Goal: Task Accomplishment & Management: Use online tool/utility

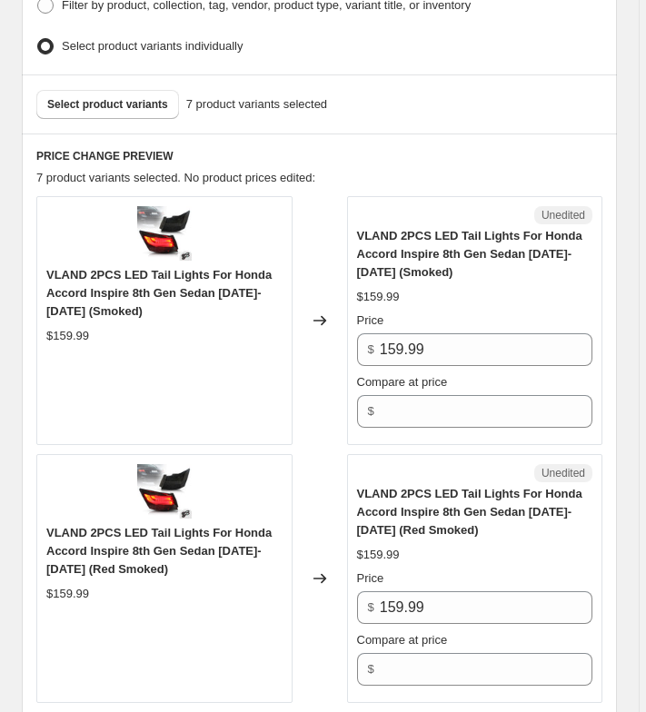
scroll to position [777, 0]
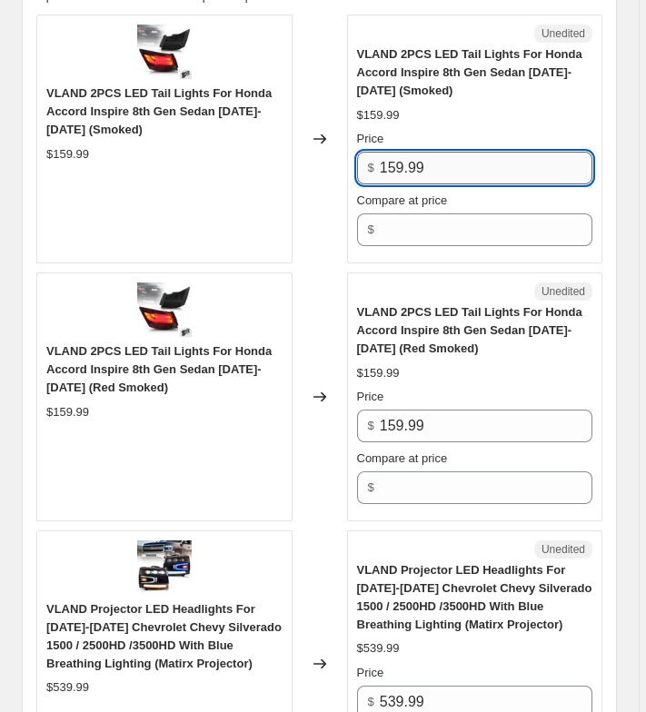
click at [451, 163] on input "159.99" at bounding box center [486, 168] width 212 height 33
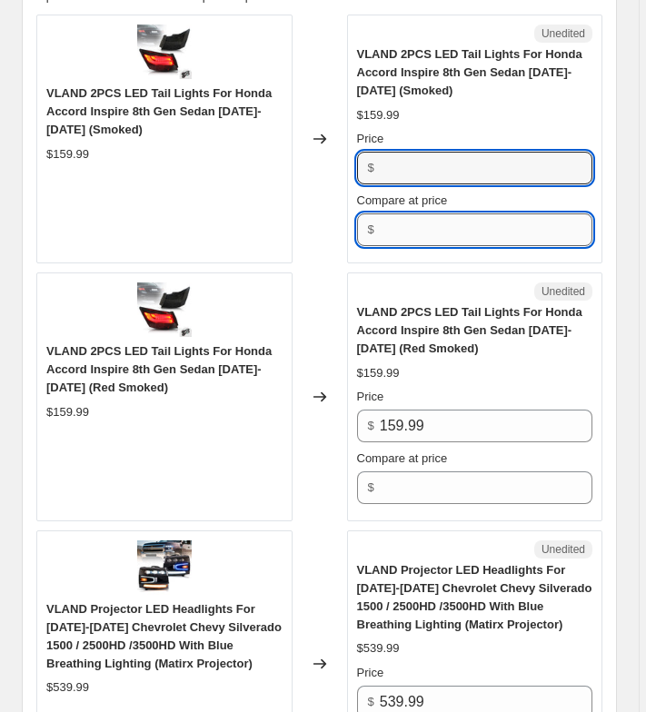
type input "159.99"
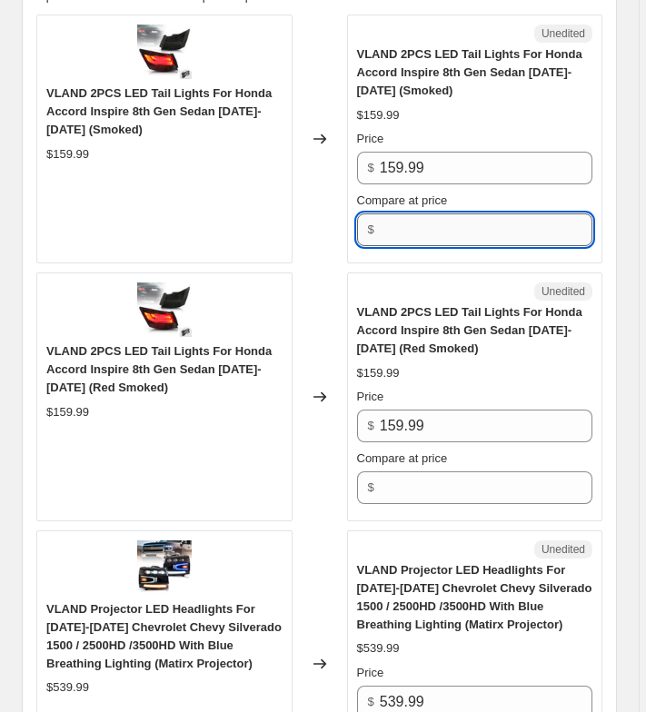
click at [432, 220] on input "Compare at price" at bounding box center [486, 229] width 212 height 33
paste input "159.99"
type input "159.99"
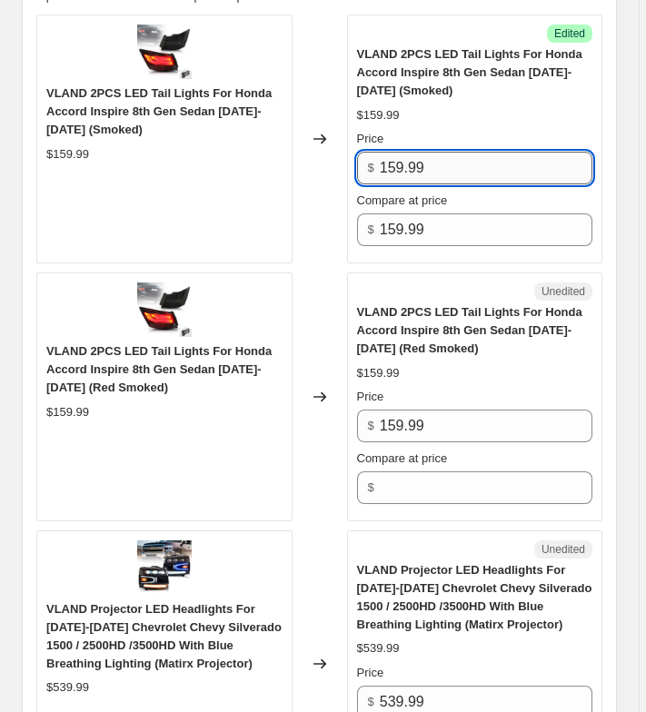
drag, startPoint x: 394, startPoint y: 157, endPoint x: 434, endPoint y: 159, distance: 40.0
click at [434, 159] on input "159.99" at bounding box center [486, 168] width 212 height 33
type input "139.19"
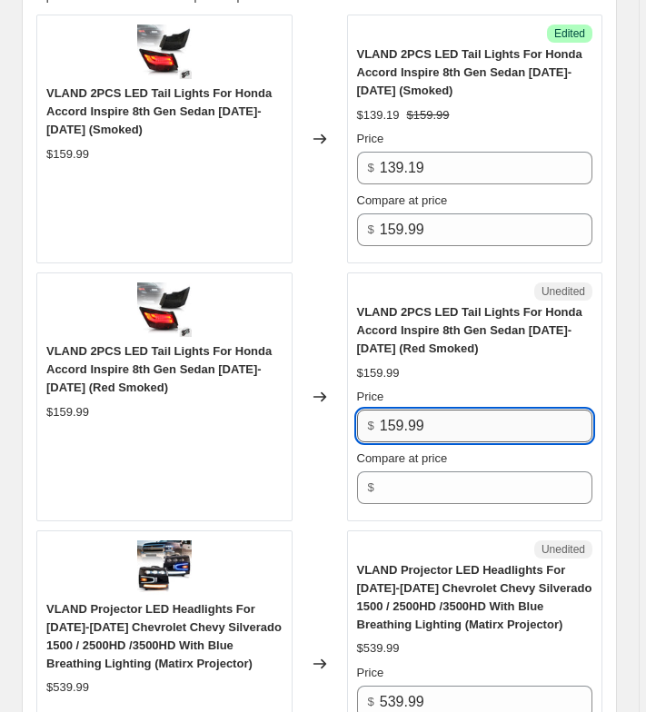
click at [454, 420] on input "159.99" at bounding box center [486, 426] width 212 height 33
paste input "39.1"
type input "139.19"
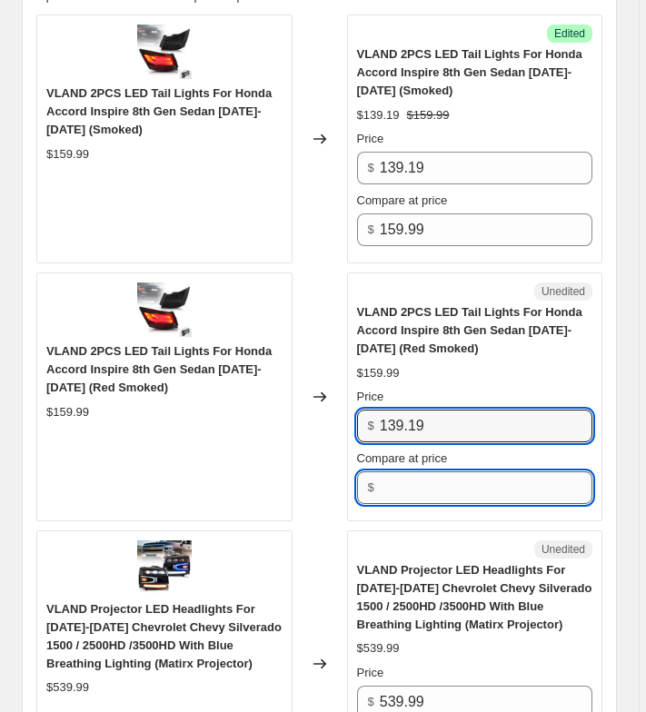
click at [449, 471] on input "Compare at price" at bounding box center [486, 487] width 212 height 33
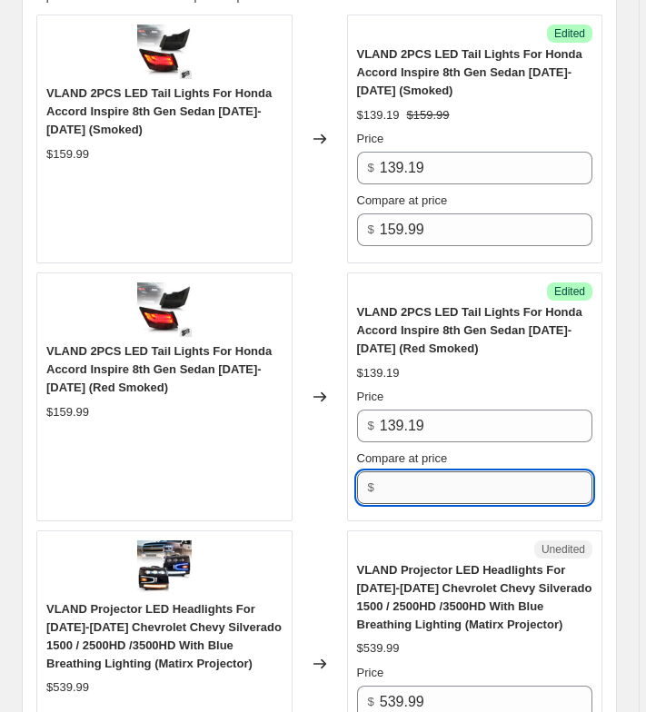
paste input "159.99"
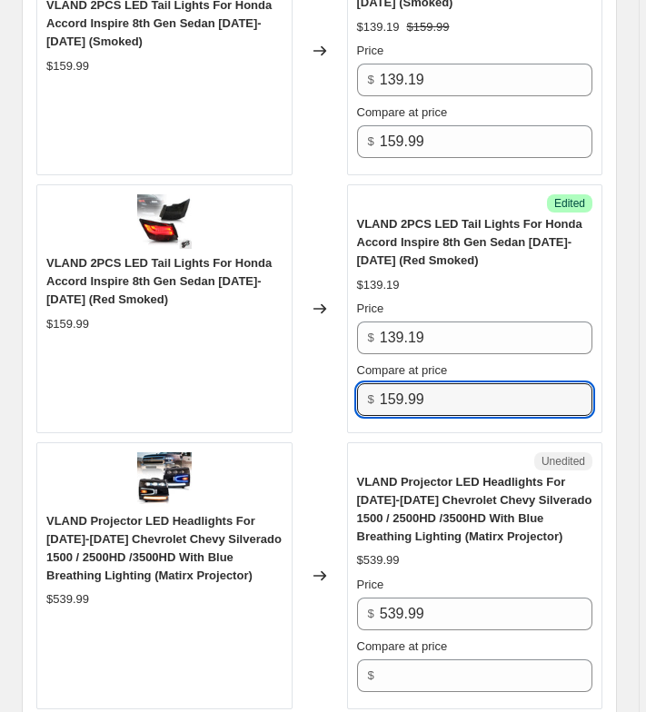
scroll to position [1050, 0]
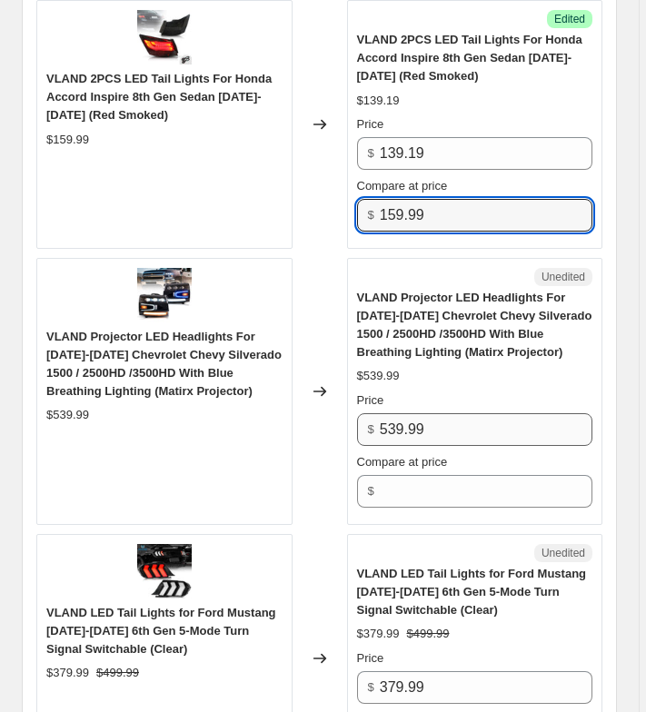
type input "159.99"
click at [450, 420] on input "539.99" at bounding box center [486, 429] width 212 height 33
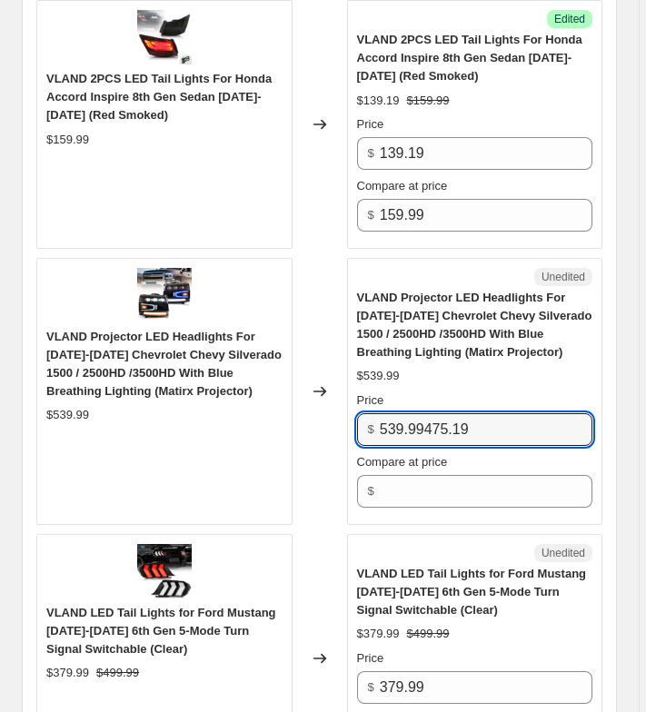
drag, startPoint x: 429, startPoint y: 423, endPoint x: 338, endPoint y: 429, distance: 91.9
click at [337, 427] on div "VLAND Projector LED Headlights For [DATE]-[DATE] Chevrolet Chevy Silverado 1500…" at bounding box center [319, 391] width 566 height 267
type input "475.19"
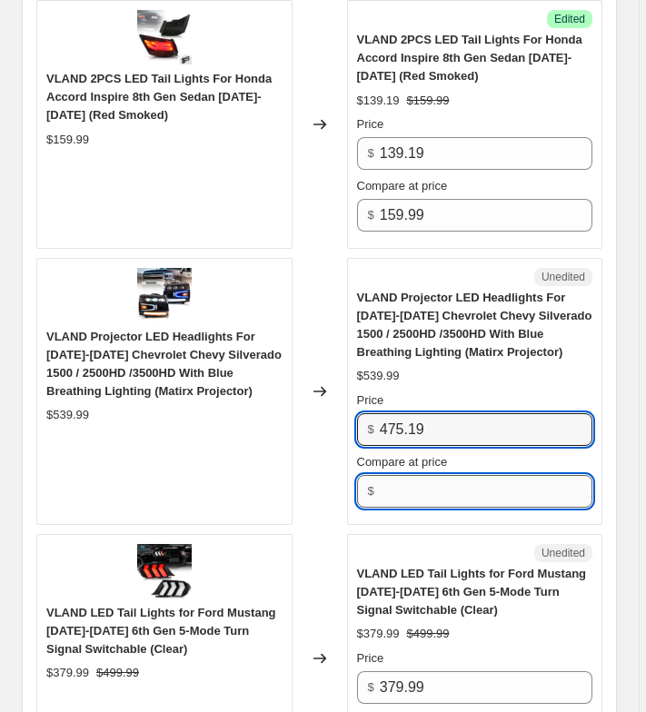
click at [402, 475] on input "Compare at price" at bounding box center [486, 491] width 212 height 33
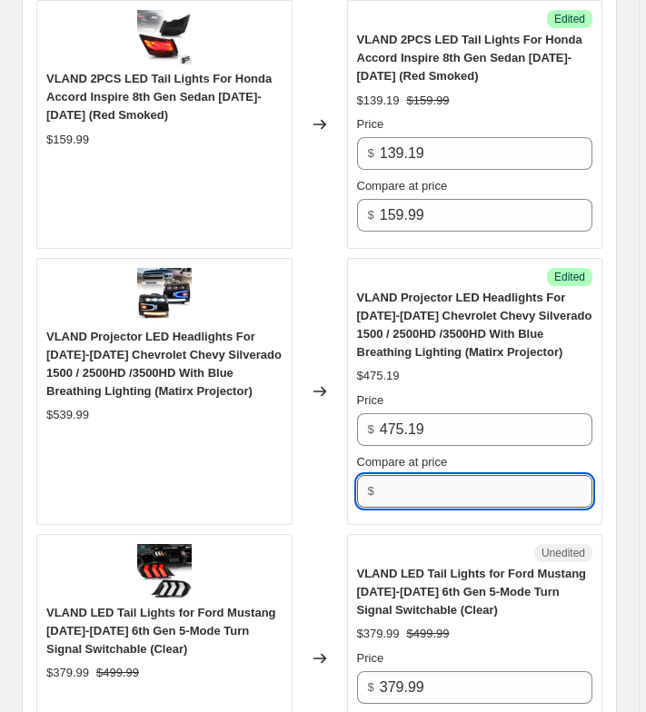
paste input "539.99"
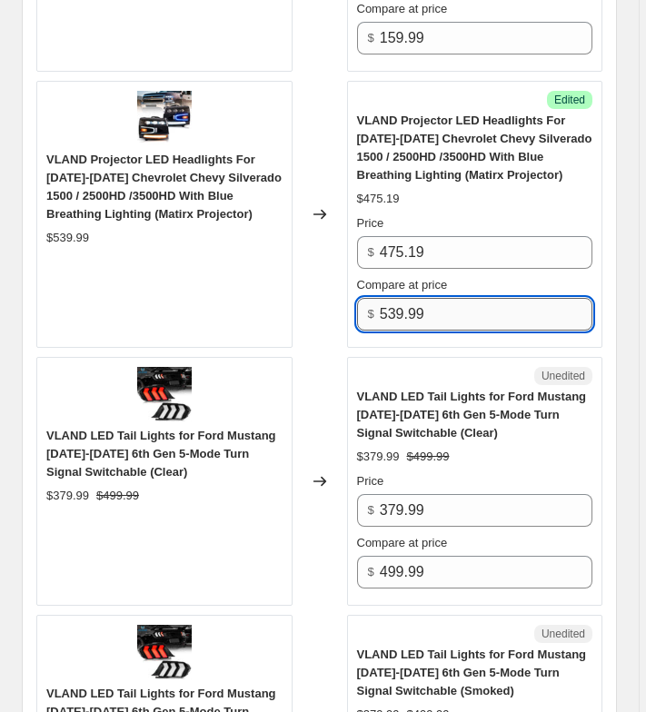
scroll to position [1231, 0]
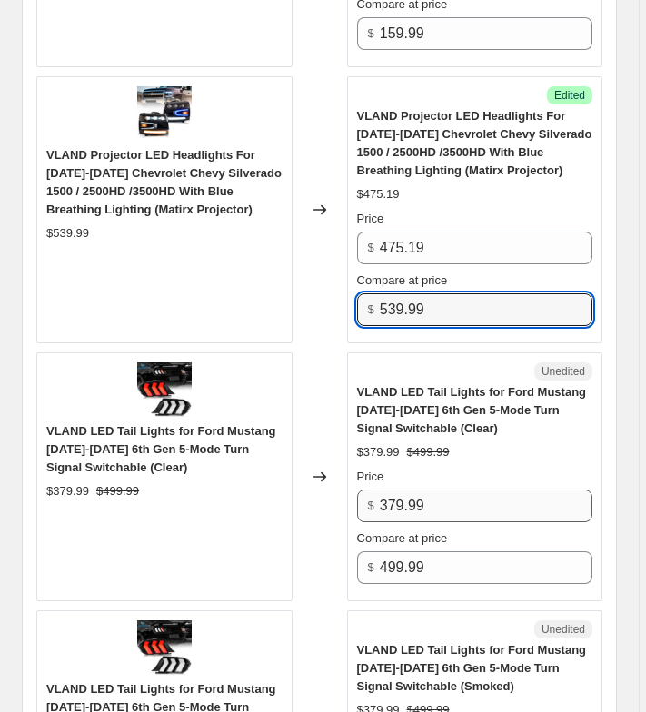
type input "539.99"
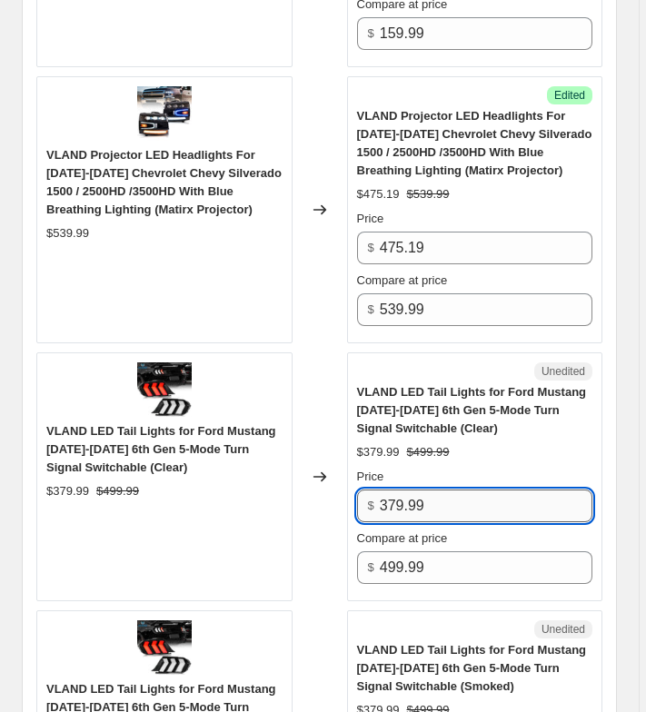
click at [493, 503] on input "379.99" at bounding box center [486, 505] width 212 height 33
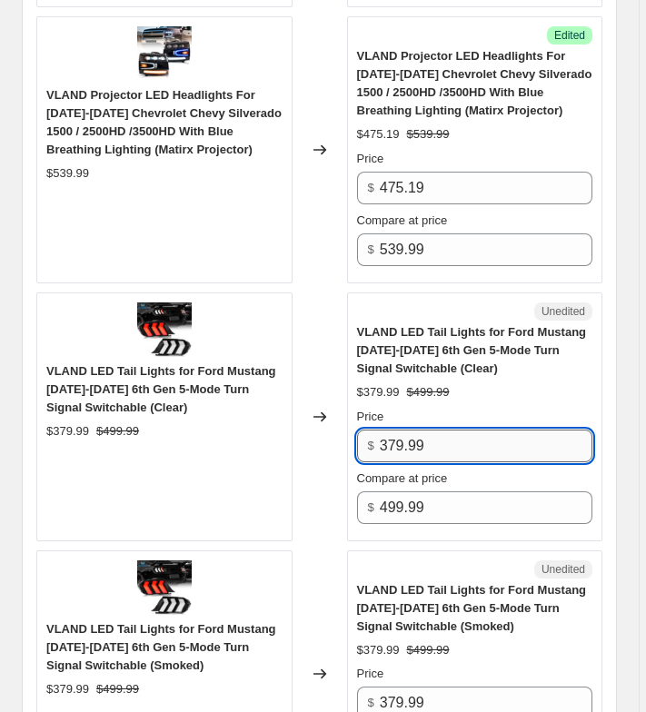
scroll to position [1322, 0]
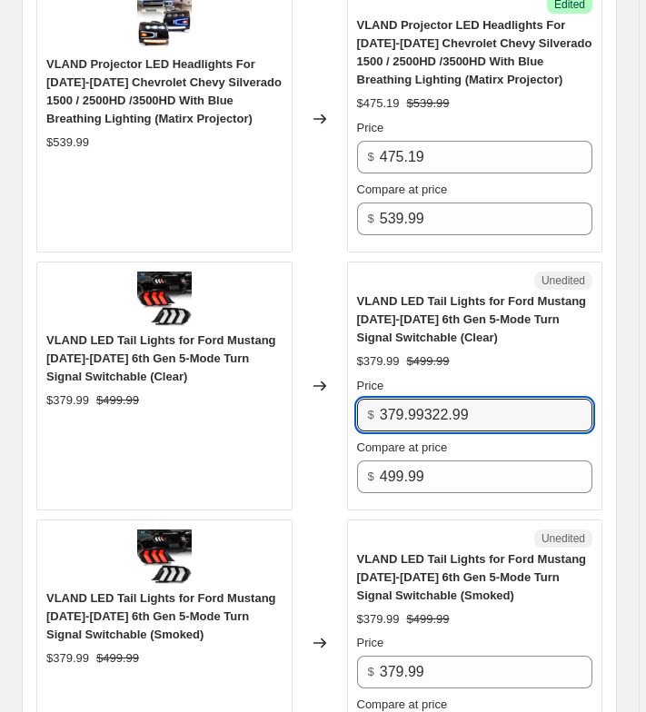
drag, startPoint x: 429, startPoint y: 407, endPoint x: 355, endPoint y: 403, distance: 73.6
click at [355, 403] on div "Unedited VLAND LED Tail Lights for Ford Mustang [DATE]-[DATE] 6th Gen 5-Mode Tu…" at bounding box center [475, 386] width 256 height 249
type input "322.99"
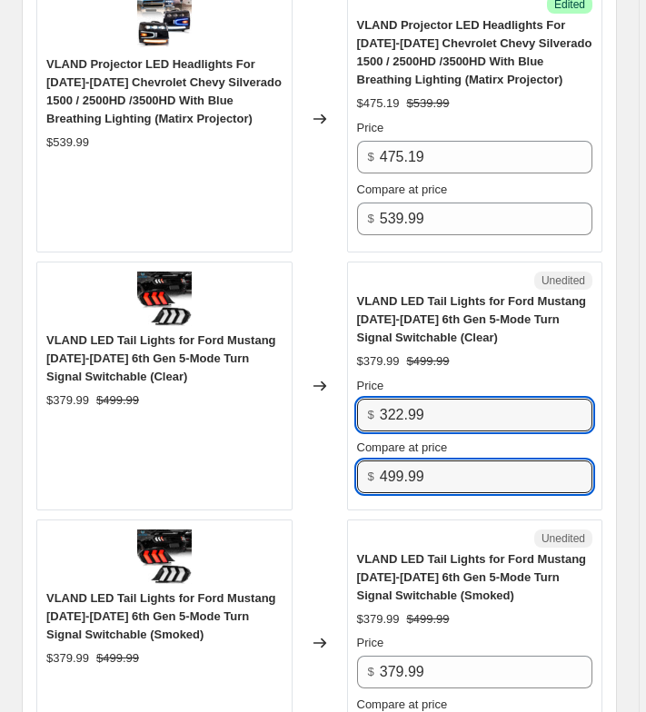
drag, startPoint x: 444, startPoint y: 468, endPoint x: 274, endPoint y: 457, distance: 170.1
click at [274, 457] on div "VLAND LED Tail Lights for Ford Mustang [DATE]-[DATE] 6th Gen 5-Mode Turn Signal…" at bounding box center [319, 386] width 566 height 249
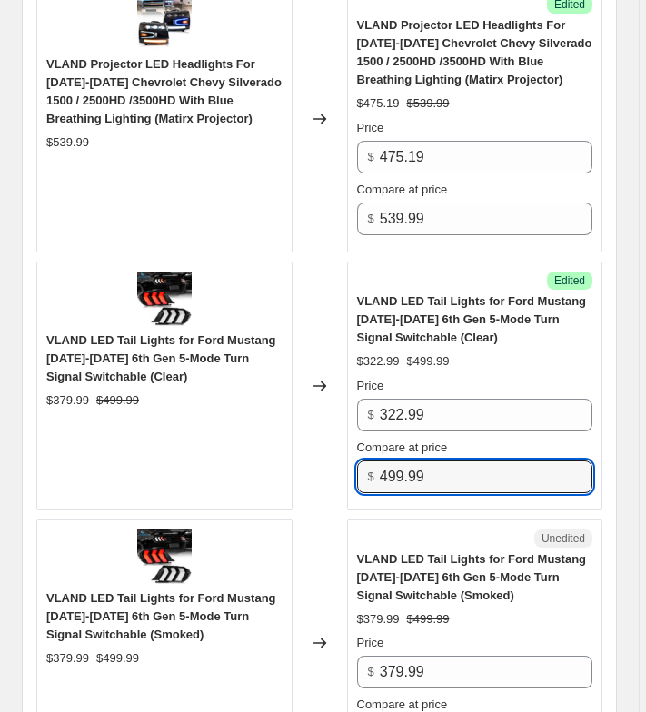
paste input "37"
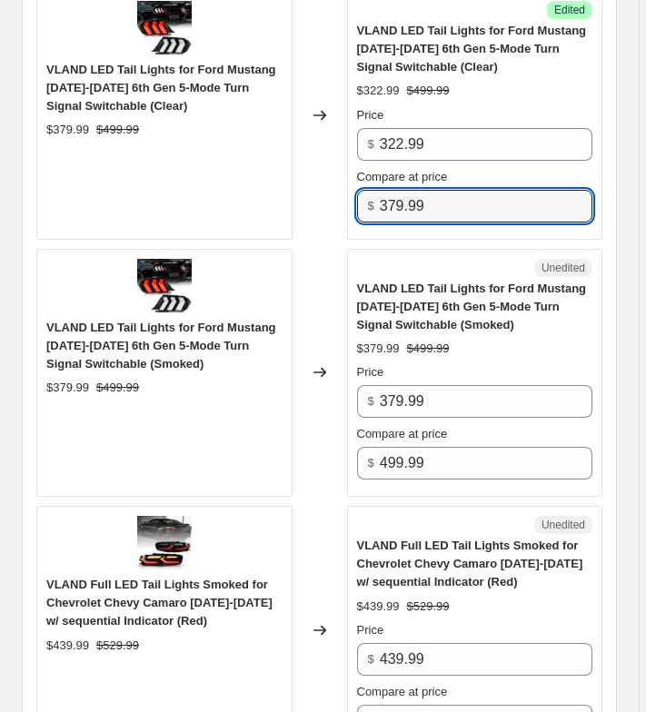
scroll to position [1594, 0]
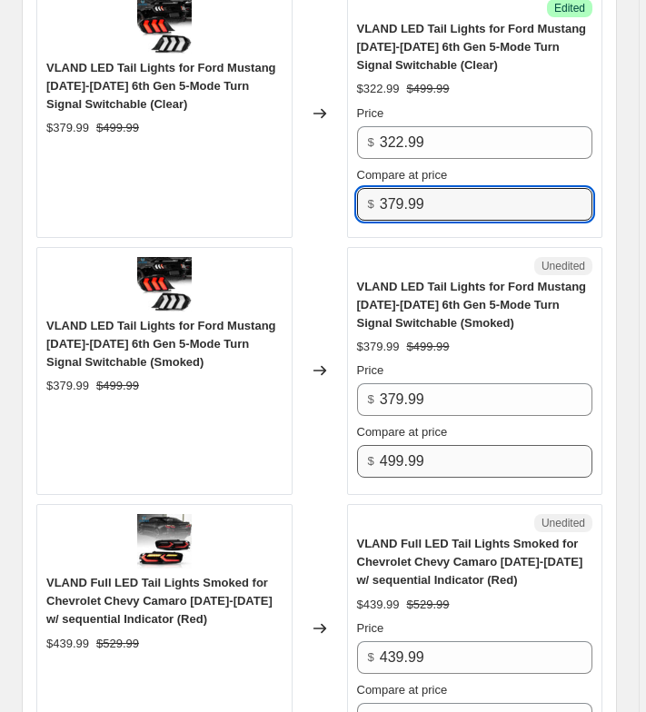
type input "379.99"
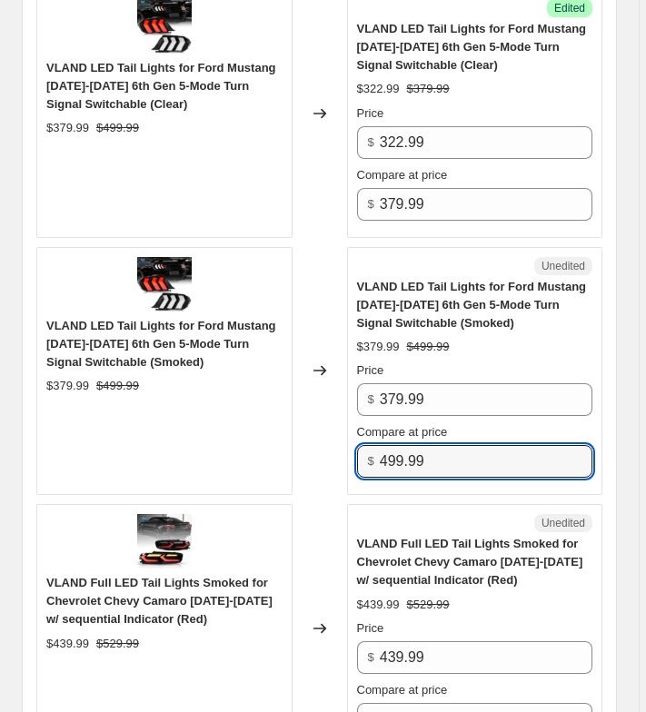
drag, startPoint x: 448, startPoint y: 459, endPoint x: 276, endPoint y: 458, distance: 171.6
click at [276, 458] on div "VLAND LED Tail Lights for Ford Mustang [DATE]-[DATE] 6th Gen 5-Mode Turn Signal…" at bounding box center [319, 371] width 566 height 249
paste input "37"
type input "379.99"
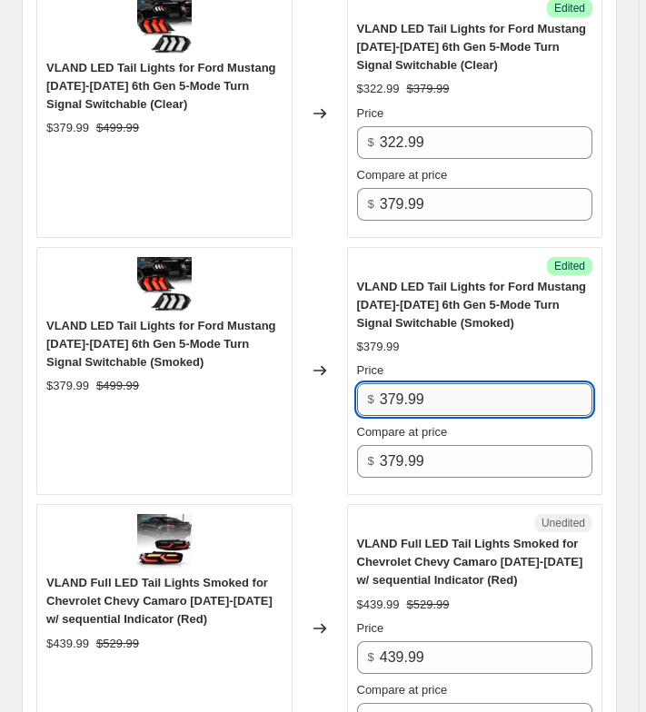
drag, startPoint x: 390, startPoint y: 402, endPoint x: 409, endPoint y: 393, distance: 20.3
click at [409, 393] on input "379.99" at bounding box center [486, 399] width 212 height 33
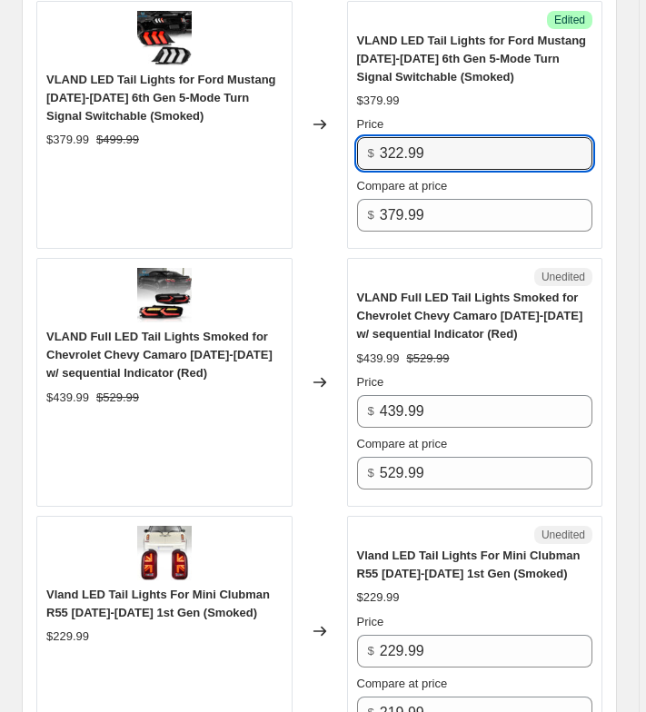
scroll to position [1958, 0]
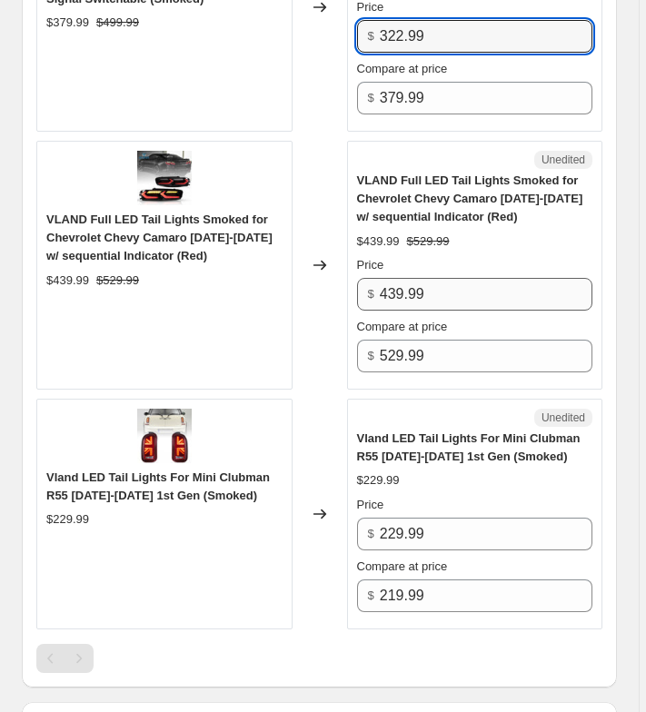
type input "322.99"
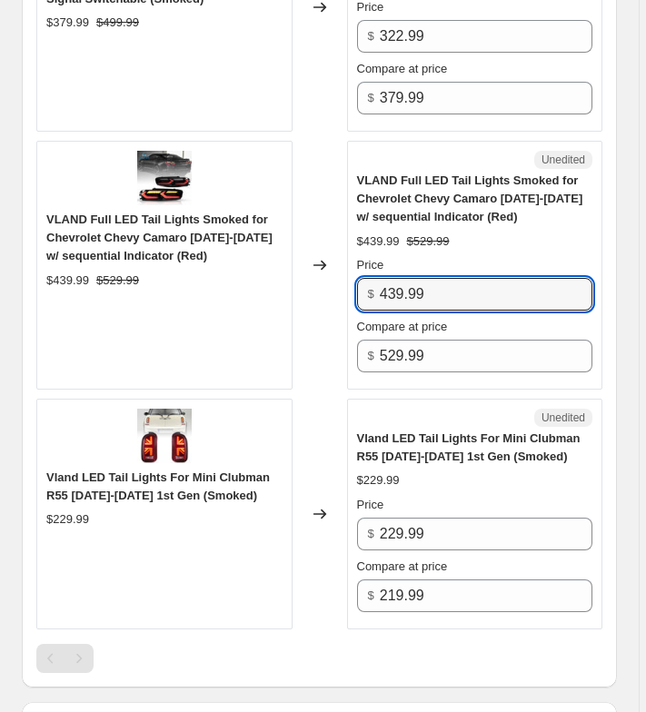
drag, startPoint x: 410, startPoint y: 279, endPoint x: 352, endPoint y: 277, distance: 58.1
click at [355, 279] on div "Unedited VLAND Full LED Tail Lights Smoked for Chevrolet Chevy Camaro [DATE]-[D…" at bounding box center [475, 265] width 256 height 249
type input "382.79"
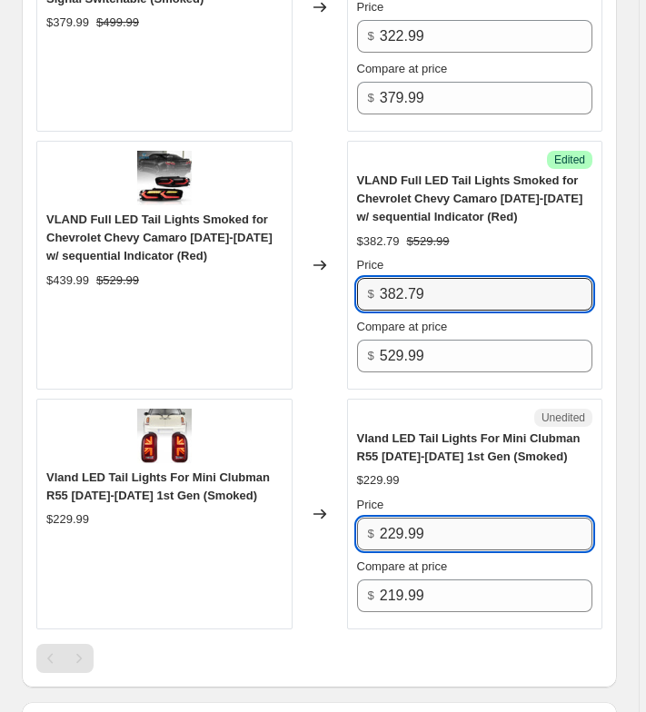
click at [476, 520] on input "229.99" at bounding box center [486, 534] width 212 height 33
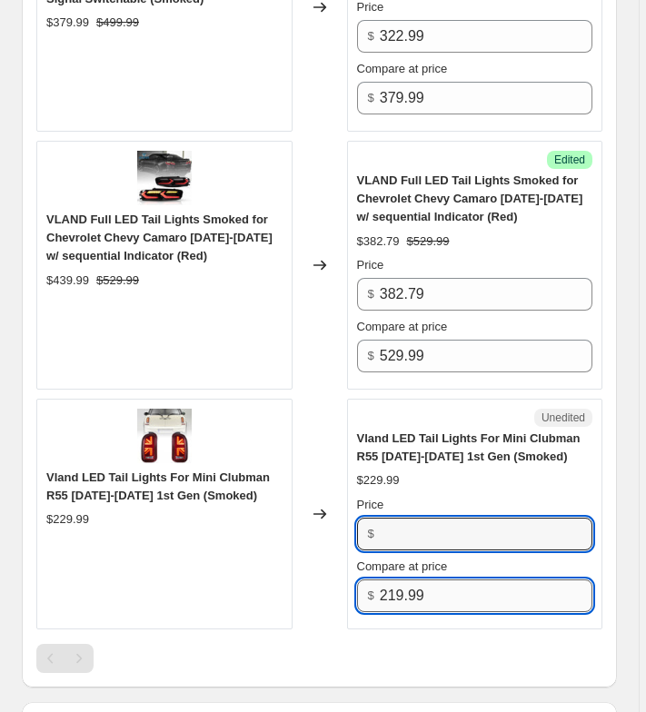
type input "229.99"
click at [468, 583] on input "219.99" at bounding box center [486, 595] width 212 height 33
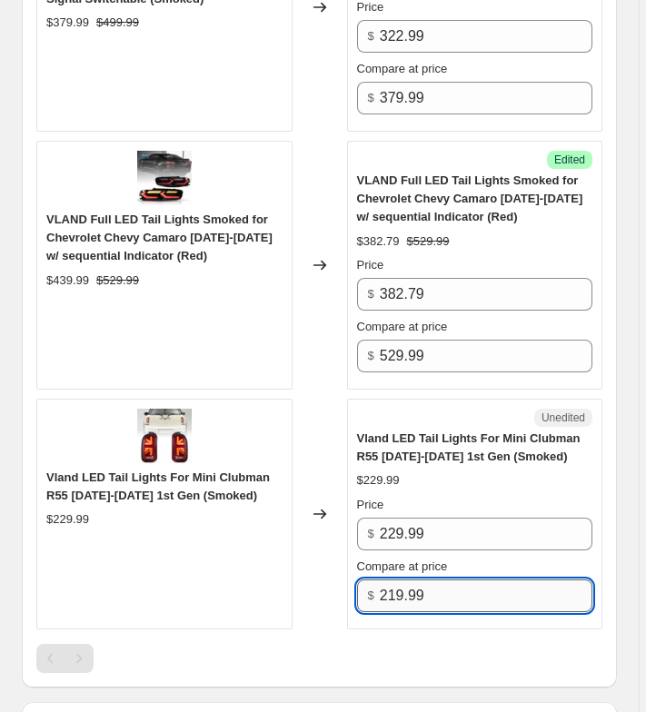
paste input "2"
type input "229.99"
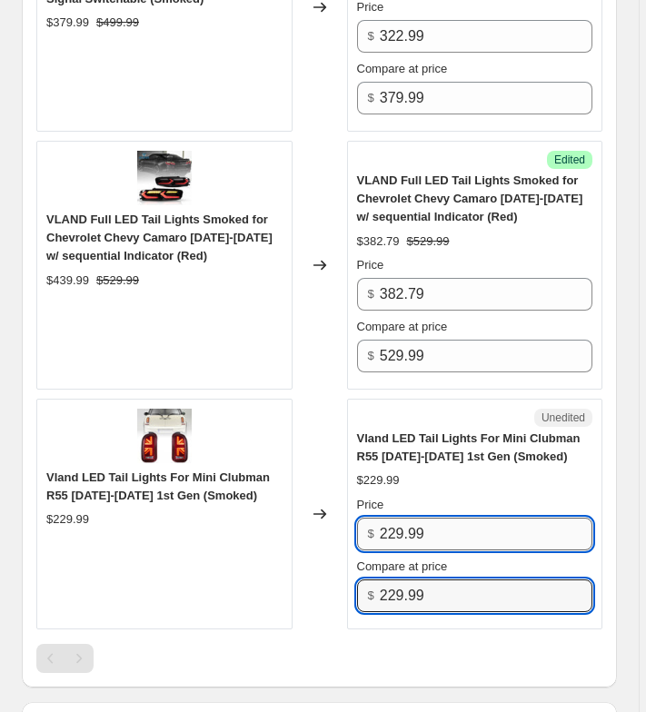
click at [442, 526] on input "229.99" at bounding box center [486, 534] width 212 height 33
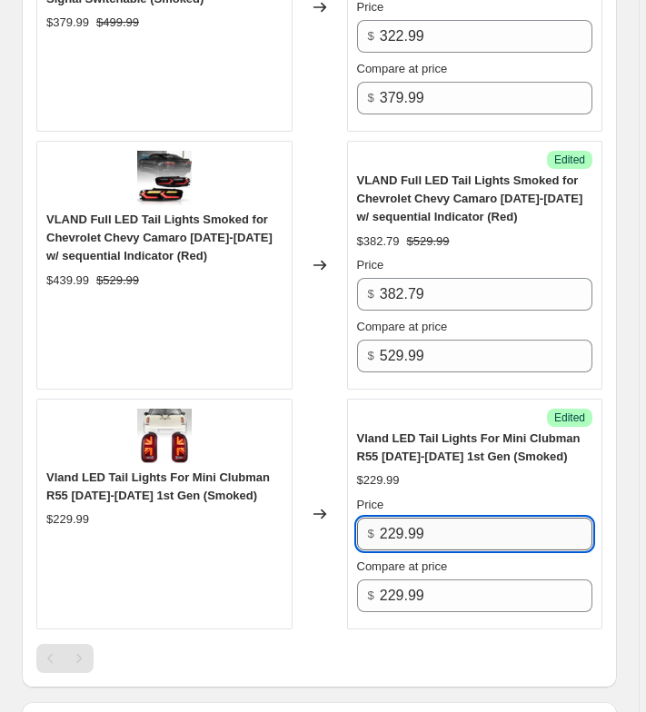
paste input "1"
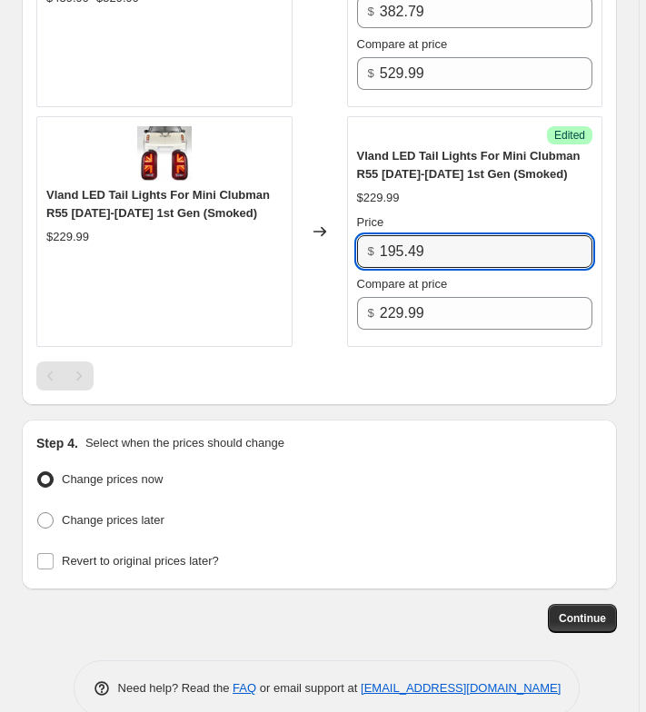
scroll to position [2262, 0]
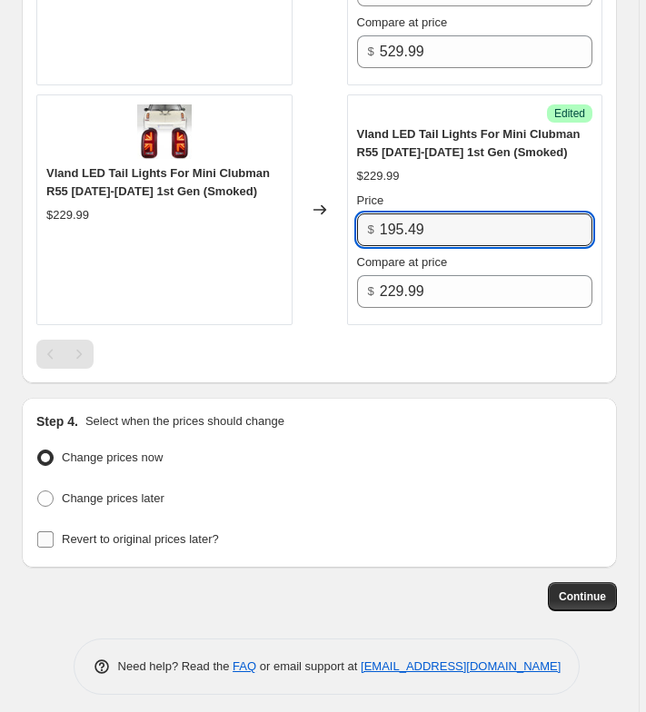
type input "195.49"
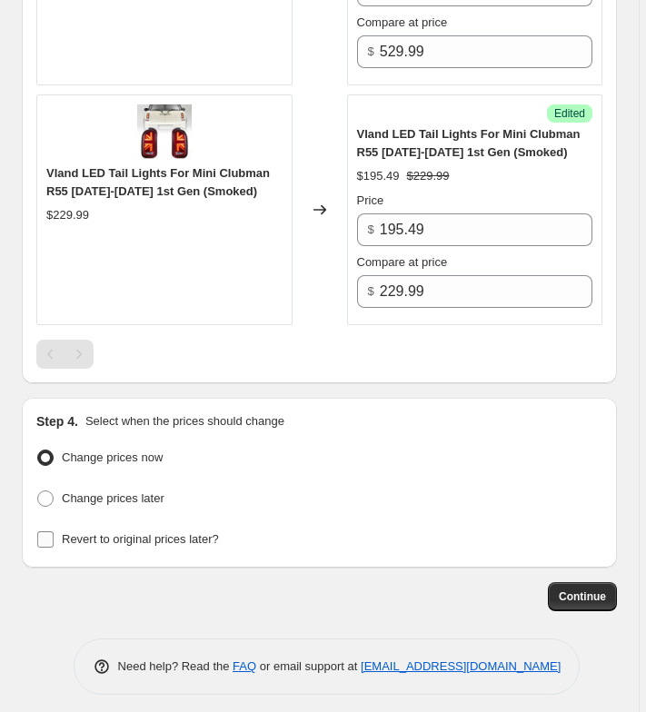
click at [174, 538] on span "Revert to original prices later?" at bounding box center [140, 539] width 157 height 18
click at [54, 538] on input "Revert to original prices later?" at bounding box center [45, 539] width 16 height 16
checkbox input "true"
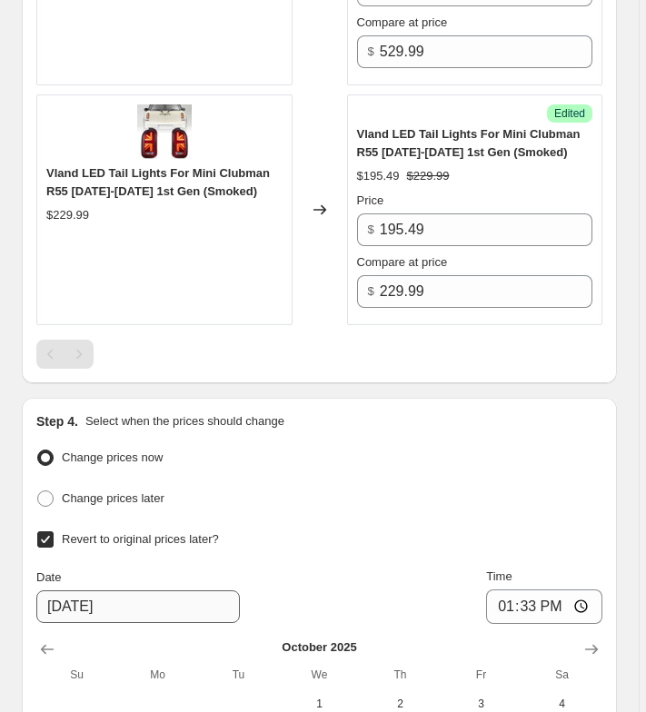
scroll to position [2594, 0]
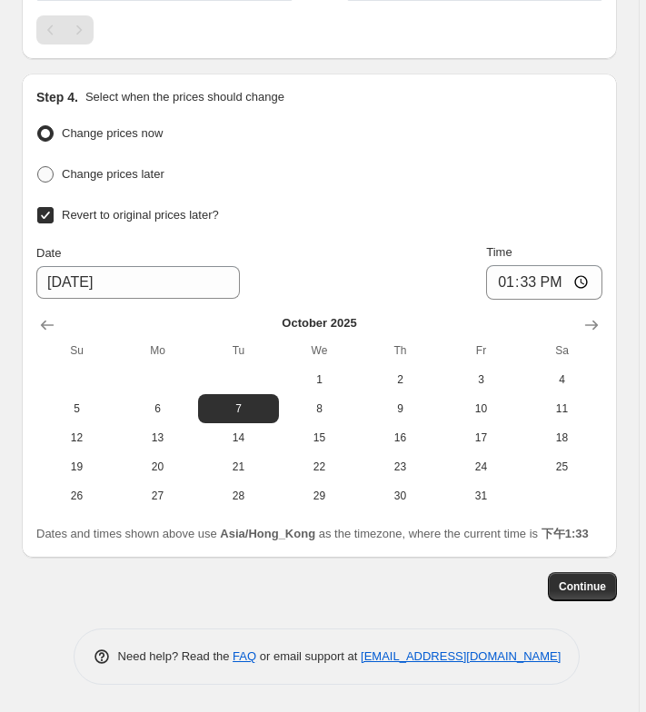
click at [112, 165] on span "Change prices later" at bounding box center [113, 174] width 103 height 18
click at [38, 166] on input "Change prices later" at bounding box center [37, 166] width 1 height 1
radio input "true"
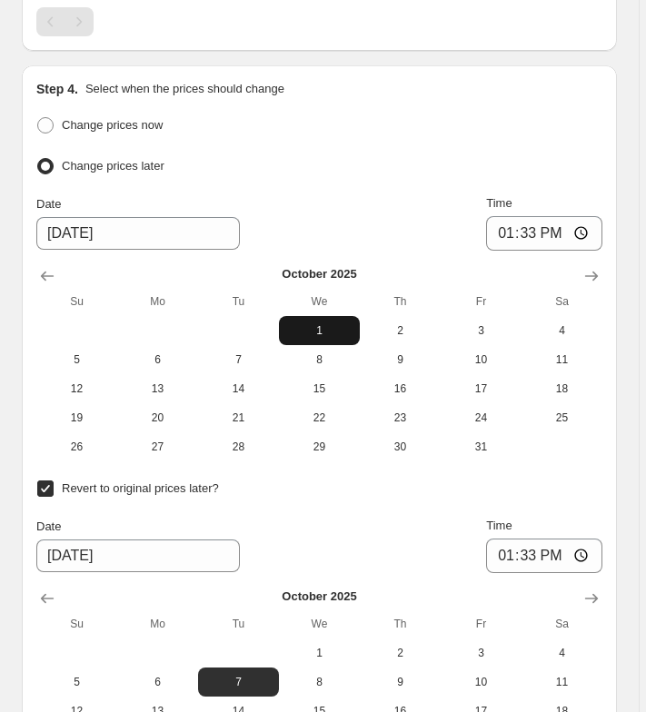
click at [339, 327] on span "1" at bounding box center [319, 330] width 66 height 15
click at [528, 225] on input "13:33" at bounding box center [544, 233] width 116 height 35
type input "00:00"
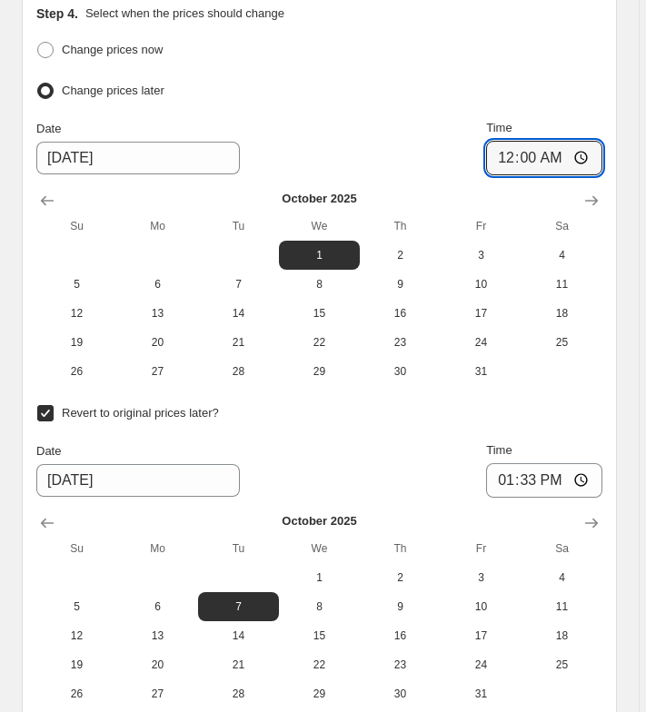
scroll to position [2867, 0]
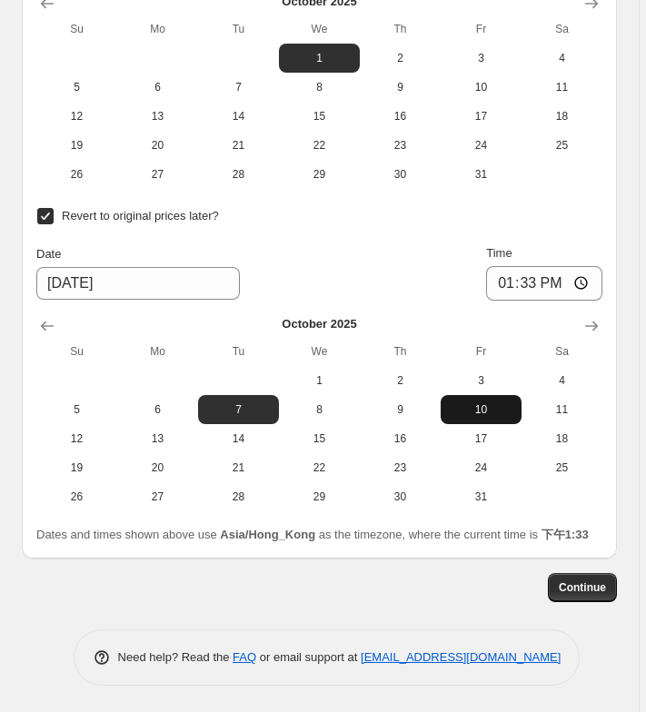
click at [482, 404] on span "10" at bounding box center [481, 409] width 66 height 15
type input "[DATE]"
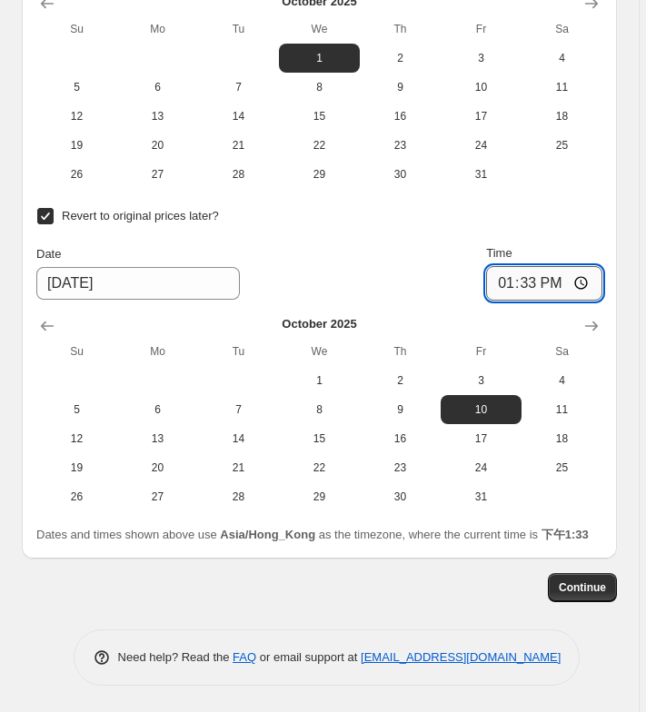
click at [535, 274] on input "13:33" at bounding box center [544, 283] width 116 height 35
type input "06:30"
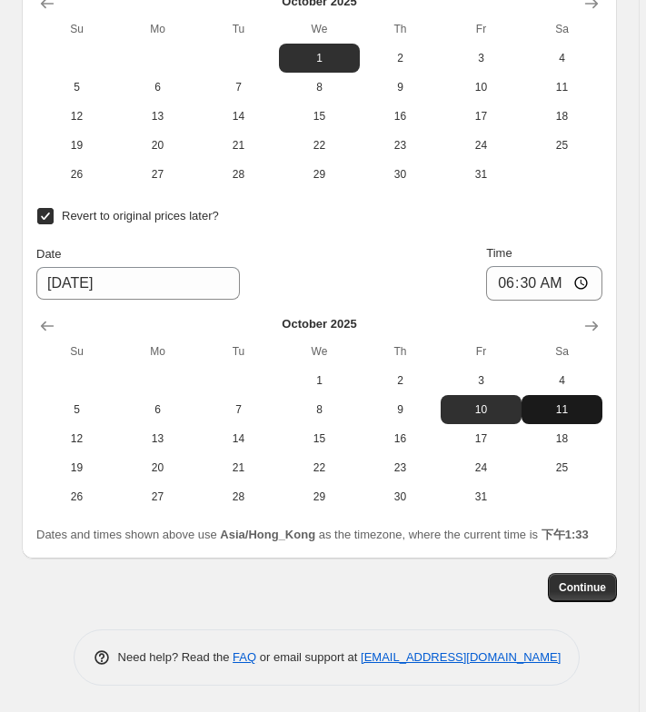
click at [560, 402] on span "11" at bounding box center [561, 409] width 66 height 15
type input "[DATE]"
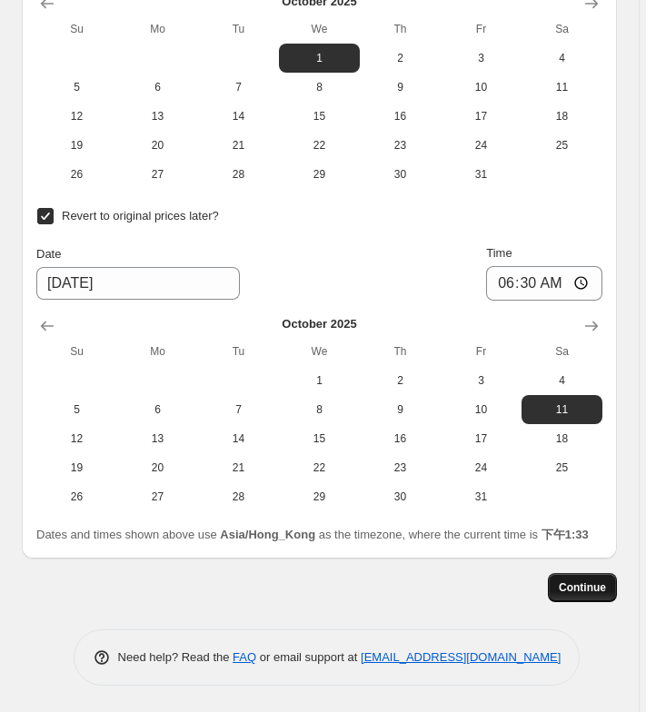
click at [566, 595] on span "Continue" at bounding box center [581, 587] width 47 height 15
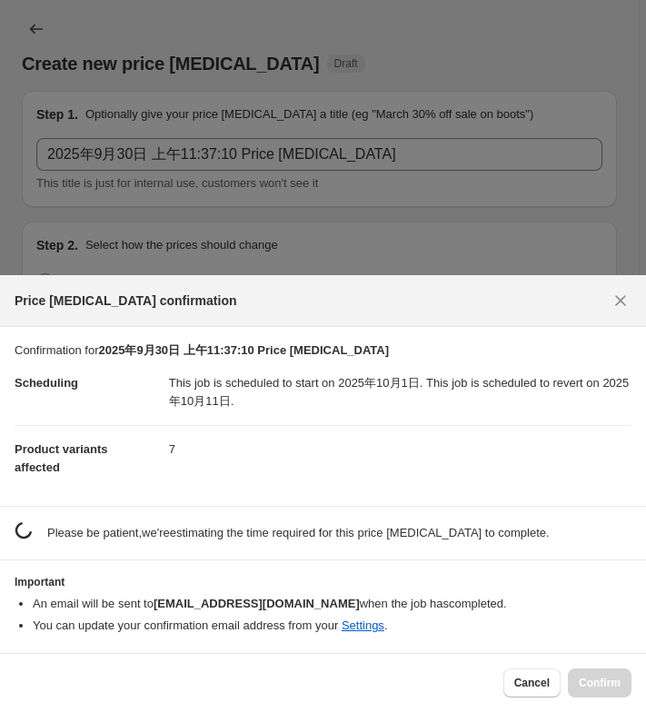
scroll to position [0, 0]
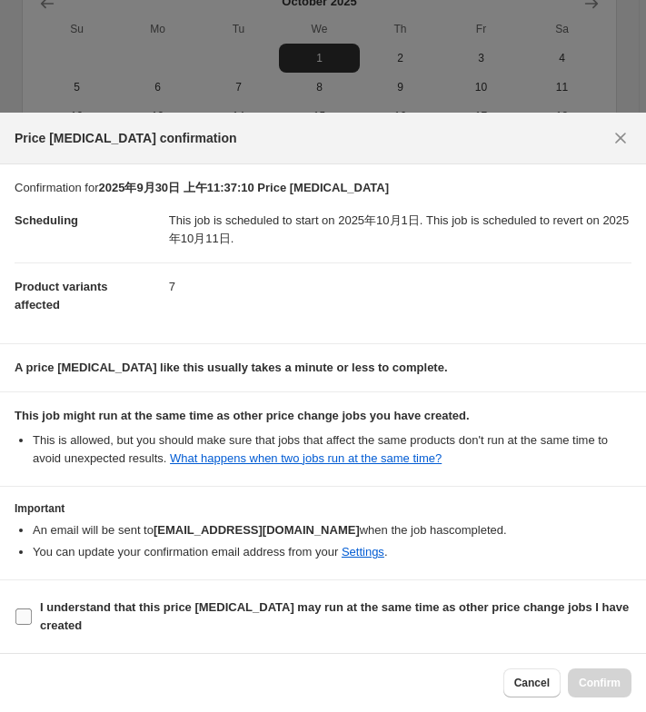
drag, startPoint x: 129, startPoint y: 597, endPoint x: 164, endPoint y: 601, distance: 35.6
click at [129, 599] on label "I understand that this price [MEDICAL_DATA] may run at the same time as other p…" at bounding box center [323, 617] width 617 height 44
click at [32, 608] on input "I understand that this price [MEDICAL_DATA] may run at the same time as other p…" at bounding box center [23, 616] width 16 height 16
checkbox input "true"
click at [616, 671] on button "Confirm" at bounding box center [600, 682] width 64 height 29
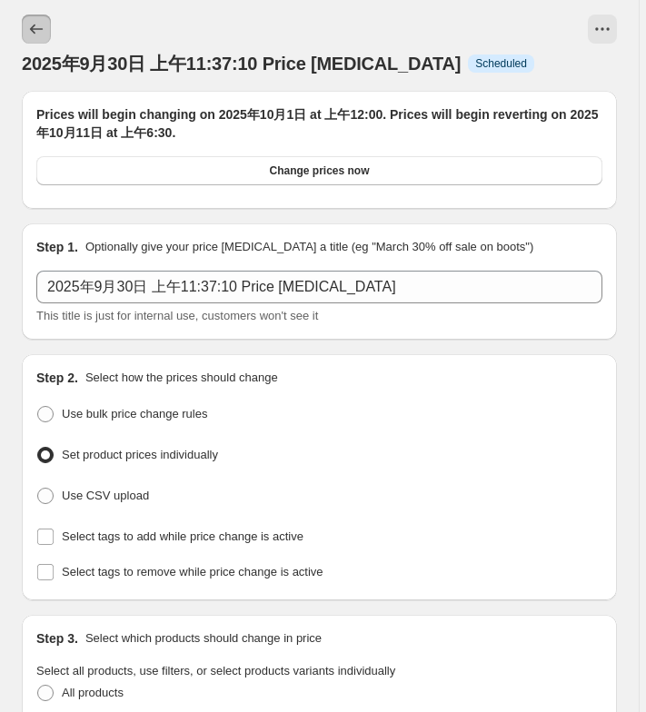
click at [24, 20] on button "Price change jobs" at bounding box center [36, 29] width 29 height 29
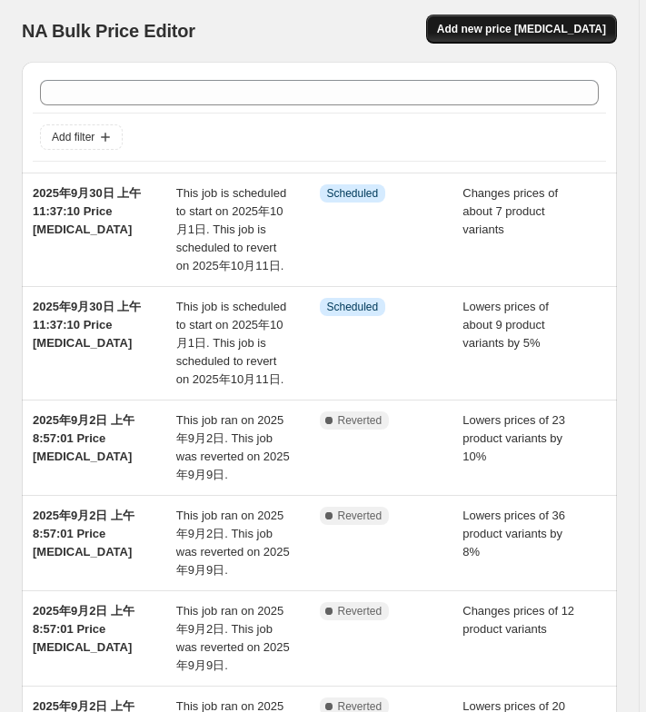
click at [503, 21] on button "Add new price [MEDICAL_DATA]" at bounding box center [521, 29] width 191 height 29
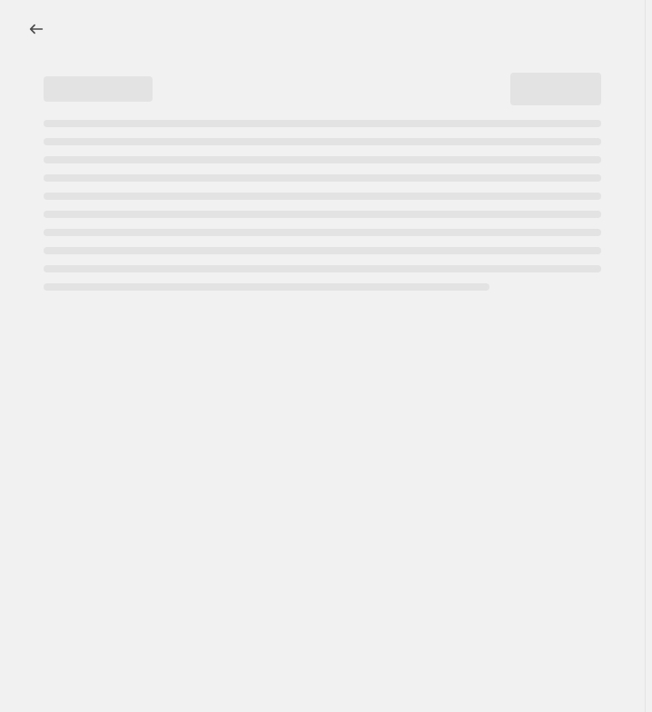
select select "percentage"
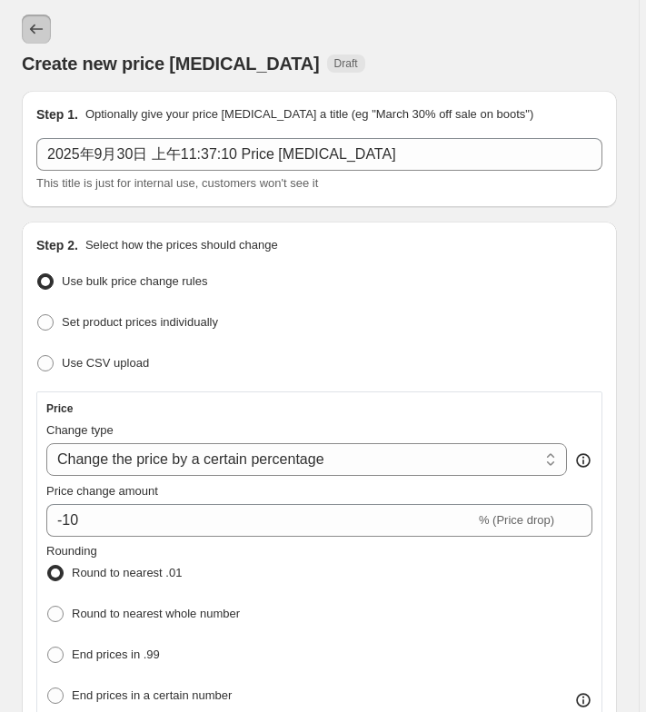
click at [28, 16] on button "Price change jobs" at bounding box center [36, 29] width 29 height 29
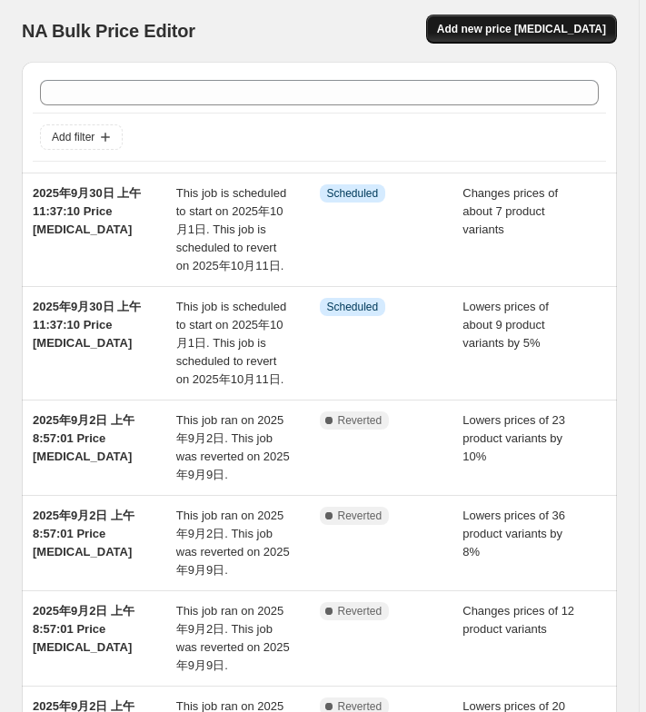
click at [528, 29] on span "Add new price [MEDICAL_DATA]" at bounding box center [521, 29] width 169 height 15
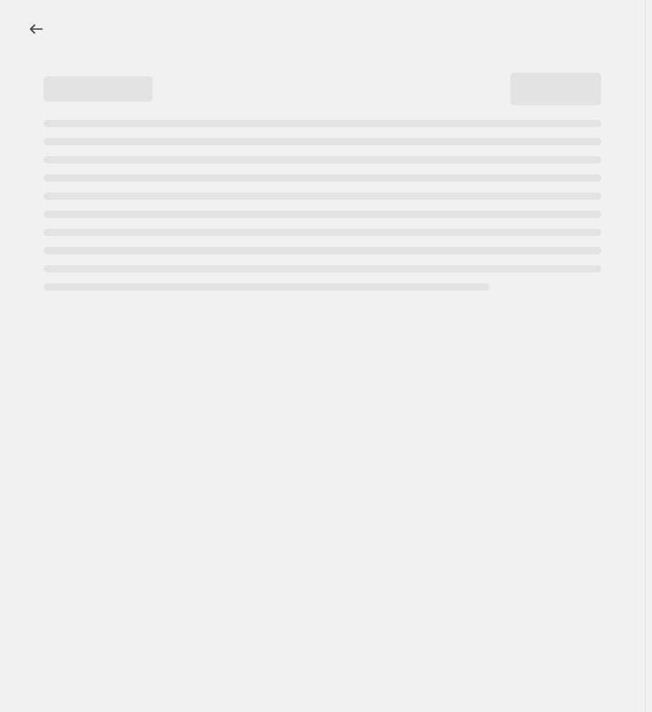
select select "percentage"
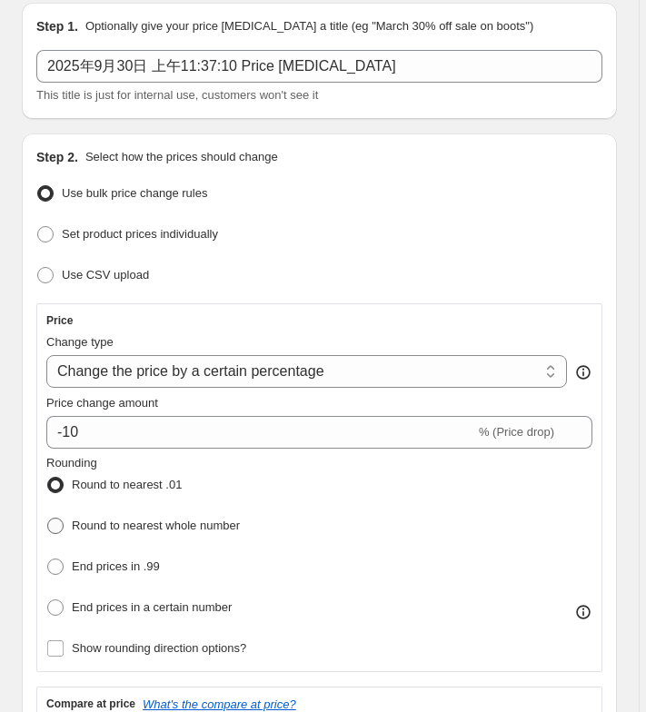
scroll to position [182, 0]
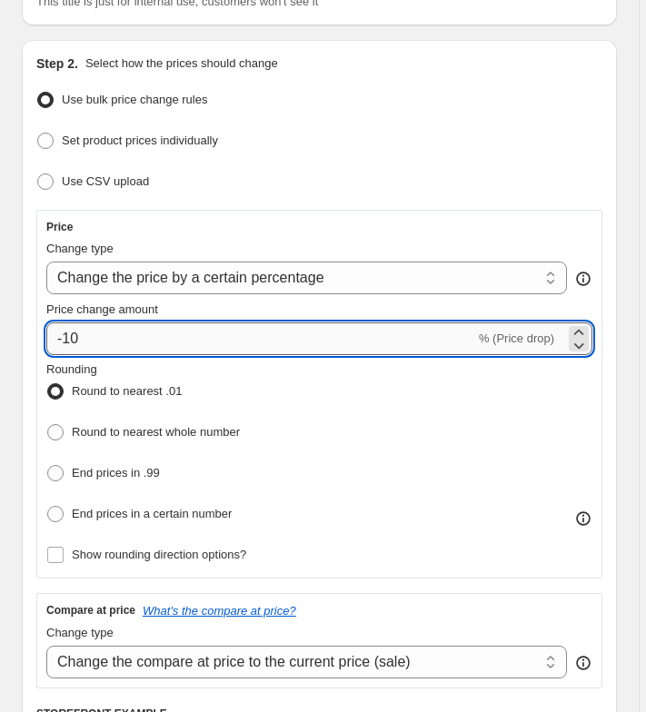
drag, startPoint x: 67, startPoint y: 339, endPoint x: 114, endPoint y: 335, distance: 47.4
click at [114, 335] on input "-10" at bounding box center [260, 338] width 429 height 33
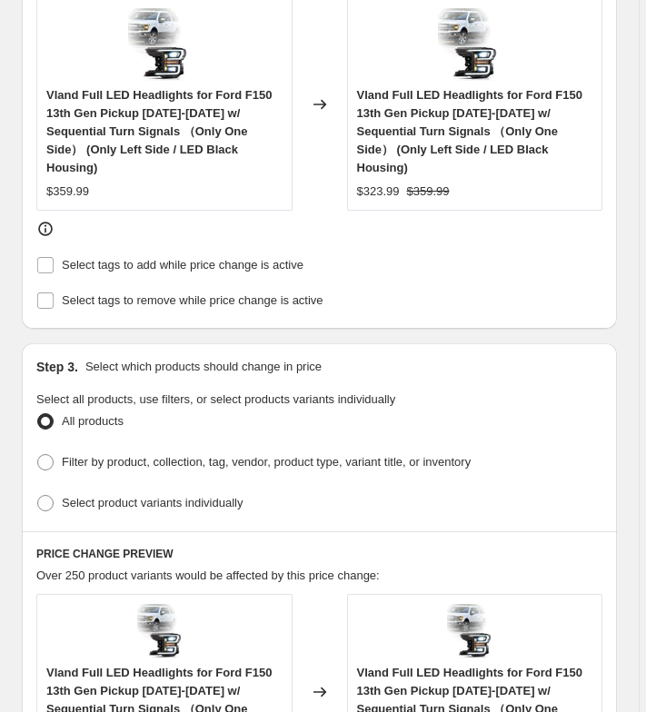
scroll to position [999, 0]
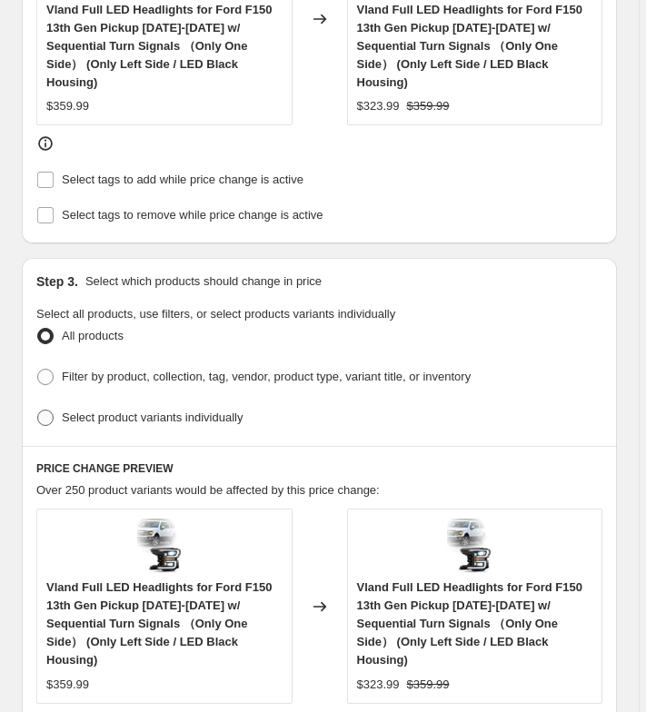
type input "-11"
click at [124, 410] on span "Select product variants individually" at bounding box center [152, 417] width 181 height 14
click at [38, 410] on input "Select product variants individually" at bounding box center [37, 410] width 1 height 1
radio input "true"
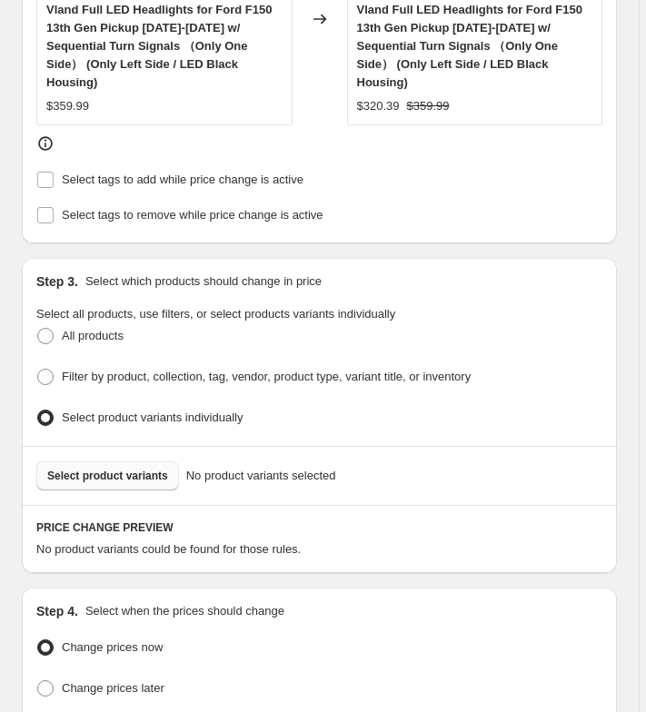
click at [119, 469] on span "Select product variants" at bounding box center [107, 476] width 121 height 15
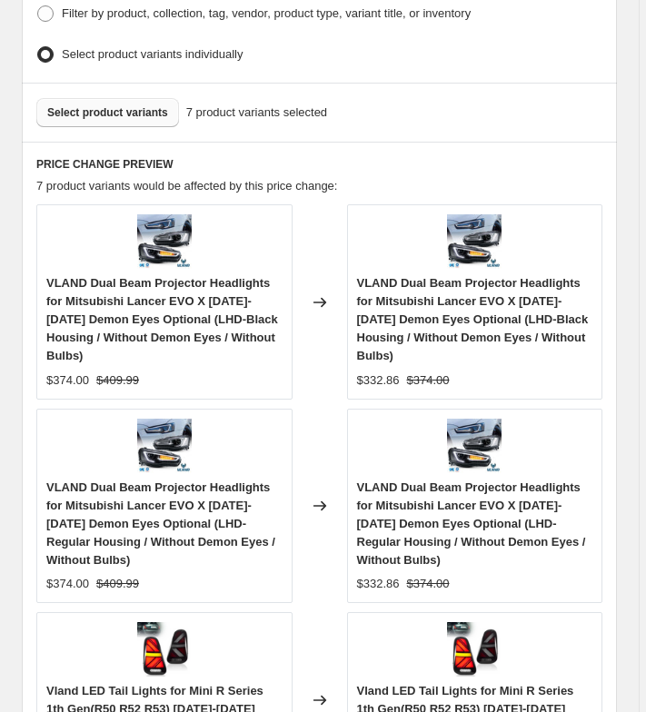
scroll to position [1090, 0]
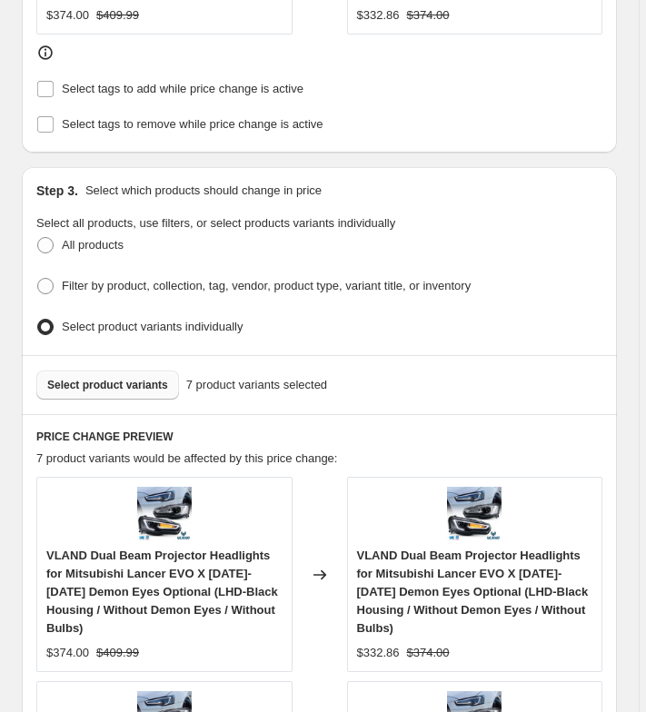
click at [127, 378] on span "Select product variants" at bounding box center [107, 385] width 121 height 15
click at [114, 378] on span "Select product variants" at bounding box center [107, 385] width 121 height 15
click at [146, 378] on span "Select product variants" at bounding box center [107, 385] width 121 height 15
click at [159, 379] on span "Select product variants" at bounding box center [107, 385] width 121 height 15
click at [114, 380] on span "Select product variants" at bounding box center [107, 385] width 121 height 15
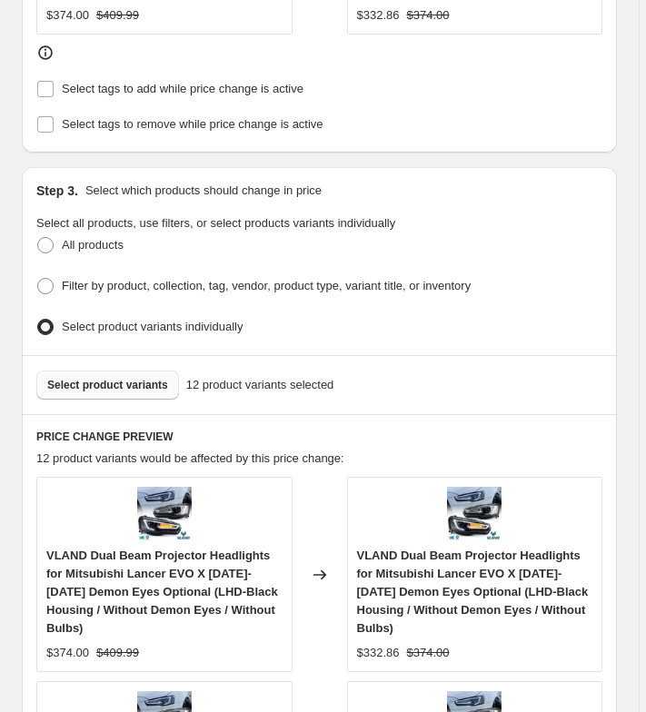
click at [153, 378] on span "Select product variants" at bounding box center [107, 385] width 121 height 15
click at [91, 320] on span "Select product variants individually" at bounding box center [152, 327] width 181 height 14
click at [38, 319] on input "Select product variants individually" at bounding box center [37, 319] width 1 height 1
click at [114, 320] on span "Select product variants individually" at bounding box center [152, 327] width 181 height 14
click at [38, 319] on input "Select product variants individually" at bounding box center [37, 319] width 1 height 1
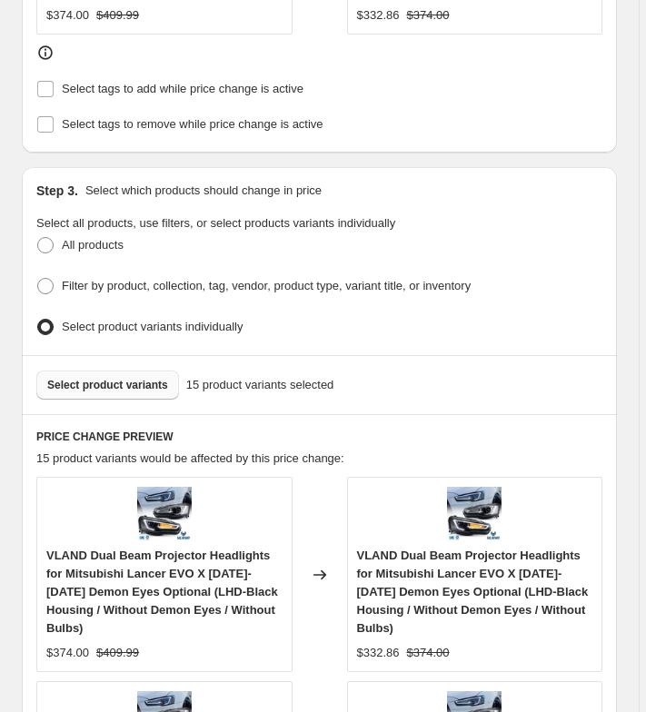
click at [125, 378] on span "Select product variants" at bounding box center [107, 385] width 121 height 15
click at [162, 378] on span "Select product variants" at bounding box center [107, 385] width 121 height 15
click at [106, 384] on button "Select product variants" at bounding box center [107, 384] width 143 height 29
click at [112, 379] on span "Select product variants" at bounding box center [107, 385] width 121 height 15
click at [97, 378] on span "Select product variants" at bounding box center [107, 385] width 121 height 15
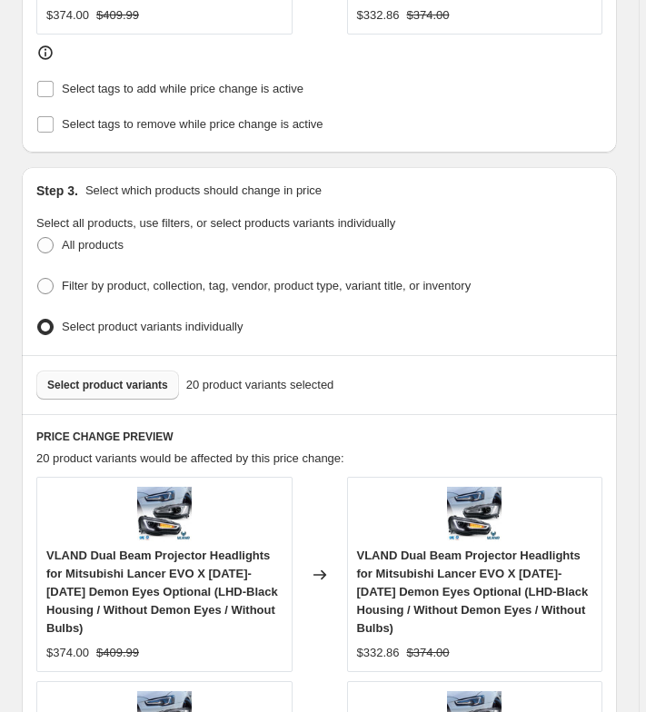
click at [152, 378] on span "Select product variants" at bounding box center [107, 385] width 121 height 15
click at [124, 378] on span "Select product variants" at bounding box center [107, 385] width 121 height 15
click at [123, 378] on span "Select product variants" at bounding box center [107, 385] width 121 height 15
click at [146, 378] on span "Select product variants" at bounding box center [107, 385] width 121 height 15
click at [123, 378] on span "Select product variants" at bounding box center [107, 385] width 121 height 15
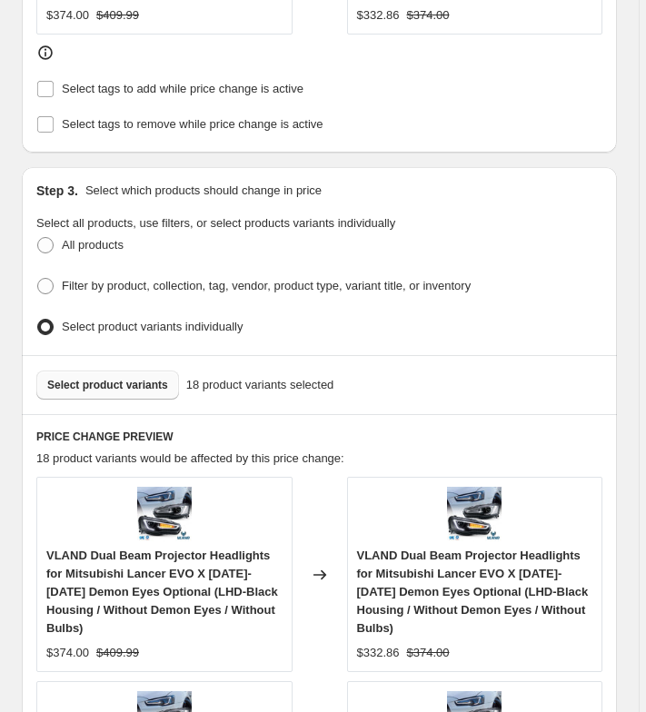
click at [113, 378] on span "Select product variants" at bounding box center [107, 385] width 121 height 15
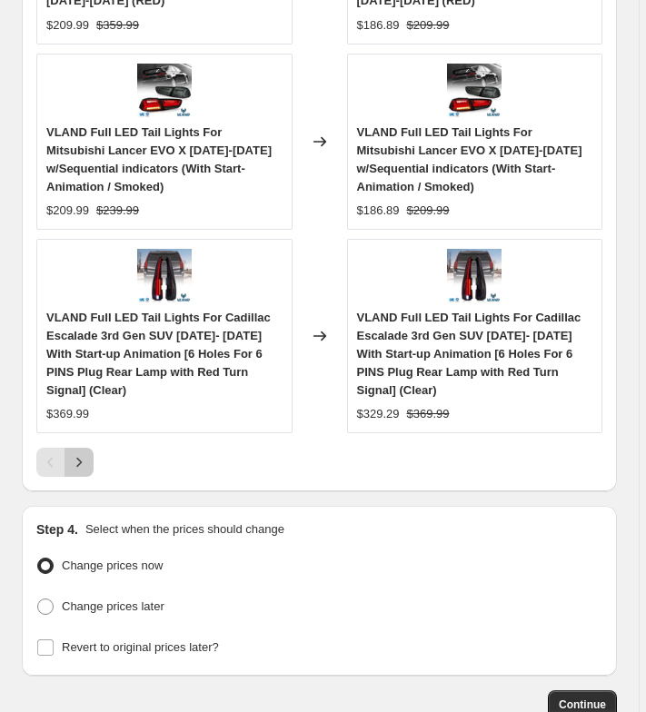
click at [70, 453] on icon "Next" at bounding box center [79, 462] width 18 height 18
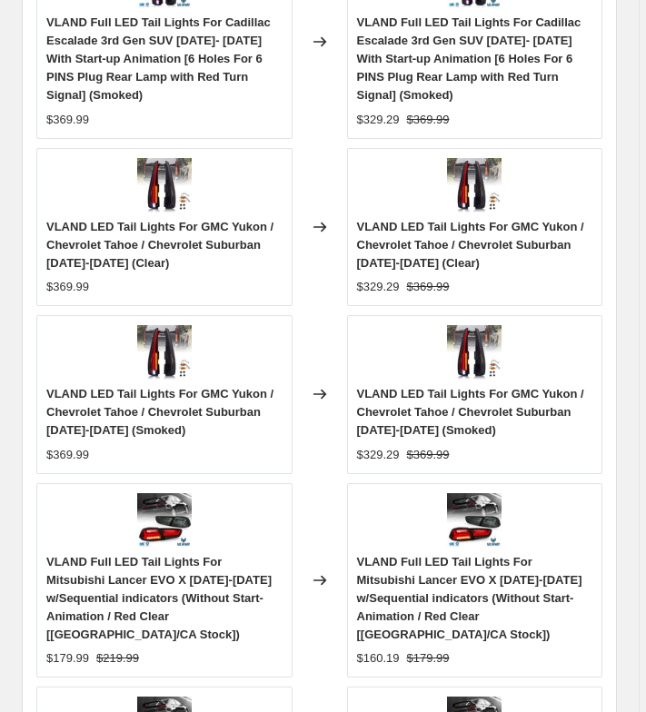
scroll to position [1816, 0]
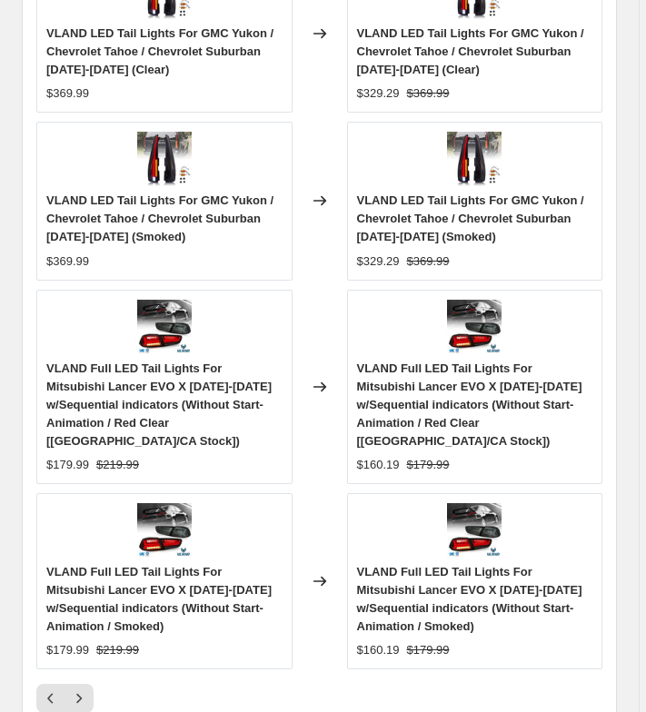
click at [95, 684] on div at bounding box center [319, 698] width 566 height 29
click at [88, 684] on button "Next" at bounding box center [78, 698] width 29 height 29
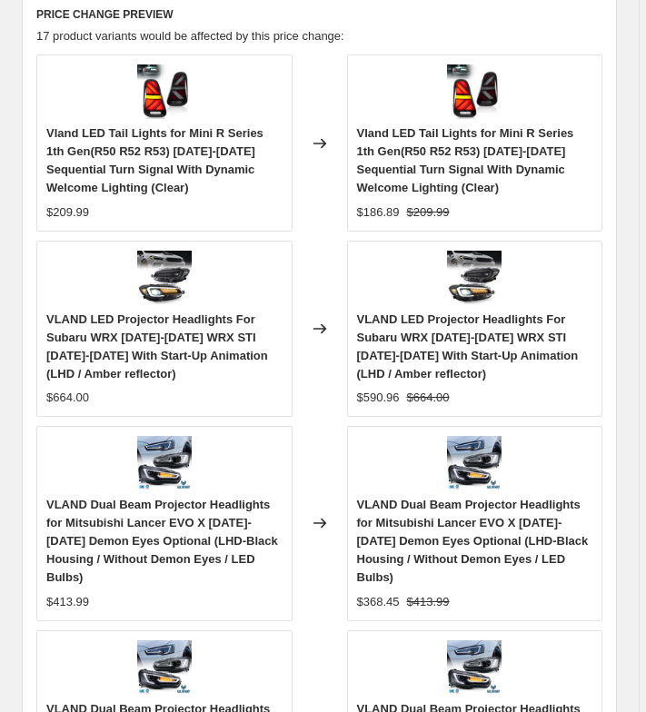
scroll to position [1344, 0]
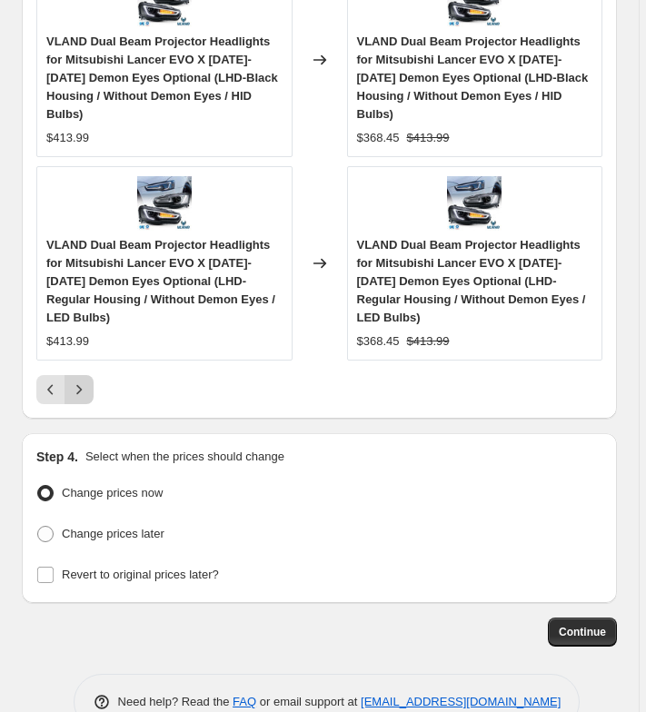
click at [84, 380] on icon "Next" at bounding box center [79, 389] width 18 height 18
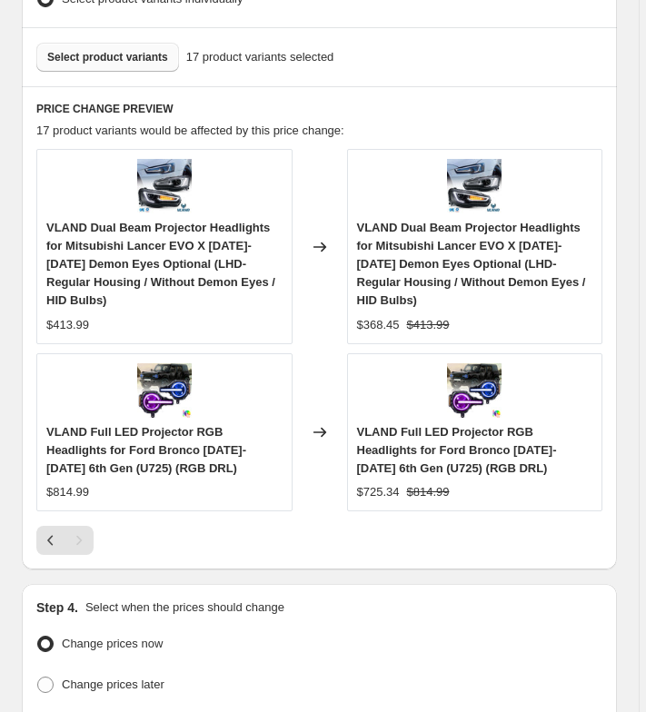
scroll to position [1054, 0]
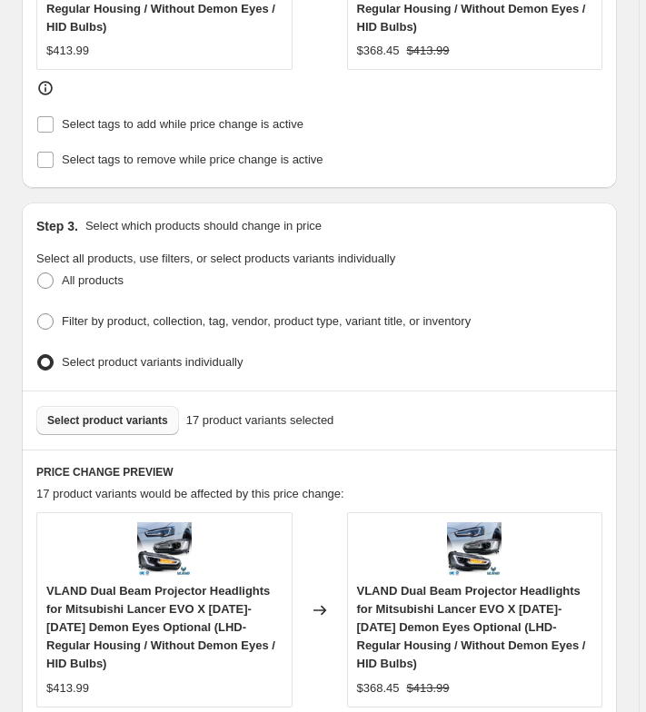
drag, startPoint x: 400, startPoint y: 124, endPoint x: 331, endPoint y: 16, distance: 128.2
click at [400, 124] on div "Select tags to add while price change is active" at bounding box center [319, 125] width 566 height 26
click at [94, 392] on div "Select product variants 17 product variants selected" at bounding box center [319, 419] width 595 height 59
click at [93, 406] on button "Select product variants" at bounding box center [107, 420] width 143 height 29
click at [107, 413] on span "Select product variants" at bounding box center [107, 420] width 121 height 15
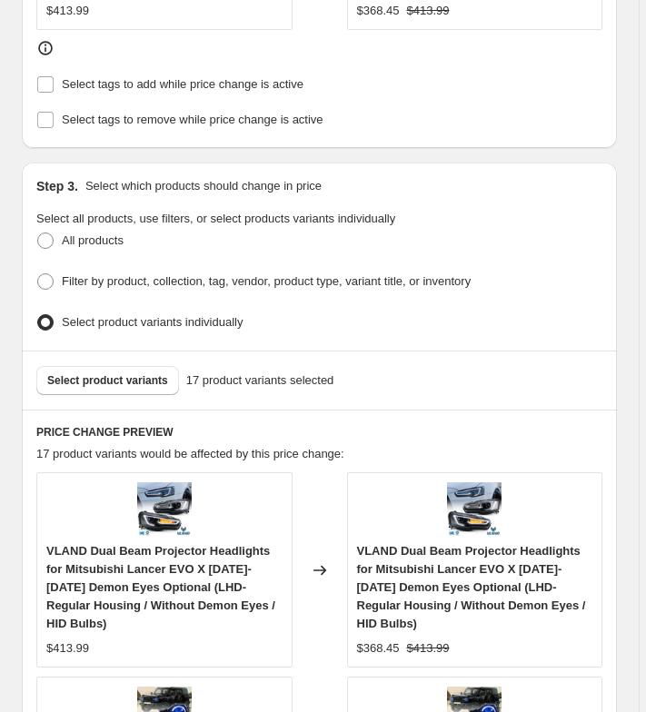
scroll to position [1599, 0]
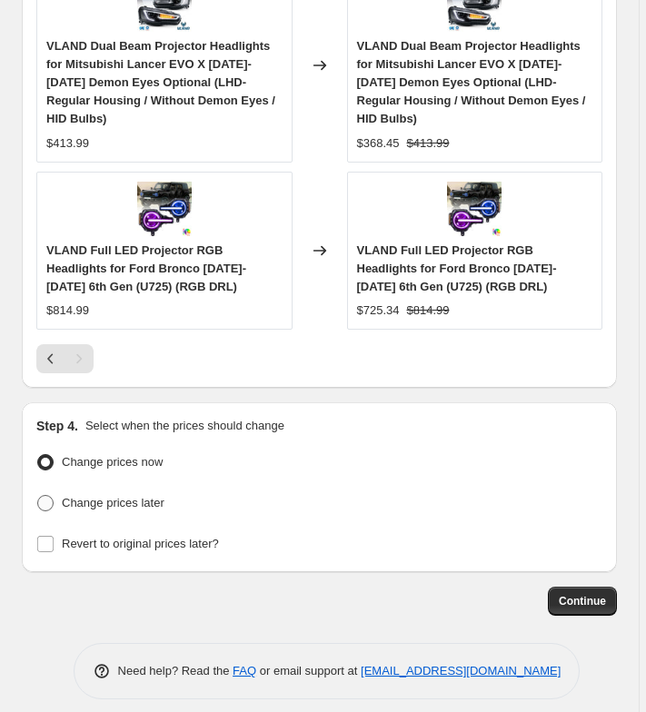
click at [88, 496] on span "Change prices later" at bounding box center [113, 503] width 103 height 14
click at [38, 495] on input "Change prices later" at bounding box center [37, 495] width 1 height 1
radio input "true"
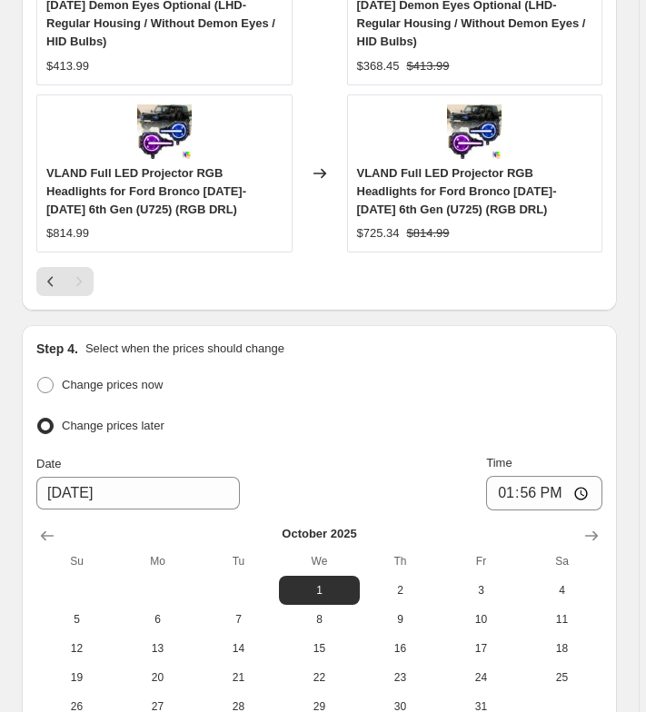
scroll to position [1931, 0]
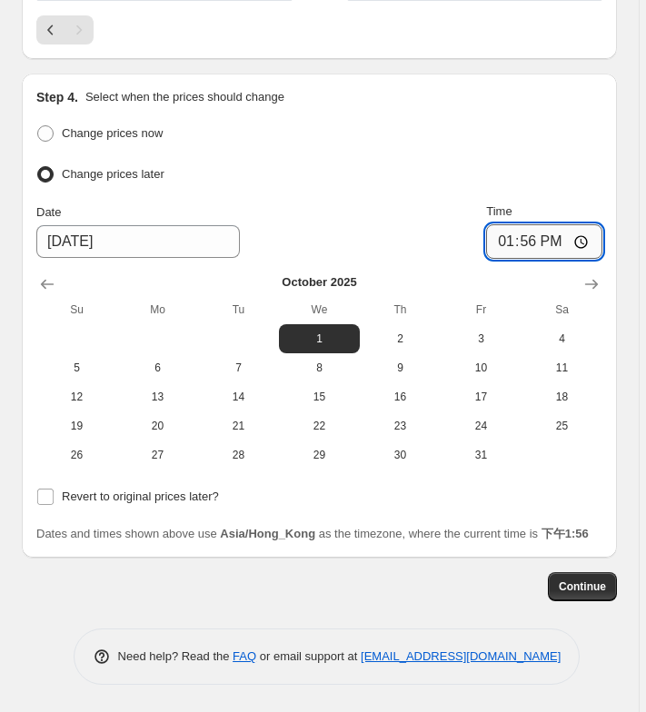
click at [527, 227] on input "13:56" at bounding box center [544, 241] width 116 height 35
type input "00:00"
click at [140, 489] on span "Revert to original prices later?" at bounding box center [140, 496] width 157 height 14
click at [54, 489] on input "Revert to original prices later?" at bounding box center [45, 497] width 16 height 16
checkbox input "true"
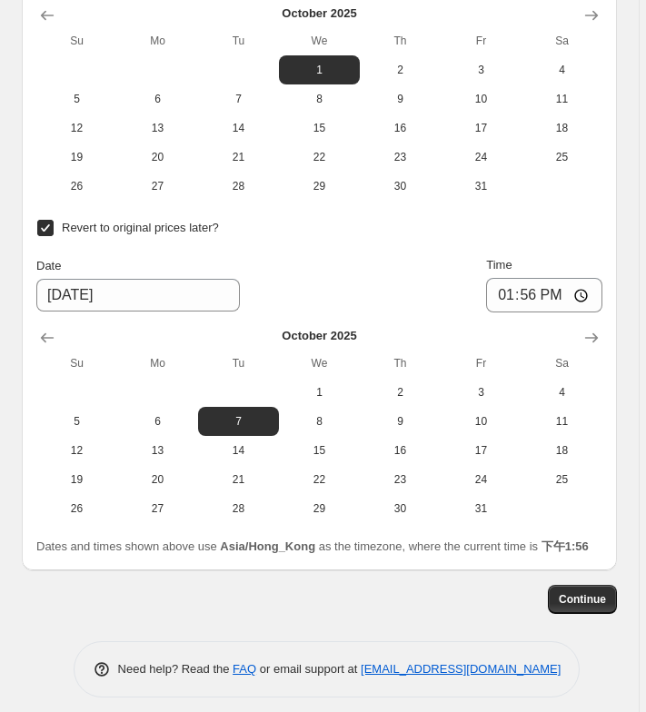
scroll to position [2204, 0]
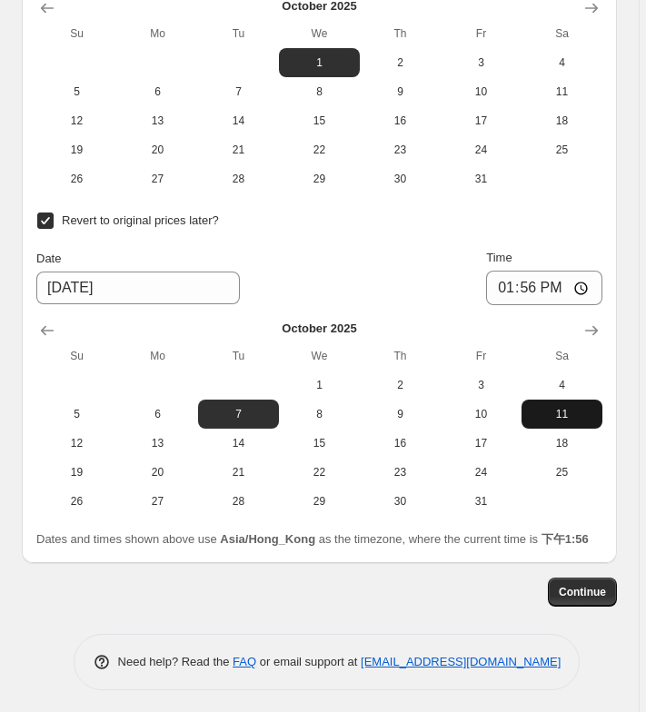
click at [552, 407] on span "11" at bounding box center [561, 414] width 66 height 15
type input "[DATE]"
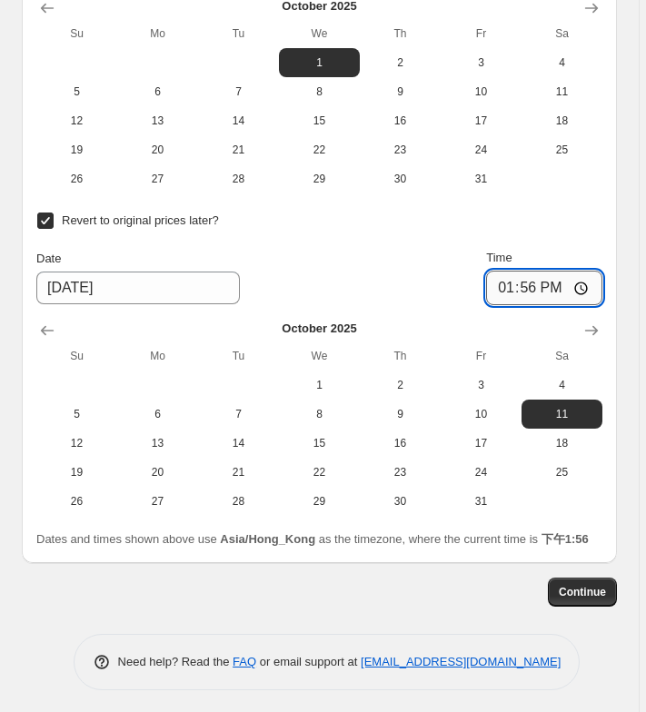
click at [530, 275] on input "13:56" at bounding box center [544, 288] width 116 height 35
type input "06:30"
click at [586, 591] on span "Continue" at bounding box center [581, 592] width 47 height 15
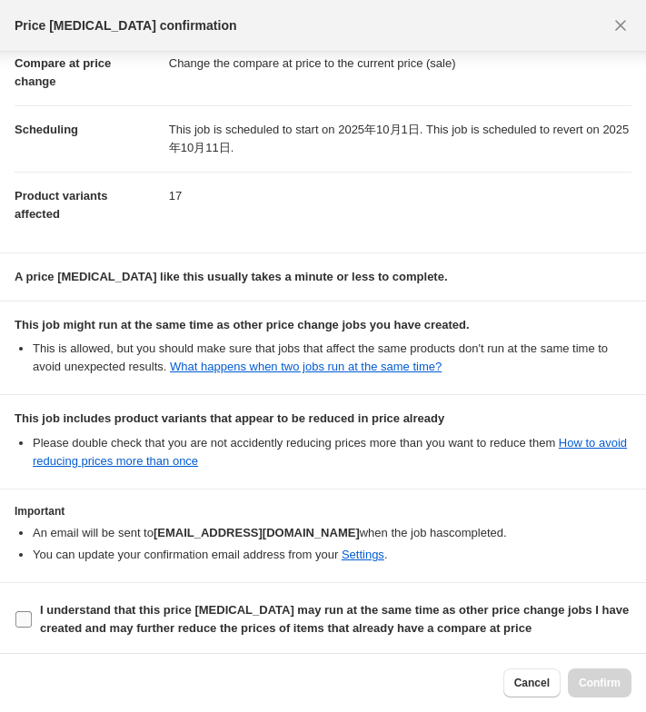
scroll to position [95, 0]
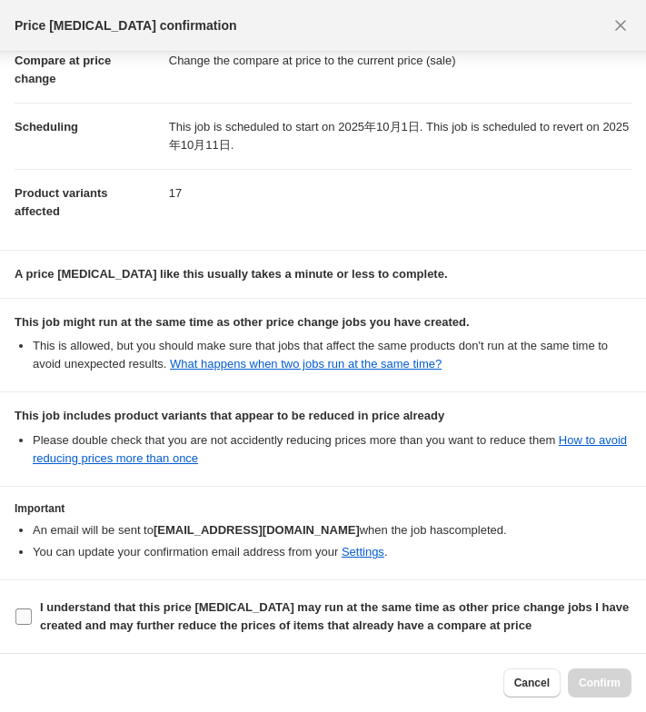
click at [133, 617] on span "I understand that this price [MEDICAL_DATA] may run at the same time as other p…" at bounding box center [335, 616] width 591 height 36
click at [32, 617] on input "I understand that this price [MEDICAL_DATA] may run at the same time as other p…" at bounding box center [23, 616] width 16 height 16
checkbox input "true"
click at [602, 686] on span "Confirm" at bounding box center [599, 683] width 42 height 15
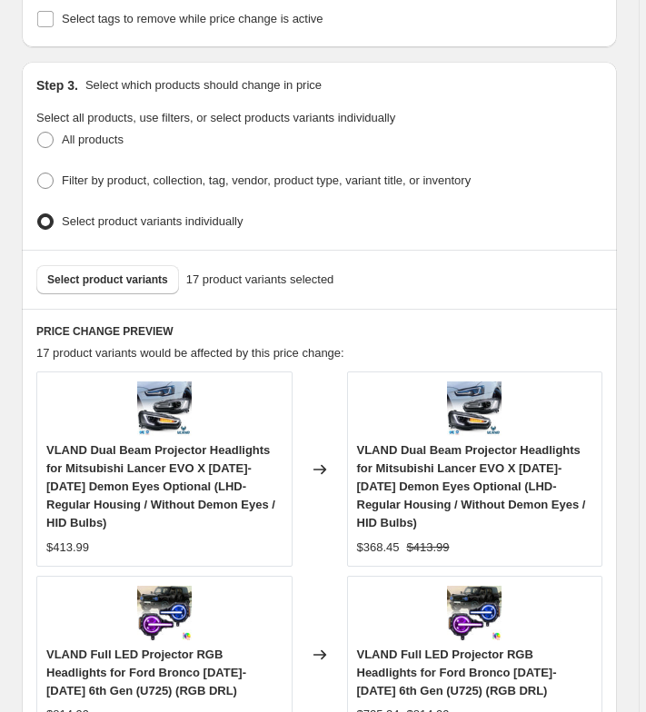
scroll to position [1296, 0]
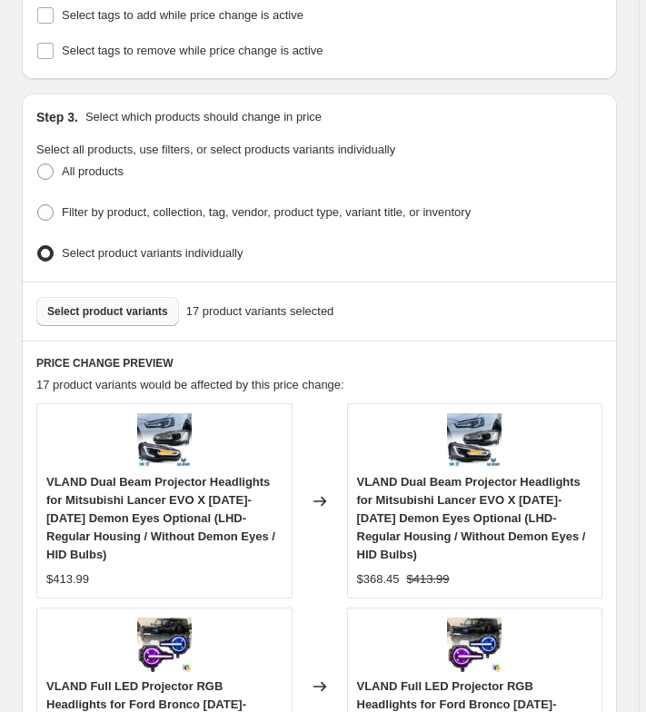
click at [148, 312] on button "Select product variants" at bounding box center [107, 311] width 143 height 29
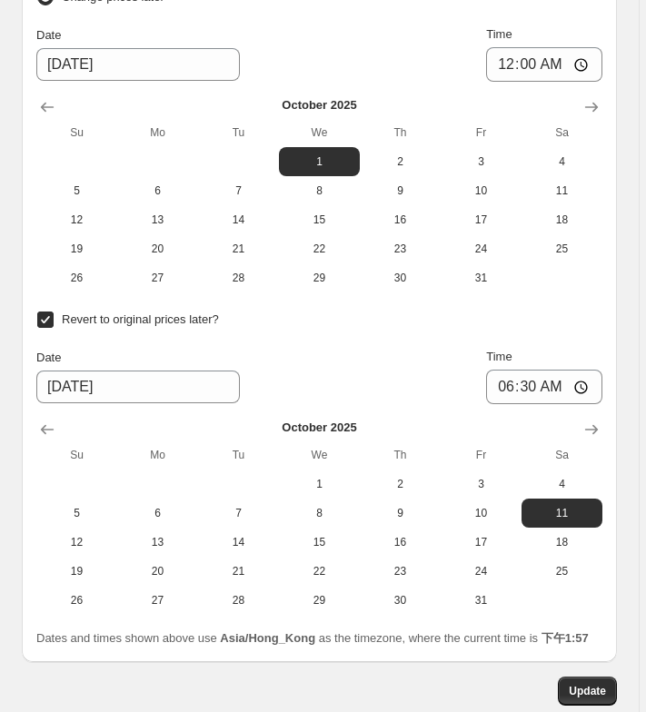
scroll to position [2938, 0]
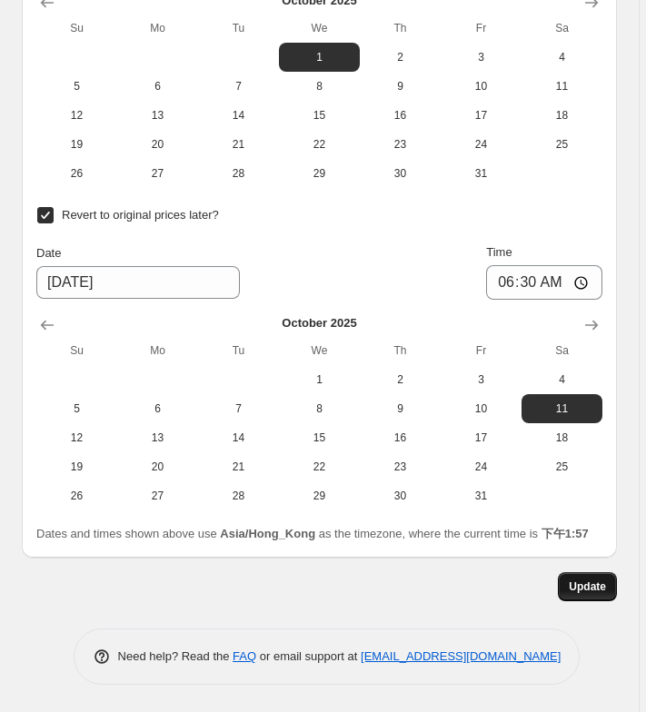
click at [582, 582] on span "Update" at bounding box center [586, 586] width 37 height 15
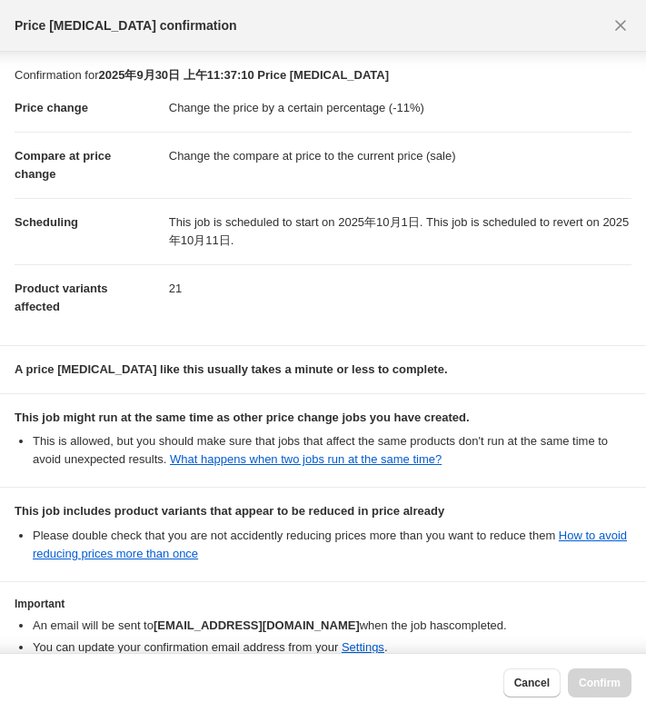
scroll to position [95, 0]
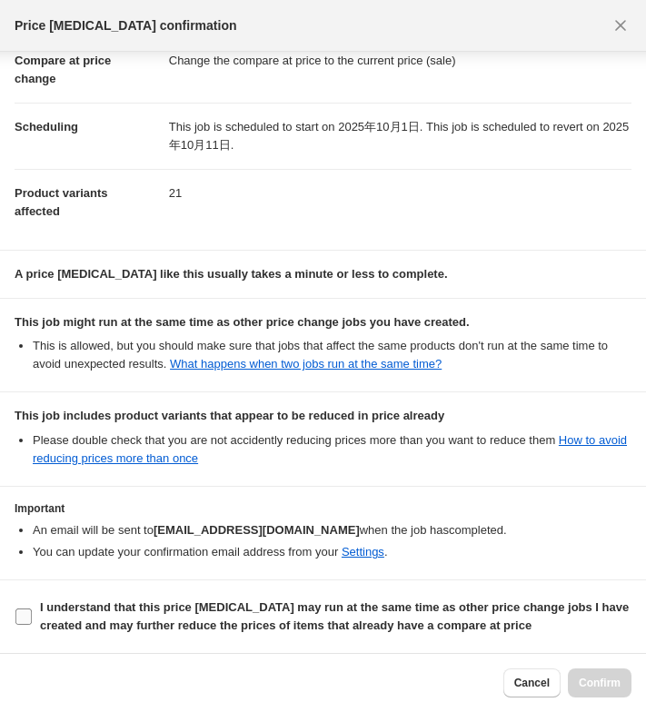
click at [138, 624] on b "I understand that this price [MEDICAL_DATA] may run at the same time as other p…" at bounding box center [334, 616] width 588 height 32
click at [32, 624] on input "I understand that this price [MEDICAL_DATA] may run at the same time as other p…" at bounding box center [23, 616] width 16 height 16
checkbox input "true"
click at [617, 684] on span "Confirm" at bounding box center [599, 683] width 42 height 15
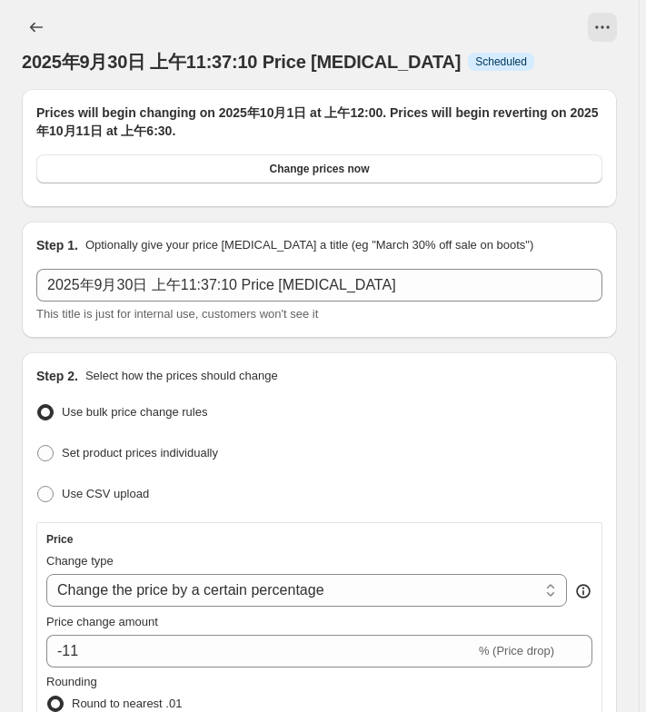
scroll to position [0, 0]
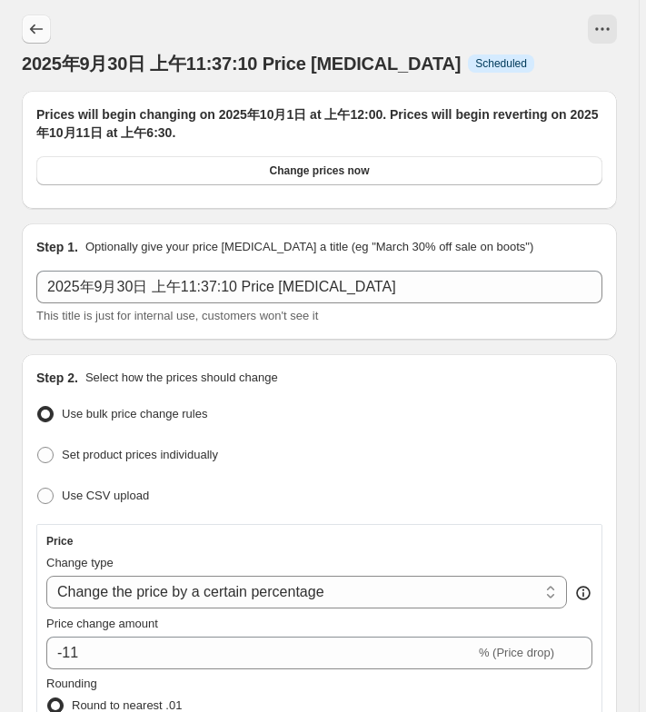
click at [35, 26] on icon "Price change jobs" at bounding box center [36, 29] width 18 height 18
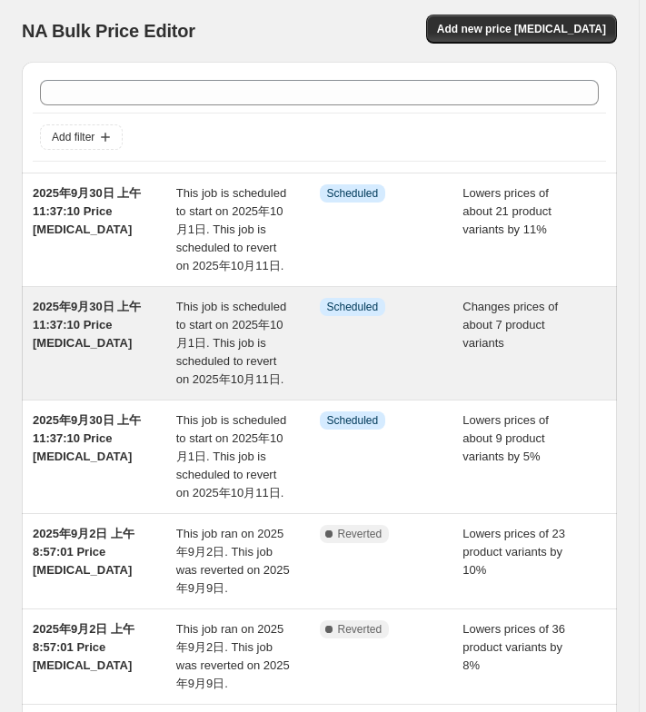
click at [254, 360] on span "This job is scheduled to start on 2025年10月1日. This job is scheduled to revert o…" at bounding box center [231, 343] width 110 height 86
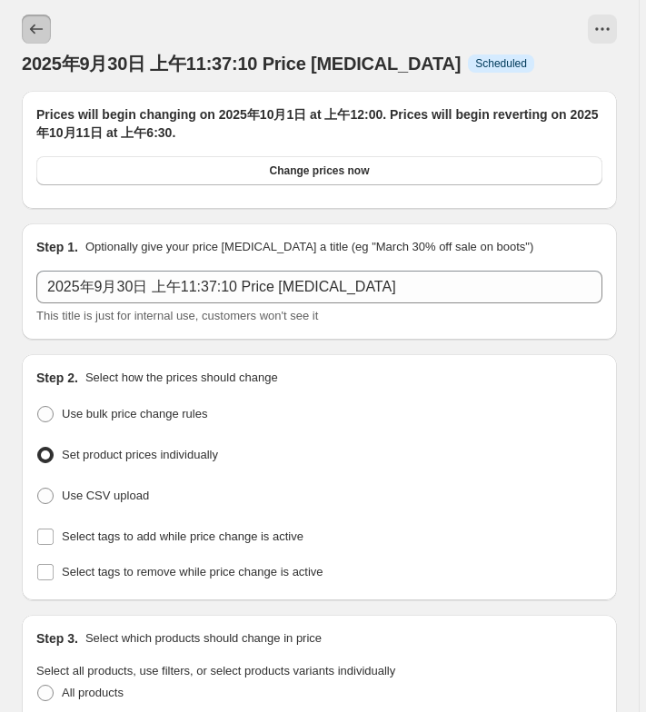
click at [37, 18] on button "Price change jobs" at bounding box center [36, 29] width 29 height 29
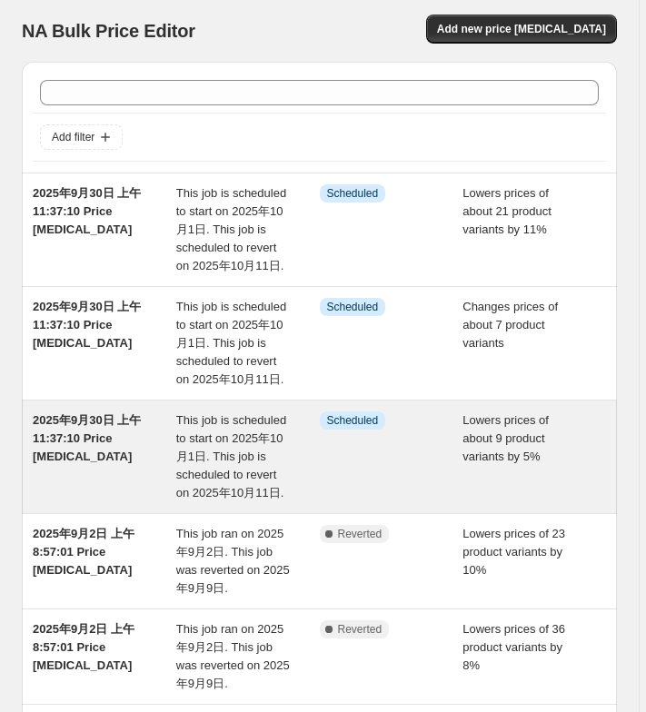
click at [218, 464] on div "This job is scheduled to start on 2025年10月1日. This job is scheduled to revert o…" at bounding box center [247, 456] width 143 height 91
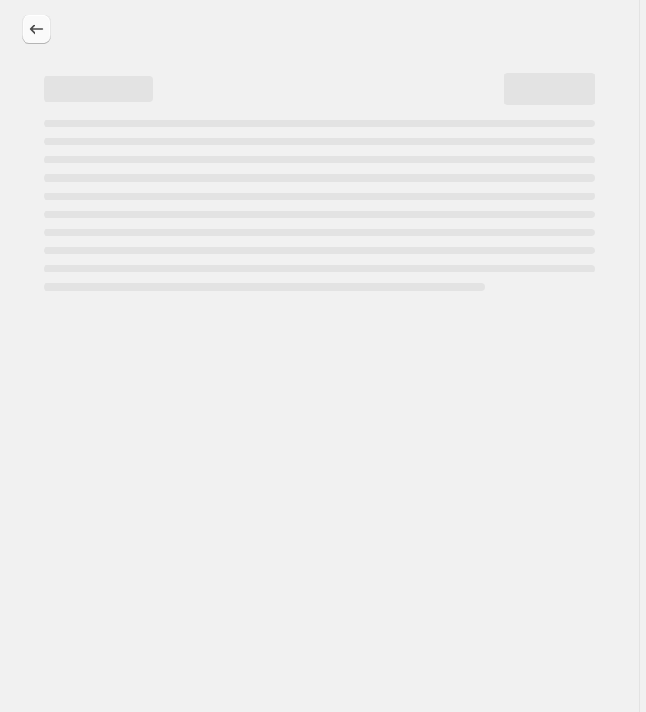
select select "percentage"
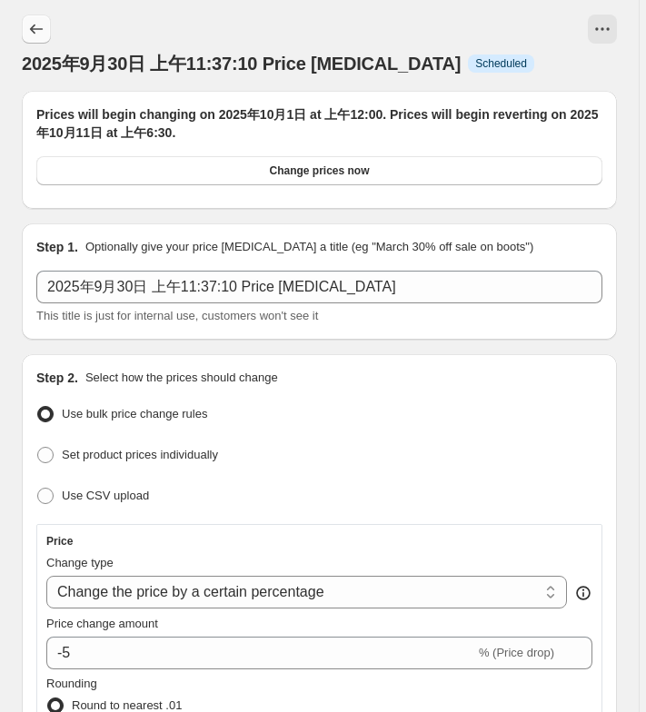
click at [35, 39] on button "Price change jobs" at bounding box center [36, 29] width 29 height 29
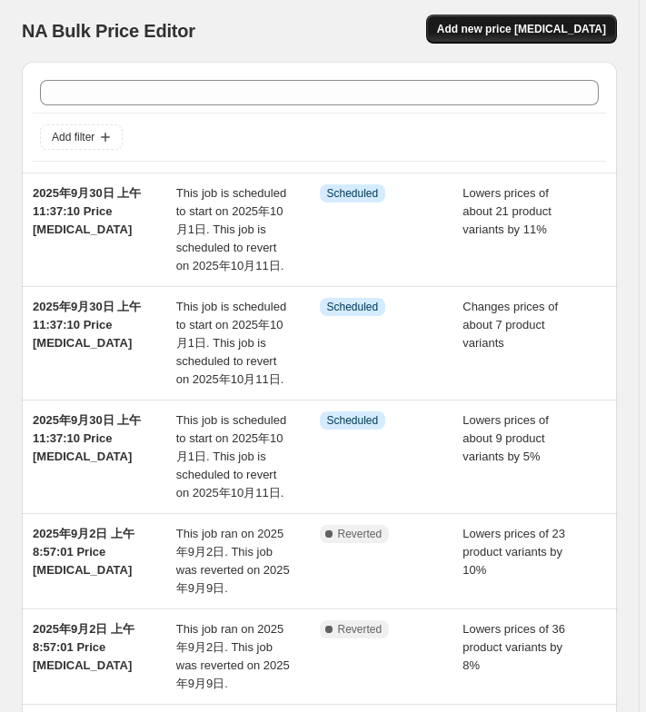
click at [543, 34] on span "Add new price [MEDICAL_DATA]" at bounding box center [521, 29] width 169 height 15
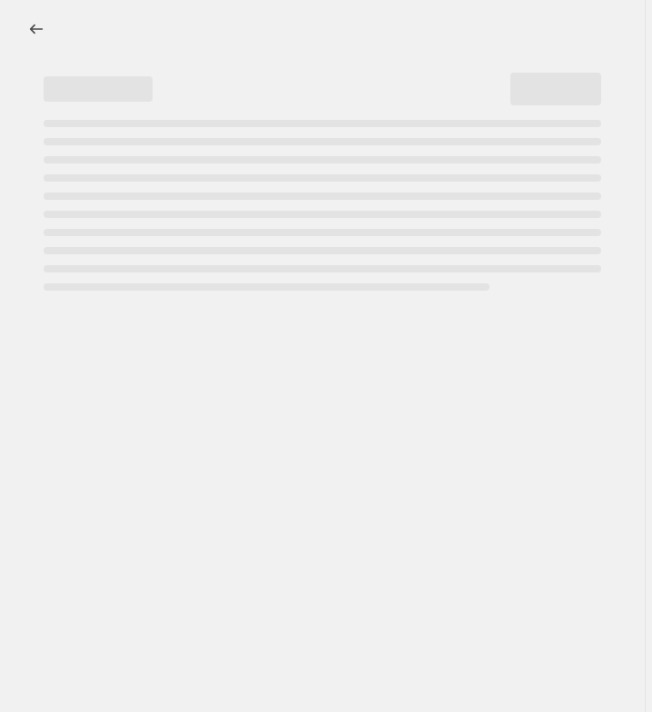
select select "percentage"
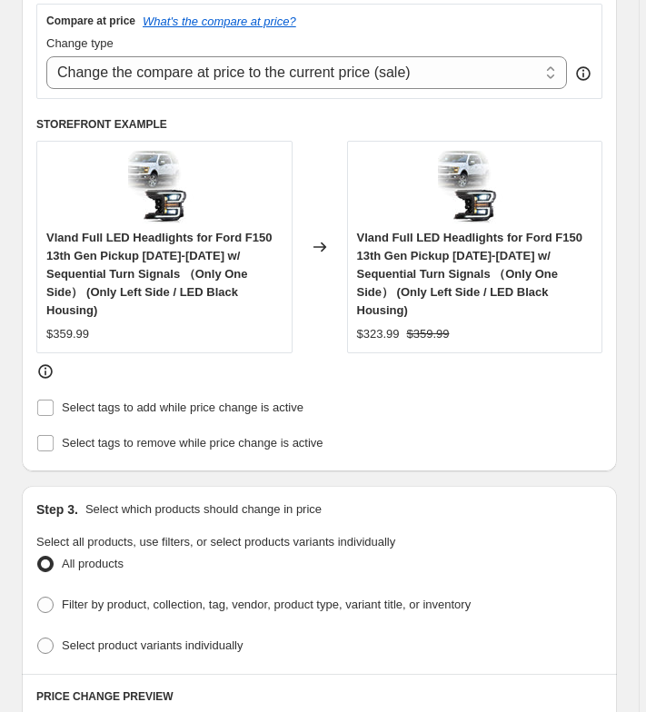
scroll to position [908, 0]
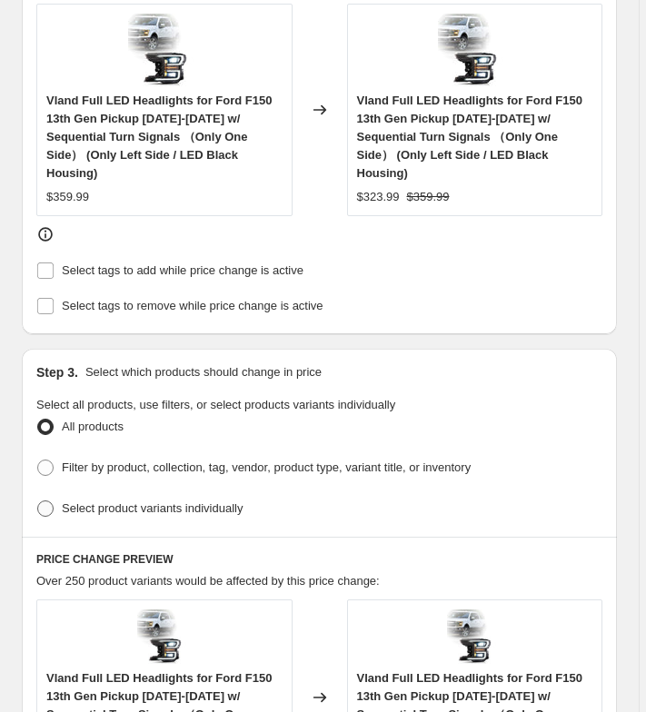
click at [123, 501] on span "Select product variants individually" at bounding box center [152, 508] width 181 height 14
click at [38, 500] on input "Select product variants individually" at bounding box center [37, 500] width 1 height 1
radio input "true"
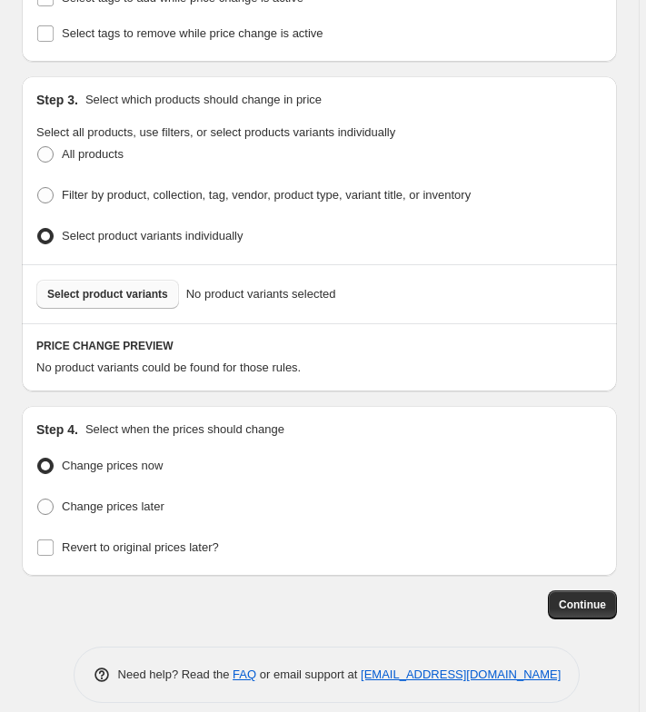
scroll to position [1184, 0]
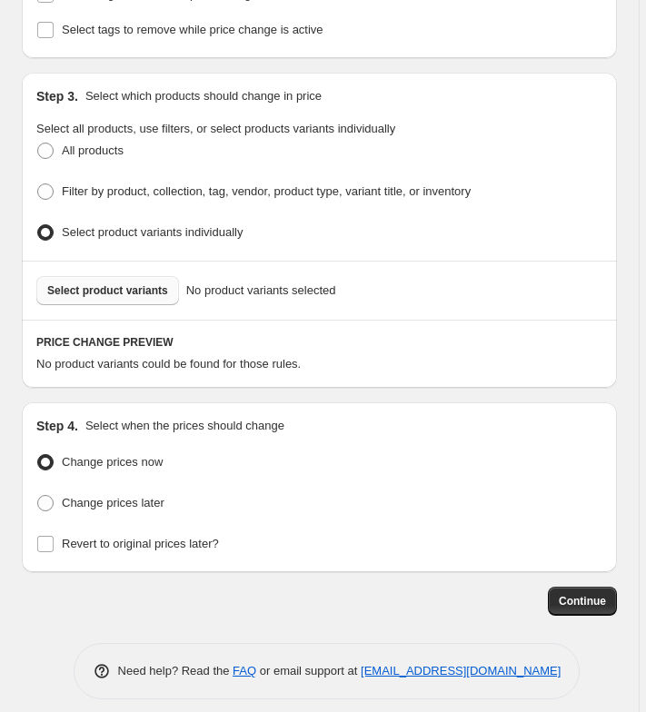
click at [124, 276] on button "Select product variants" at bounding box center [107, 290] width 143 height 29
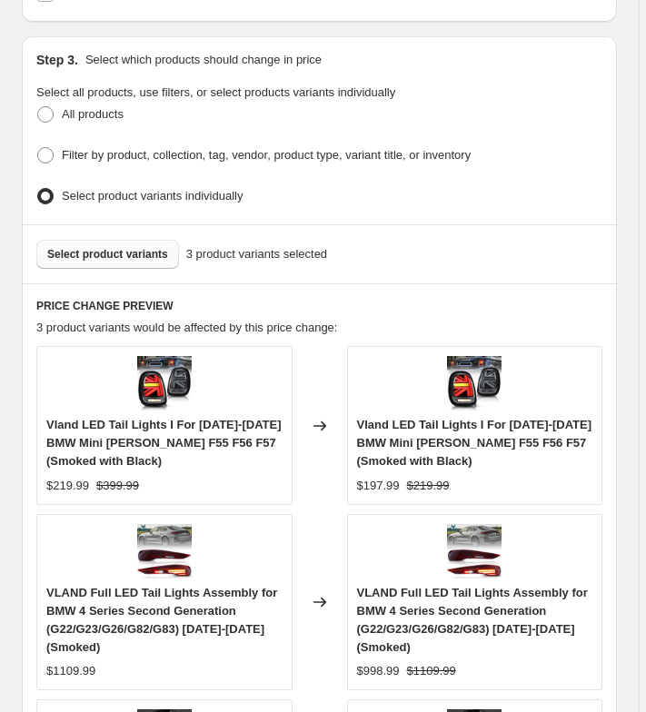
click at [168, 247] on span "Select product variants" at bounding box center [107, 254] width 121 height 15
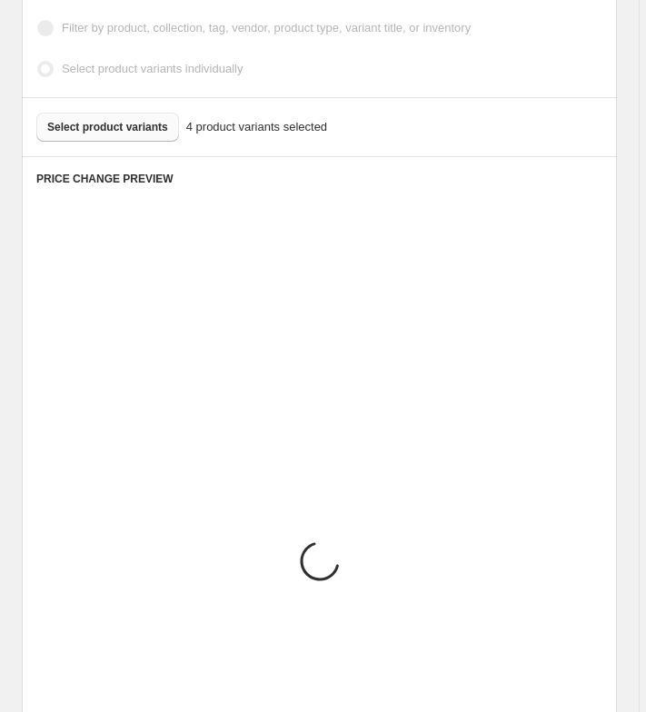
scroll to position [1311, 0]
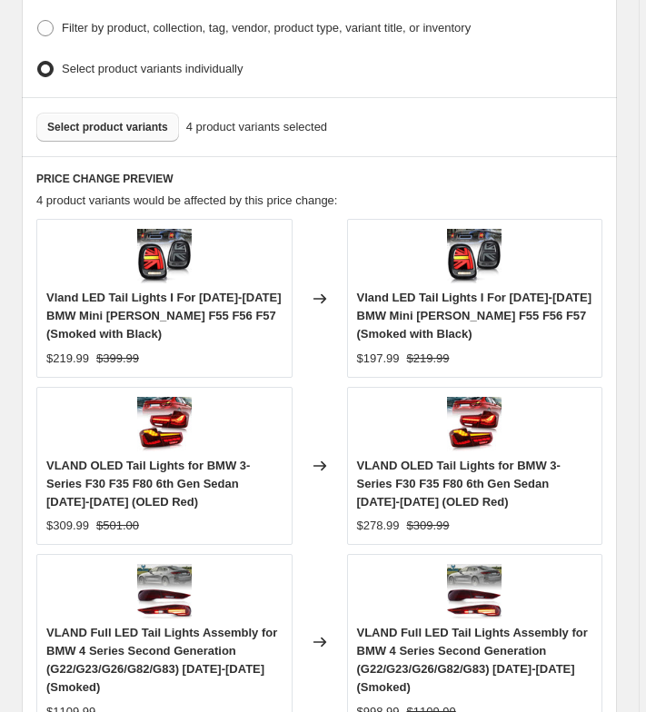
click at [122, 120] on span "Select product variants" at bounding box center [107, 127] width 121 height 15
click at [110, 121] on span "Select product variants" at bounding box center [107, 127] width 121 height 15
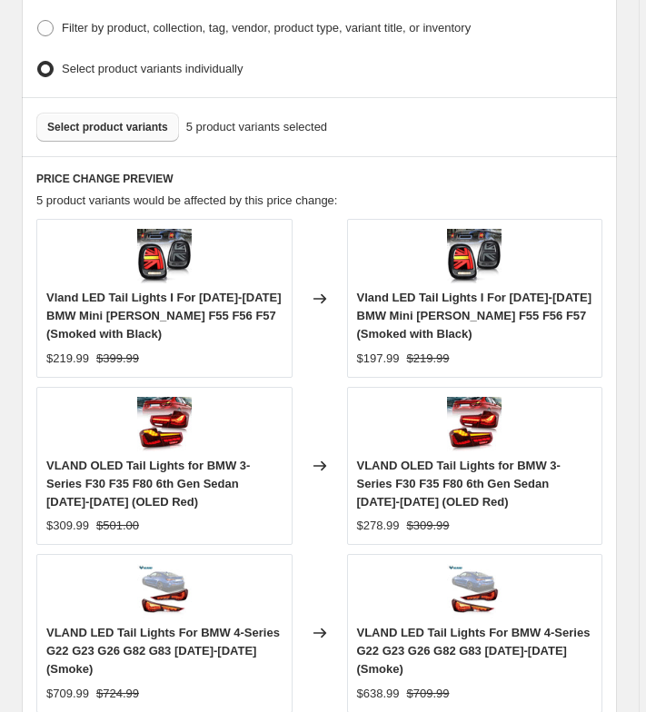
click at [127, 122] on span "Select product variants" at bounding box center [107, 127] width 121 height 15
click at [143, 125] on button "Select product variants" at bounding box center [107, 127] width 143 height 29
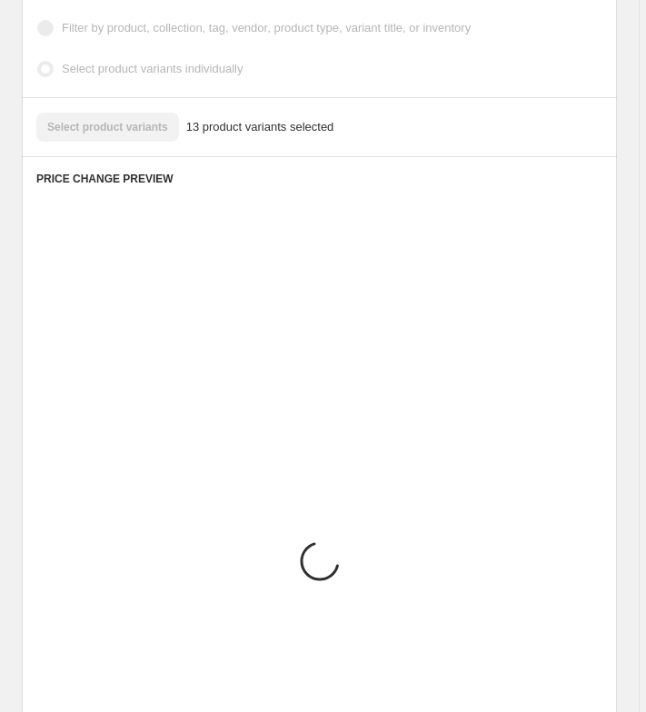
scroll to position [1293, 0]
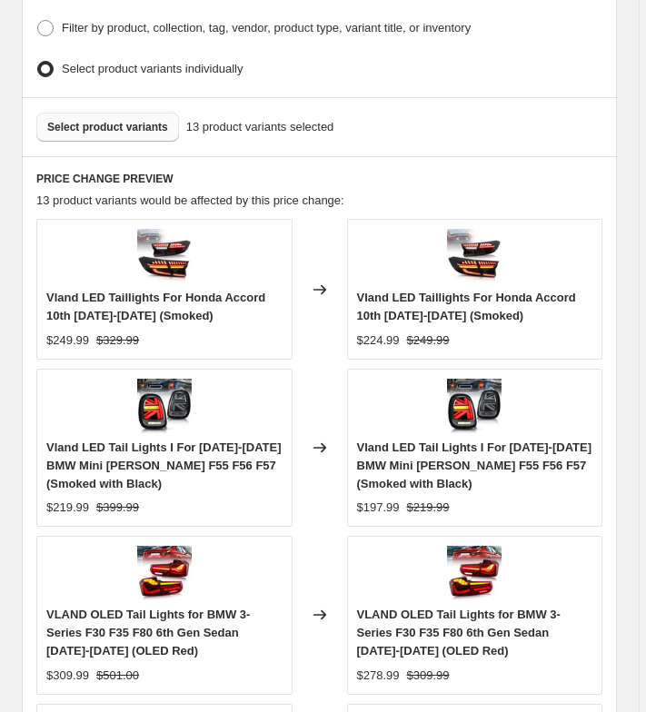
click at [161, 120] on span "Select product variants" at bounding box center [107, 127] width 121 height 15
click at [150, 120] on span "Select product variants" at bounding box center [107, 127] width 121 height 15
click at [107, 120] on span "Select product variants" at bounding box center [107, 127] width 121 height 15
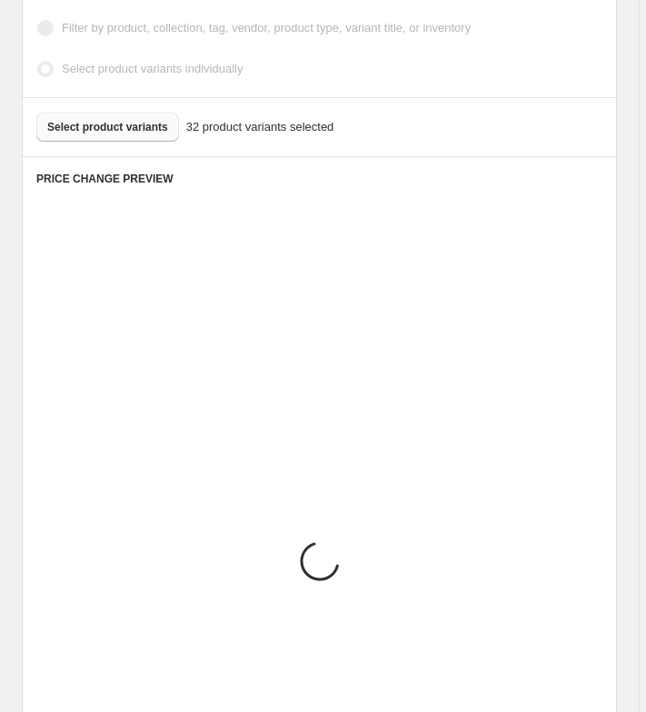
click at [100, 118] on div "Select product variants 32 product variants selected" at bounding box center [319, 127] width 566 height 29
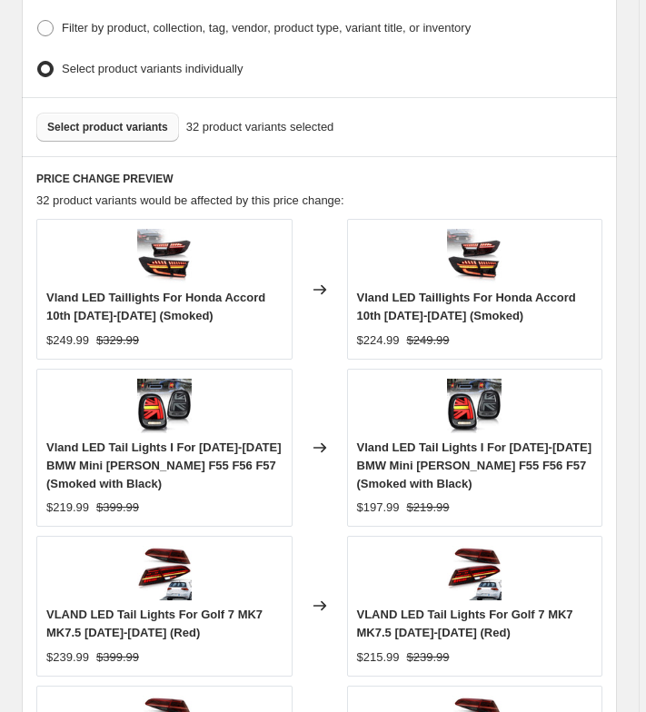
click at [100, 120] on span "Select product variants" at bounding box center [107, 127] width 121 height 15
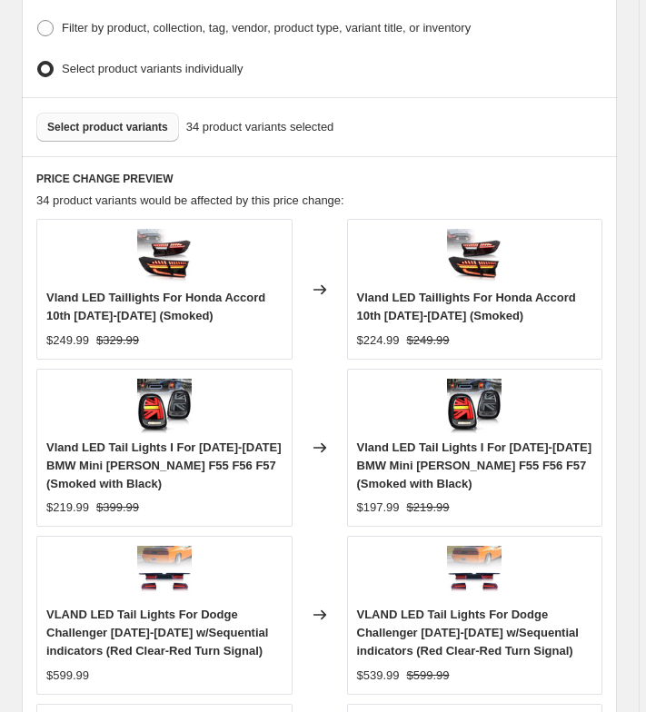
click at [79, 120] on span "Select product variants" at bounding box center [107, 127] width 121 height 15
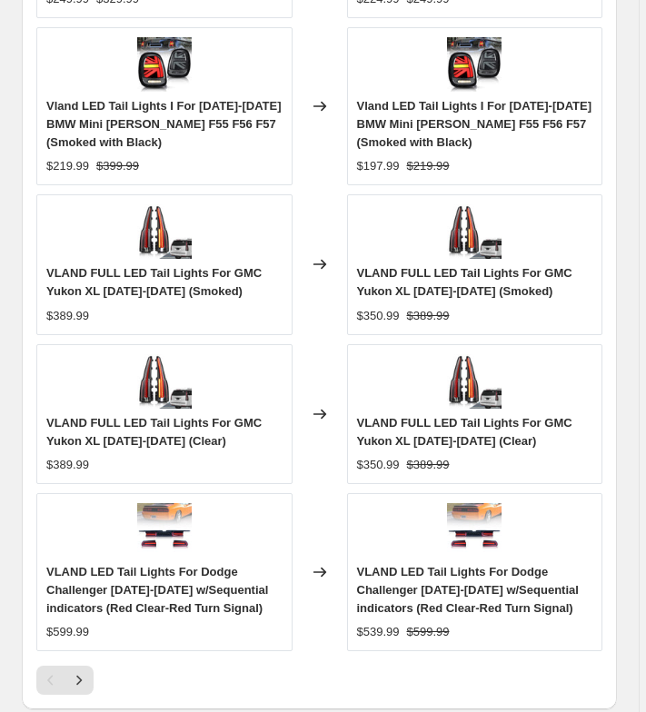
scroll to position [1956, 0]
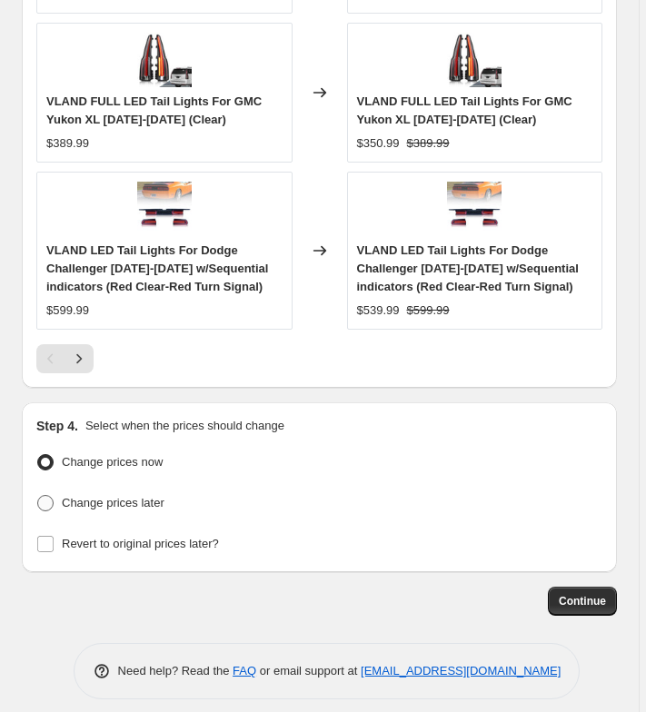
click at [104, 496] on span "Change prices later" at bounding box center [113, 503] width 103 height 14
click at [38, 495] on input "Change prices later" at bounding box center [37, 495] width 1 height 1
radio input "true"
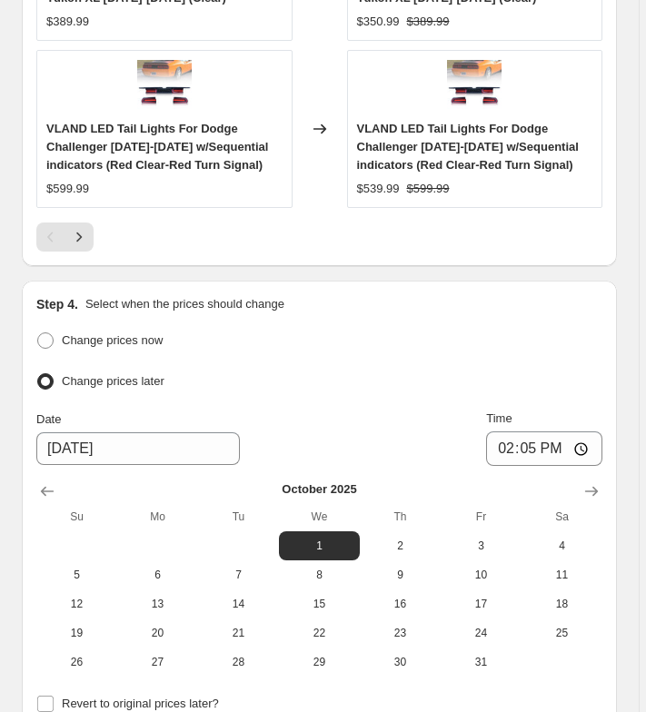
scroll to position [2288, 0]
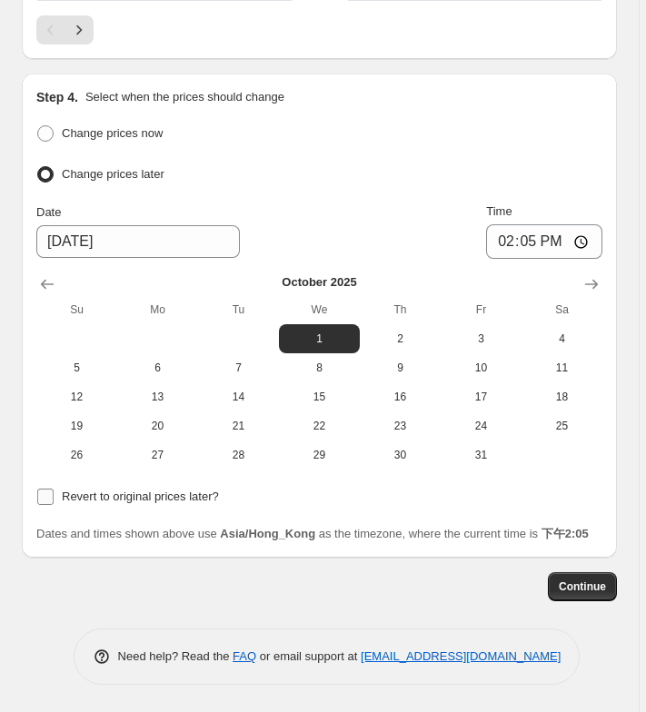
click at [143, 489] on span "Revert to original prices later?" at bounding box center [140, 496] width 157 height 14
click at [54, 489] on input "Revert to original prices later?" at bounding box center [45, 497] width 16 height 16
checkbox input "true"
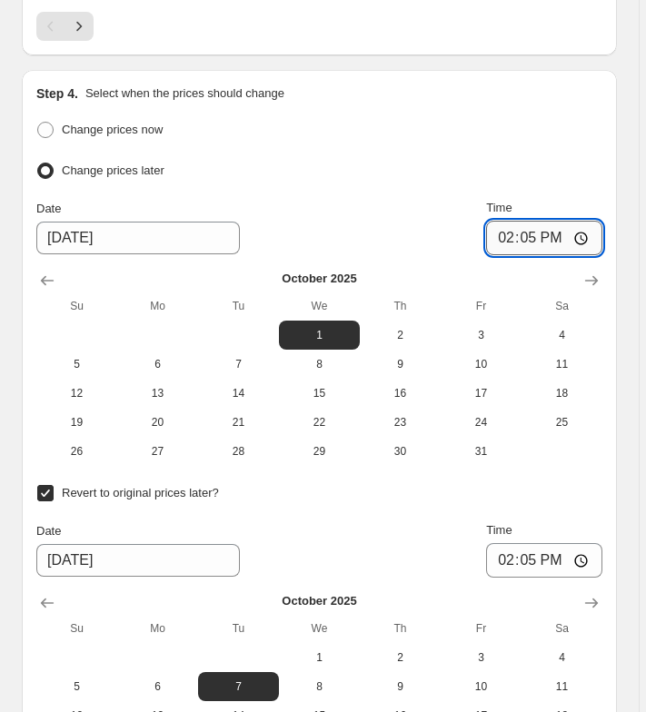
click at [524, 225] on input "14:05" at bounding box center [544, 238] width 116 height 35
type input "00:00"
click at [528, 543] on input "14:05" at bounding box center [544, 560] width 116 height 35
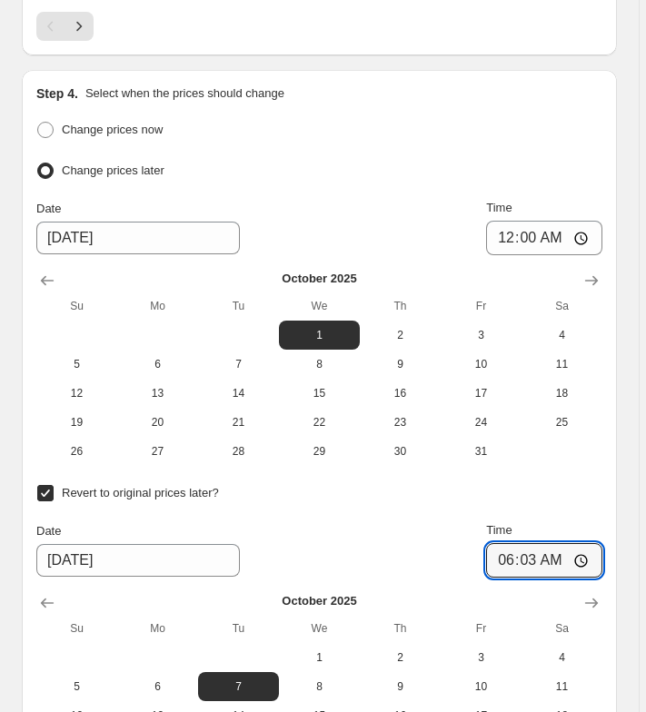
type input "06:30"
click at [572, 679] on span "11" at bounding box center [561, 686] width 66 height 15
type input "[DATE]"
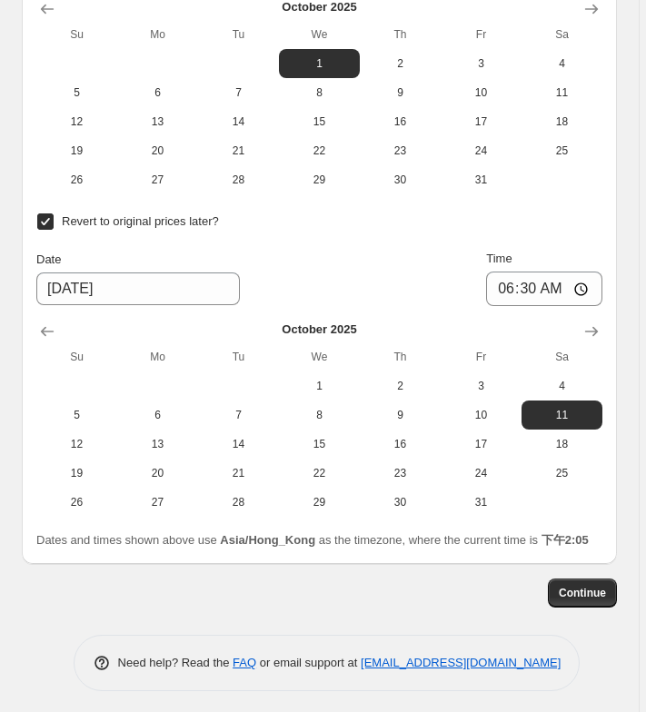
scroll to position [2561, 0]
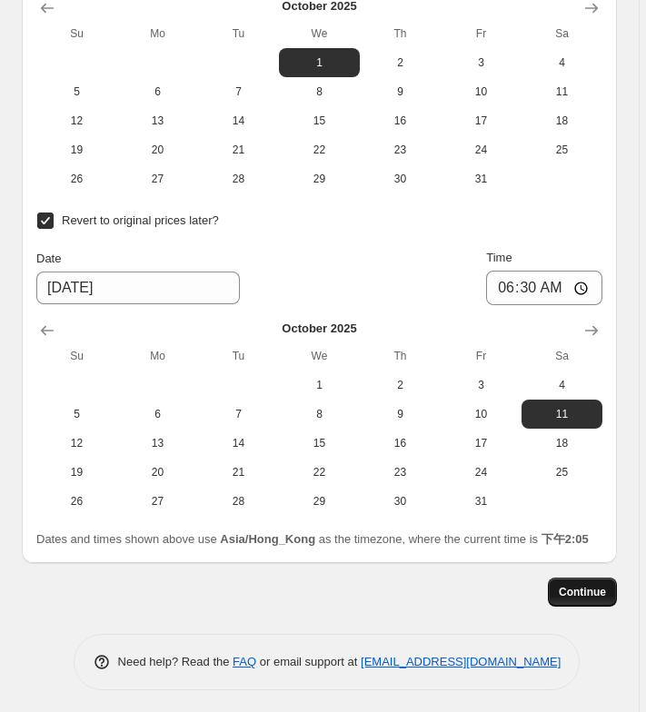
click at [593, 594] on span "Continue" at bounding box center [581, 592] width 47 height 15
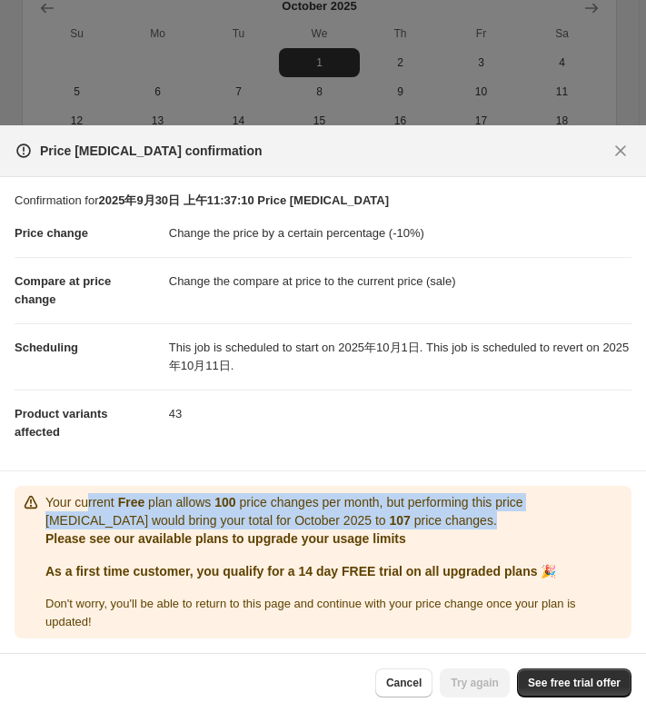
drag, startPoint x: 90, startPoint y: 505, endPoint x: 457, endPoint y: 519, distance: 367.1
click at [457, 519] on p "Your current Free plan allows 100 price changes per month, but performing this …" at bounding box center [334, 511] width 578 height 36
click at [400, 681] on span "Cancel" at bounding box center [403, 683] width 35 height 15
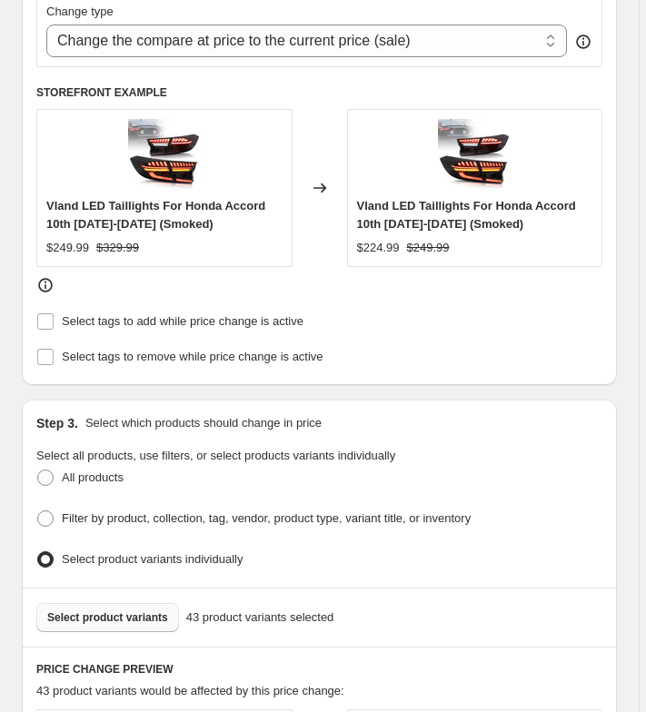
scroll to position [1017, 0]
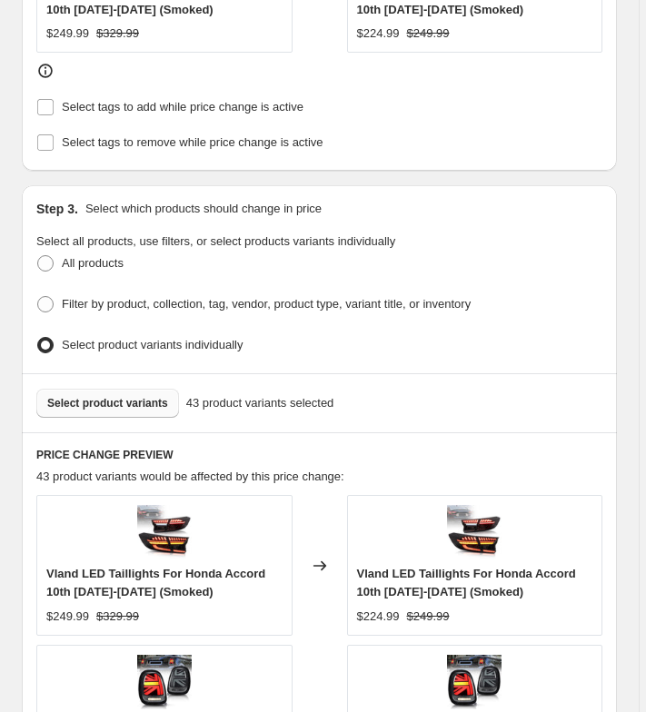
click at [156, 396] on span "Select product variants" at bounding box center [107, 403] width 121 height 15
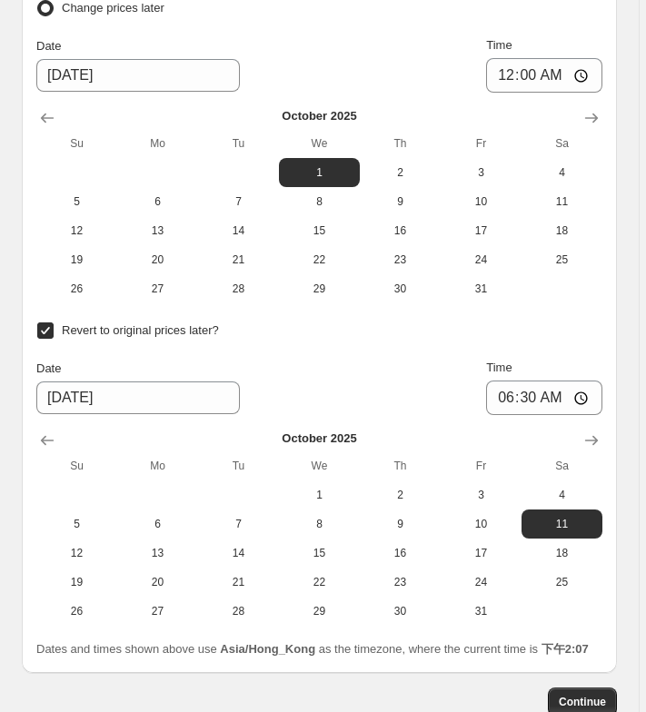
scroll to position [2588, 0]
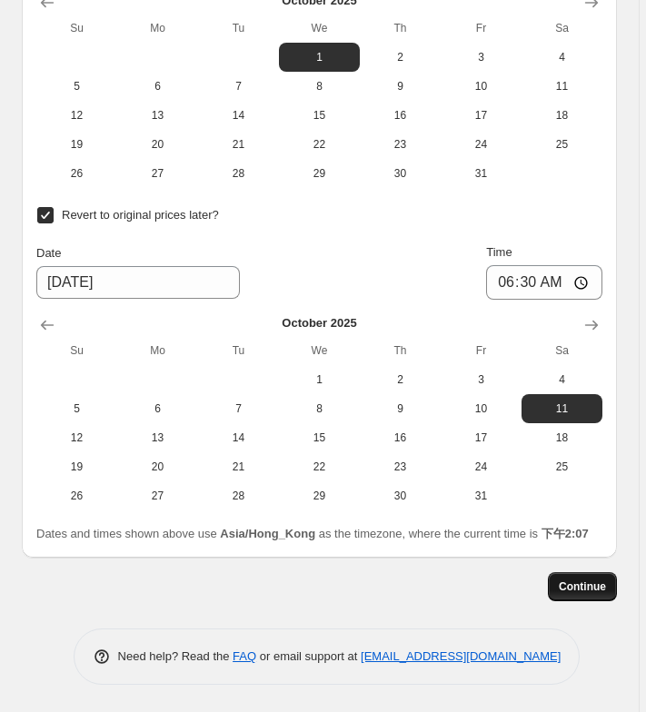
click at [593, 587] on span "Continue" at bounding box center [581, 586] width 47 height 15
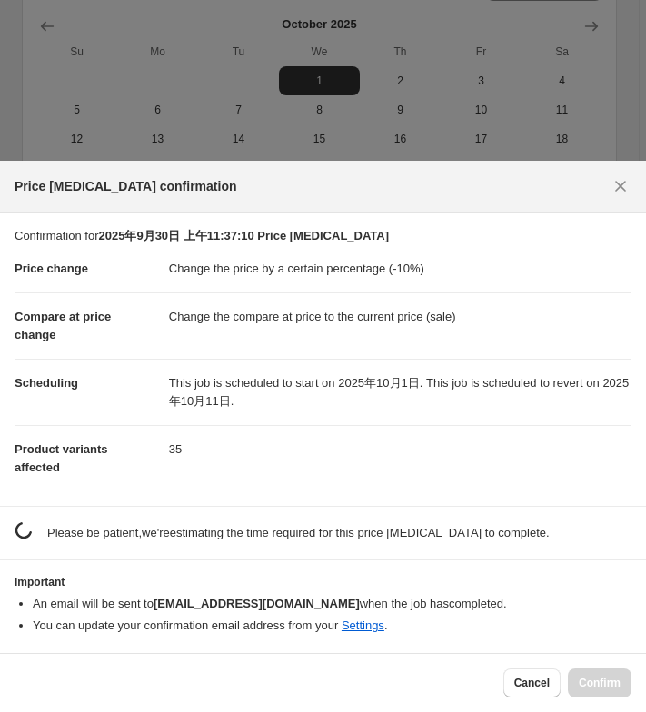
scroll to position [0, 0]
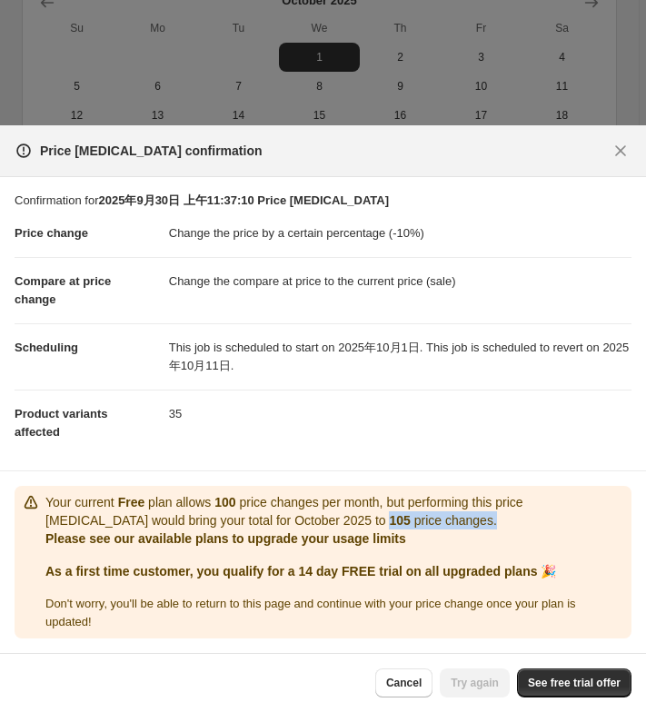
drag, startPoint x: 330, startPoint y: 517, endPoint x: 473, endPoint y: 526, distance: 143.8
click at [473, 526] on p "Your current Free plan allows 100 price changes per month, but performing this …" at bounding box center [334, 511] width 578 height 36
click at [455, 687] on div "Cancel Try again See free trial offer" at bounding box center [503, 682] width 256 height 29
drag, startPoint x: 386, startPoint y: 683, endPoint x: 370, endPoint y: 602, distance: 82.3
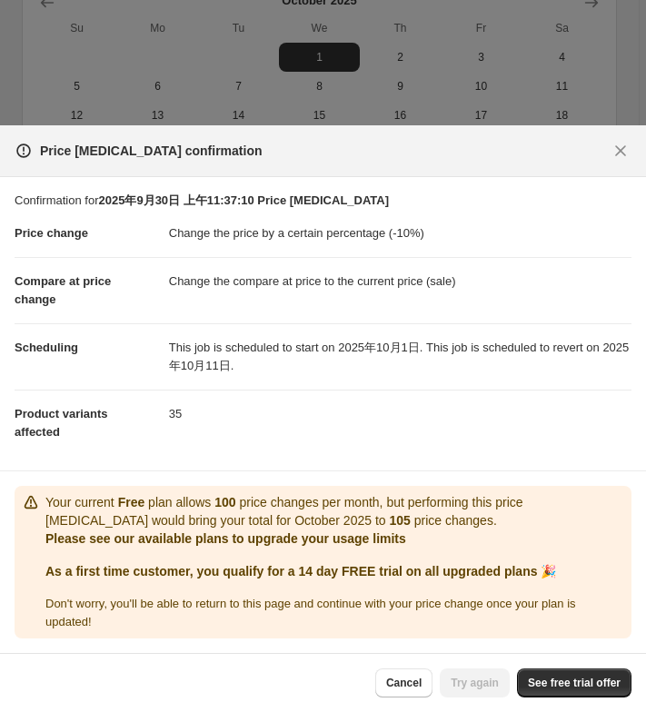
click at [386, 682] on span "Cancel" at bounding box center [403, 683] width 35 height 15
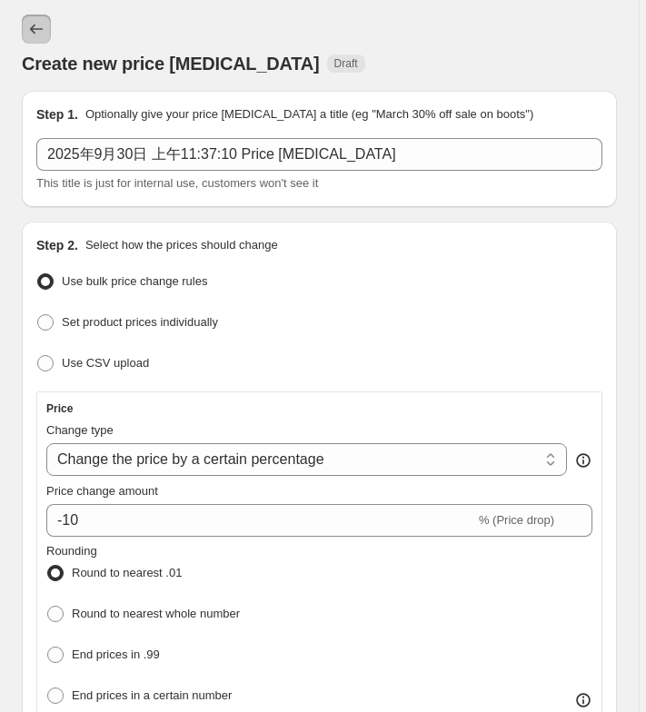
click at [39, 25] on icon "Price change jobs" at bounding box center [36, 29] width 18 height 18
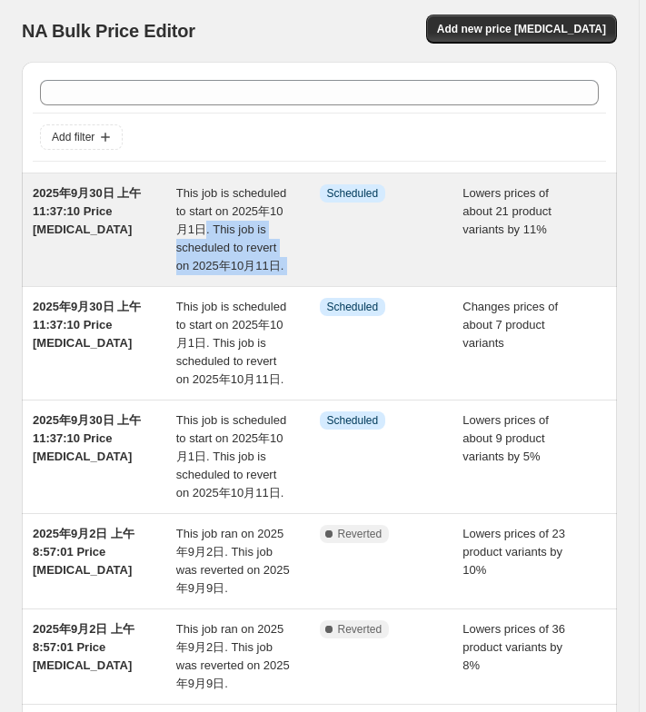
drag, startPoint x: 276, startPoint y: 234, endPoint x: 330, endPoint y: 181, distance: 75.8
click at [330, 181] on div "2025年9月30日 上午11:37:10 Price [MEDICAL_DATA] This job is scheduled to start on 20…" at bounding box center [319, 229] width 595 height 113
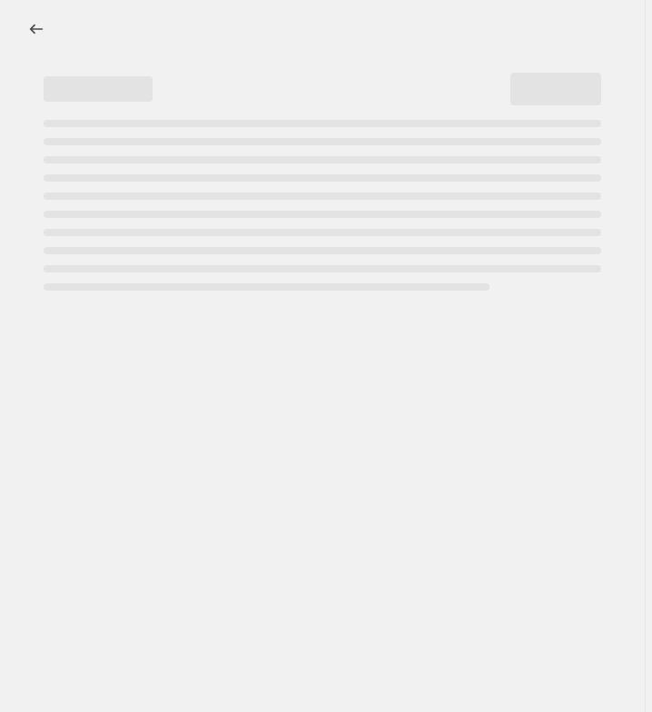
select select "percentage"
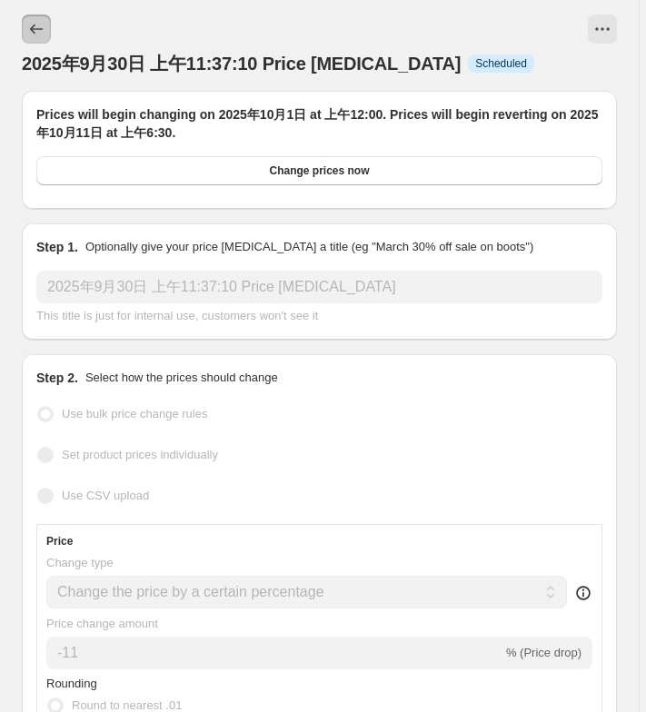
click at [48, 34] on button "Price change jobs" at bounding box center [36, 29] width 29 height 29
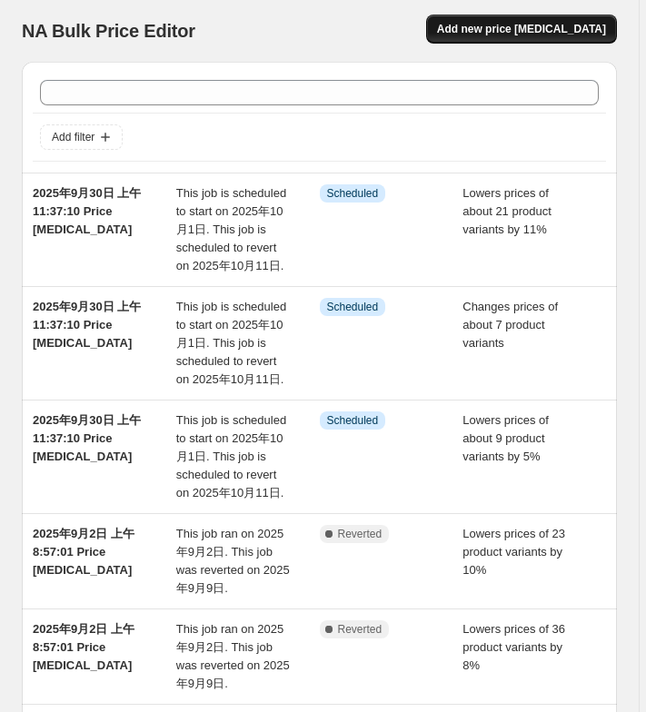
click at [537, 39] on button "Add new price [MEDICAL_DATA]" at bounding box center [521, 29] width 191 height 29
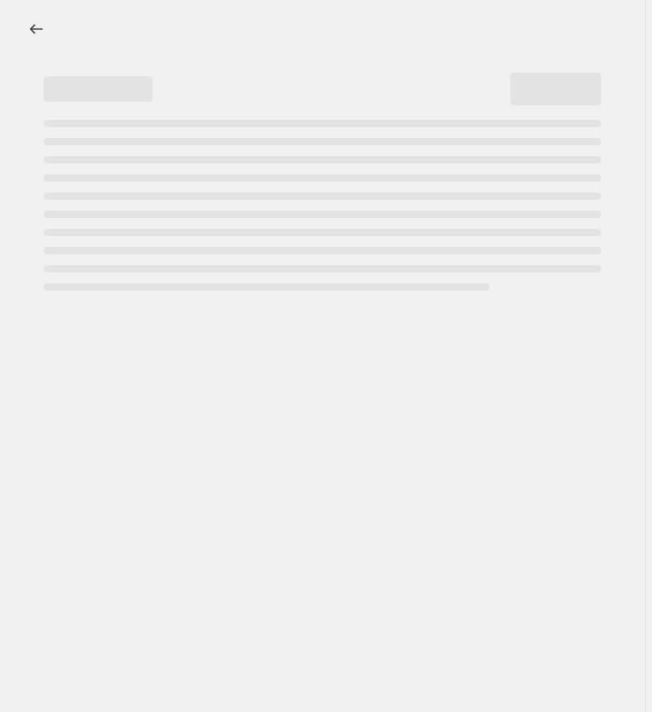
select select "percentage"
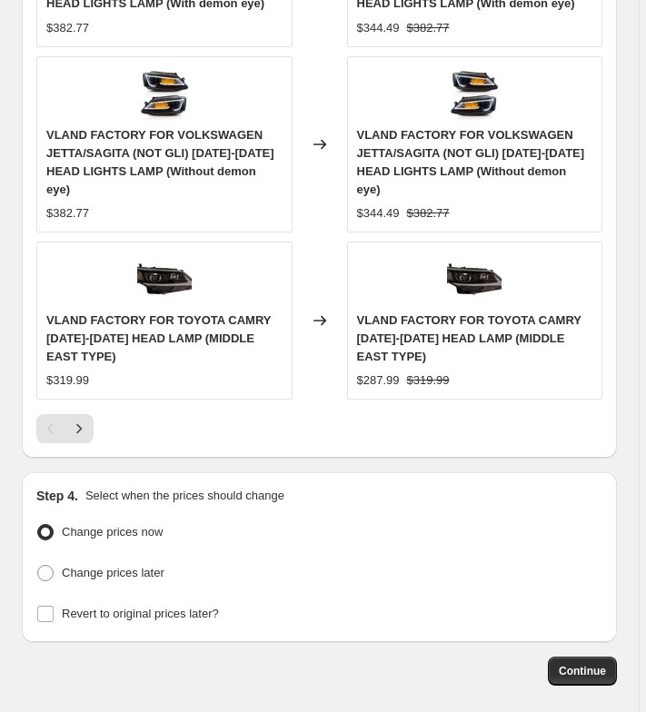
scroll to position [2097, 0]
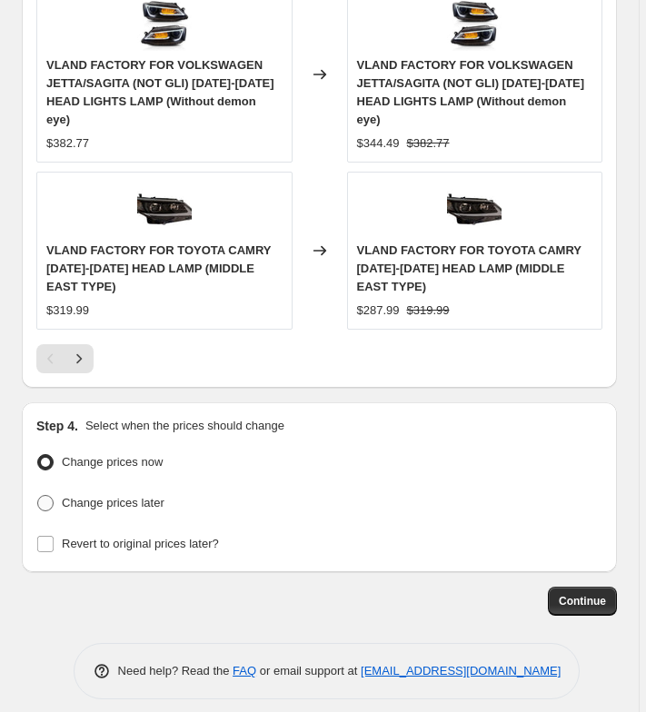
click at [136, 496] on span "Change prices later" at bounding box center [113, 503] width 103 height 14
click at [38, 495] on input "Change prices later" at bounding box center [37, 495] width 1 height 1
radio input "true"
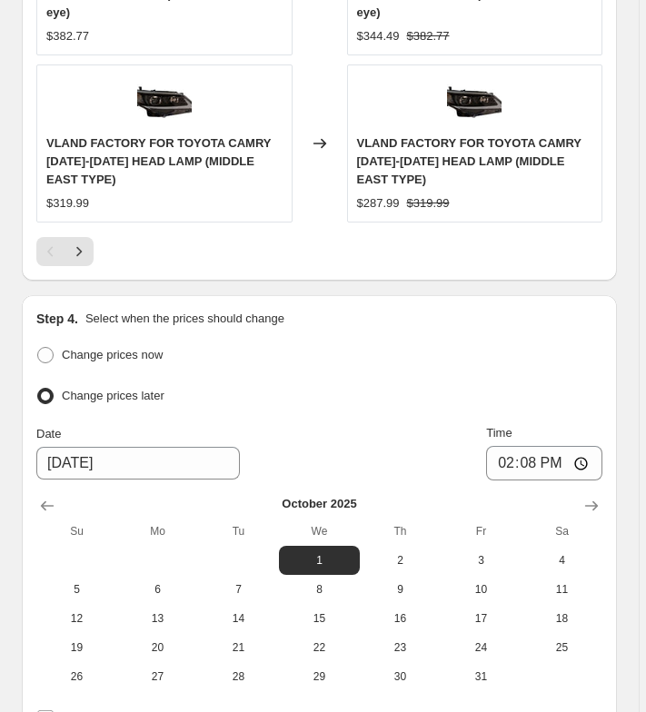
scroll to position [2429, 0]
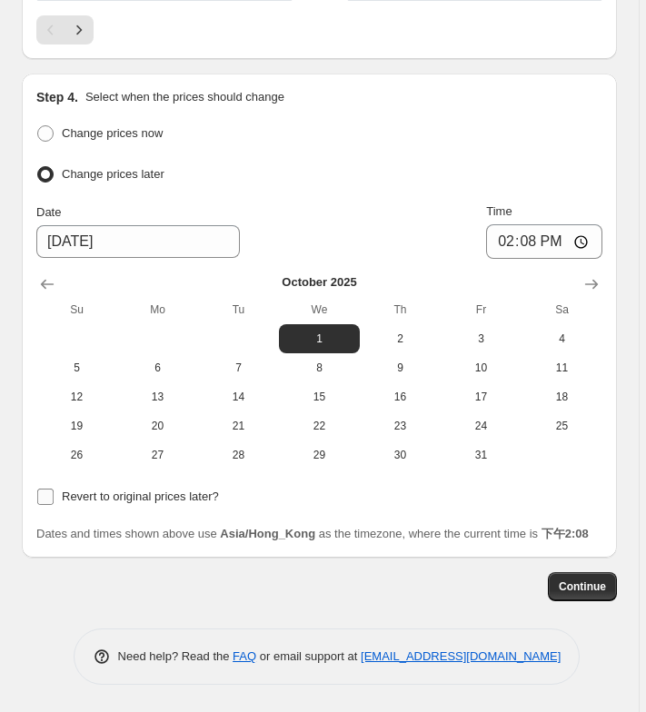
click at [141, 489] on span "Revert to original prices later?" at bounding box center [140, 496] width 157 height 14
click at [54, 489] on input "Revert to original prices later?" at bounding box center [45, 497] width 16 height 16
checkbox input "true"
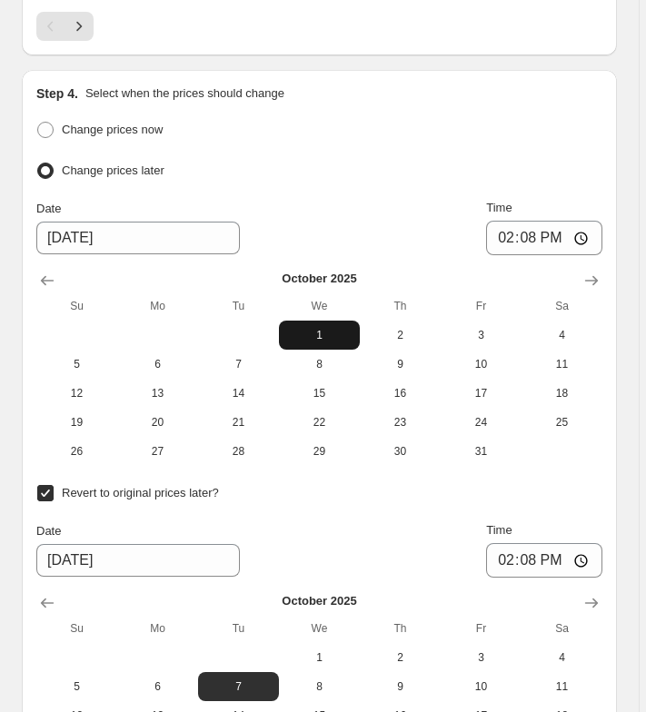
click at [326, 328] on span "1" at bounding box center [319, 335] width 66 height 15
click at [525, 232] on input "14:08" at bounding box center [544, 238] width 116 height 35
type input "00:00"
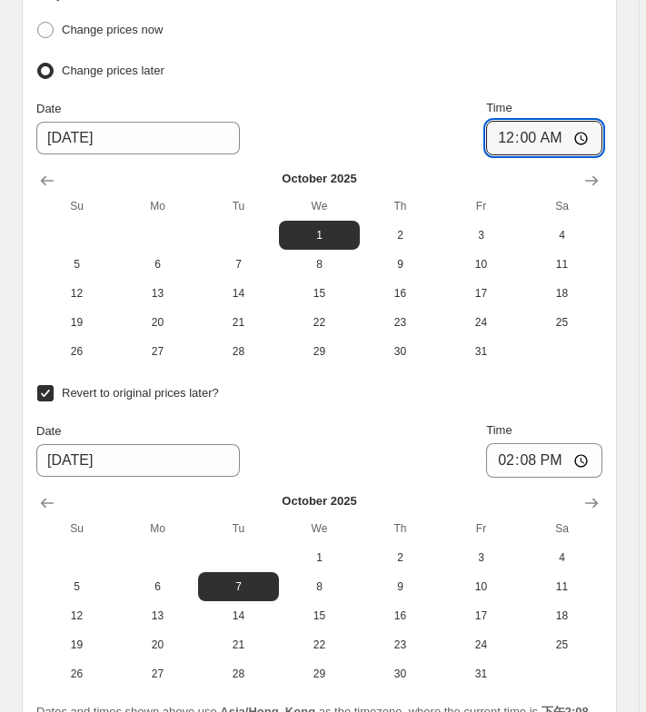
scroll to position [2701, 0]
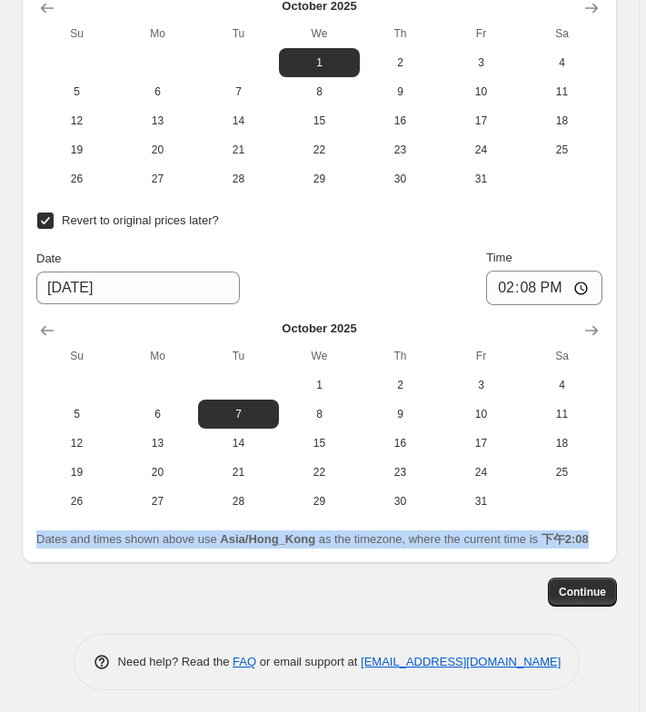
drag, startPoint x: 33, startPoint y: 528, endPoint x: 133, endPoint y: 545, distance: 102.3
click at [133, 545] on div "Step 4. Select when the prices should change Change prices now Change prices la…" at bounding box center [319, 180] width 595 height 765
click at [133, 545] on div "Dates and times shown above use Asia/Hong_Kong as the timezone, where the curre…" at bounding box center [319, 539] width 566 height 18
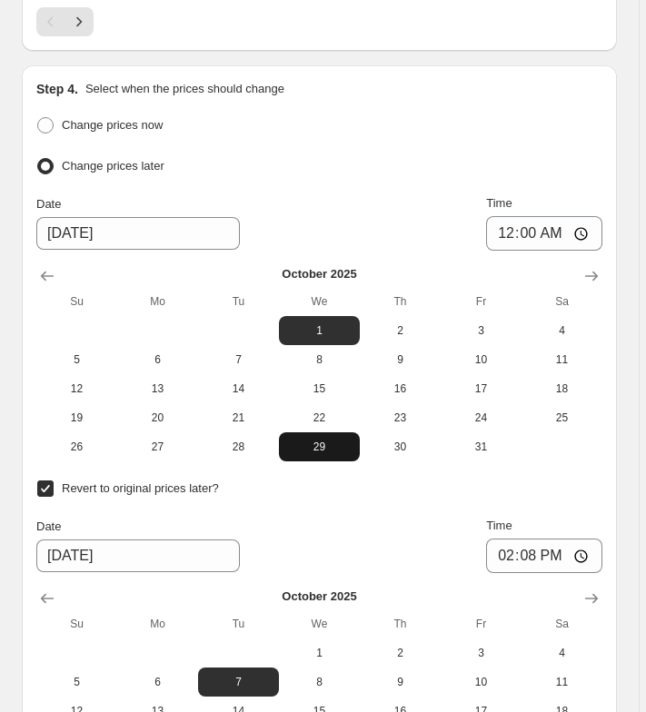
scroll to position [2429, 0]
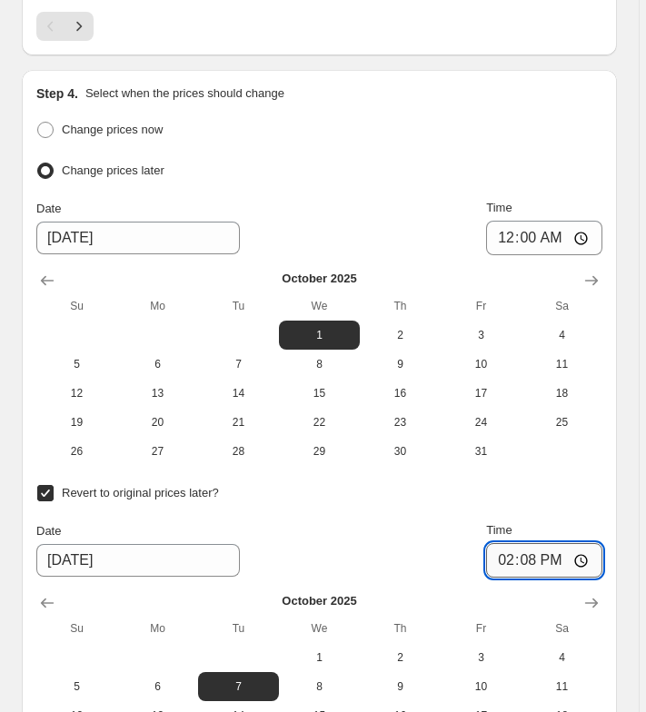
click at [535, 546] on input "14:08" at bounding box center [544, 560] width 116 height 35
type input "06:30"
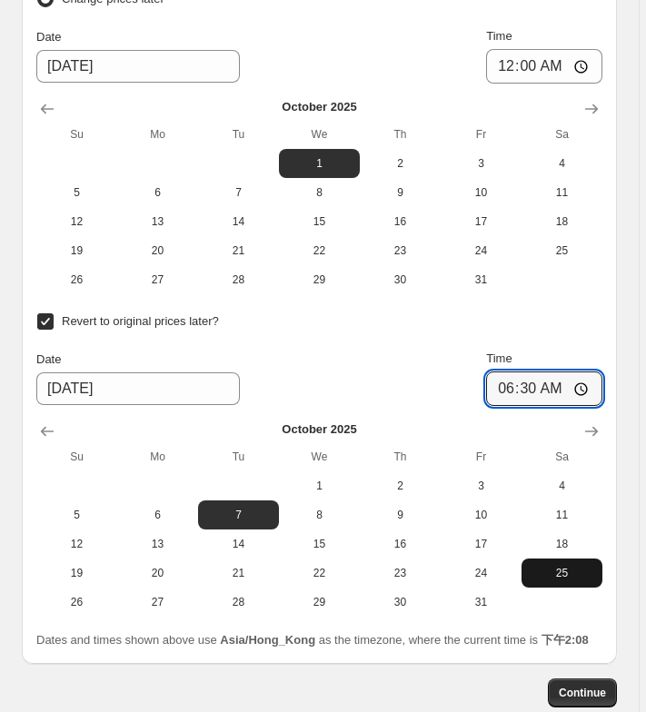
scroll to position [2611, 0]
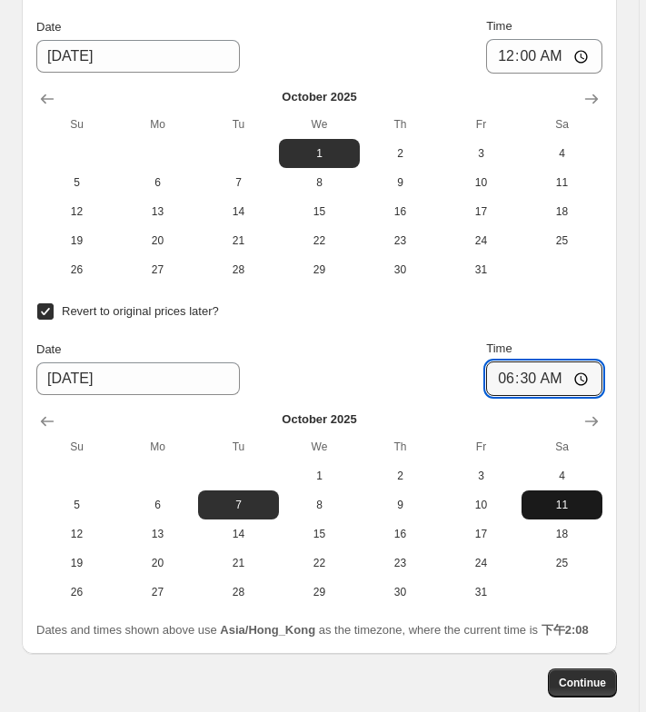
click at [554, 498] on span "11" at bounding box center [561, 505] width 66 height 15
type input "[DATE]"
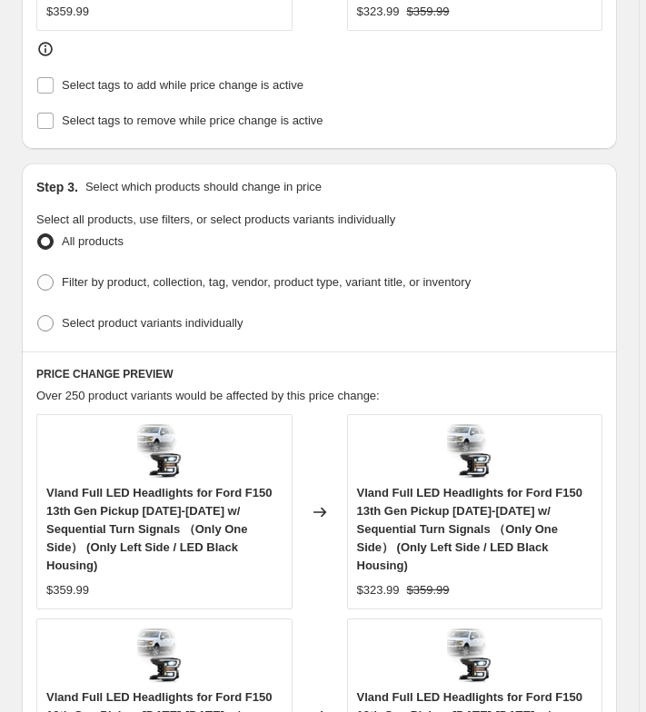
scroll to position [885, 0]
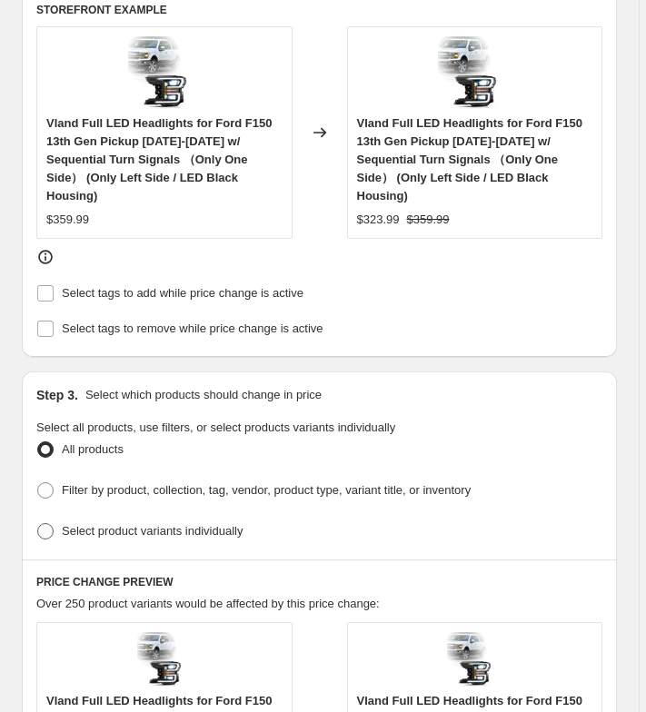
click at [210, 524] on span "Select product variants individually" at bounding box center [152, 531] width 181 height 14
click at [38, 523] on input "Select product variants individually" at bounding box center [37, 523] width 1 height 1
radio input "true"
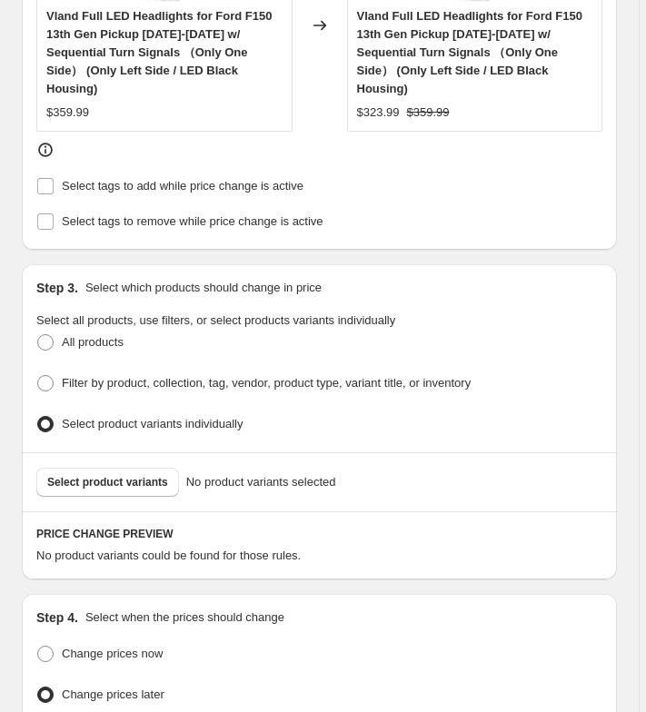
scroll to position [1158, 0]
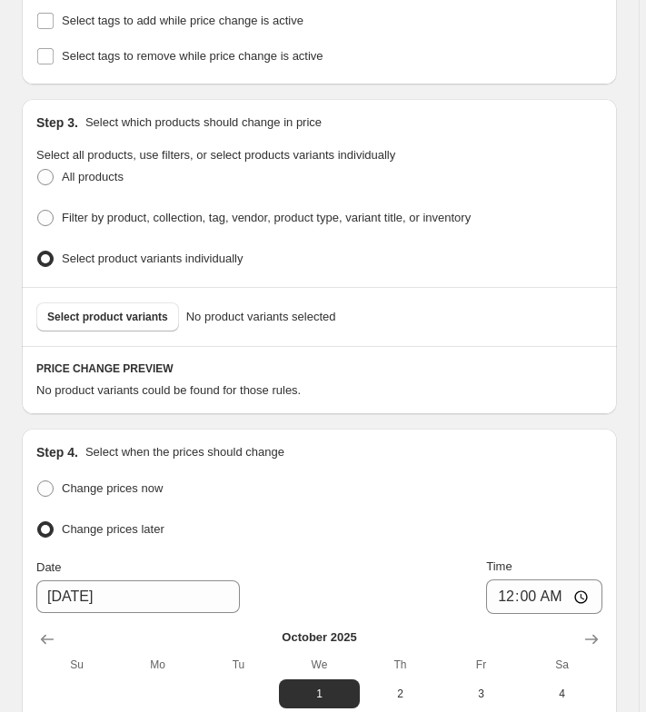
click at [122, 321] on div "Select product variants No product variants selected" at bounding box center [319, 316] width 595 height 59
click at [117, 316] on button "Select product variants" at bounding box center [107, 316] width 143 height 29
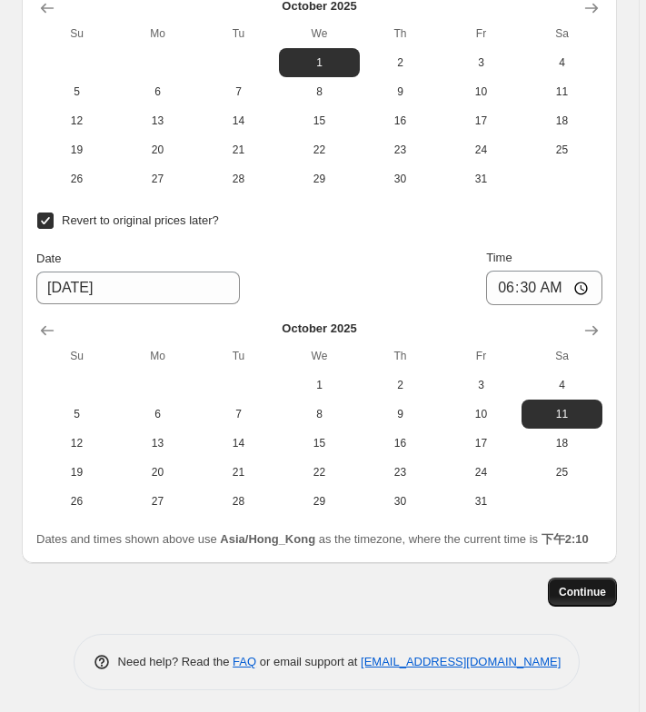
scroll to position [2588, 0]
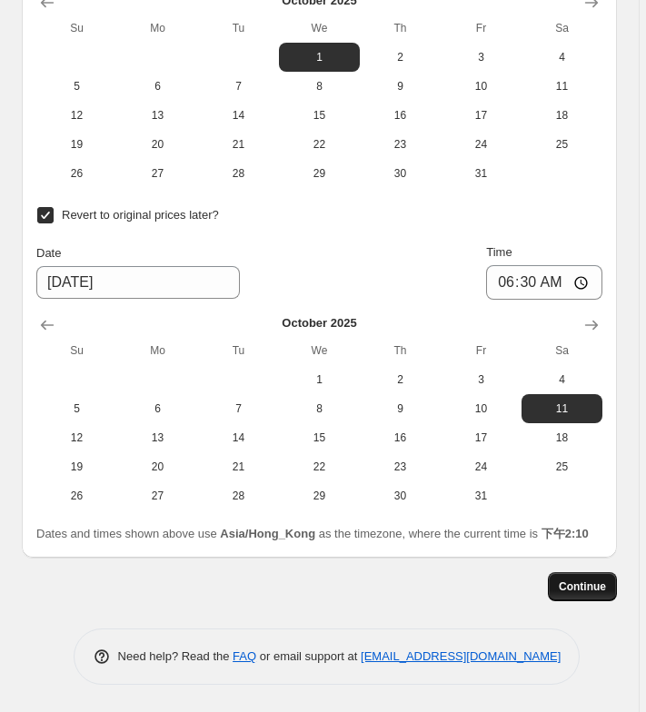
click at [587, 583] on span "Continue" at bounding box center [581, 586] width 47 height 15
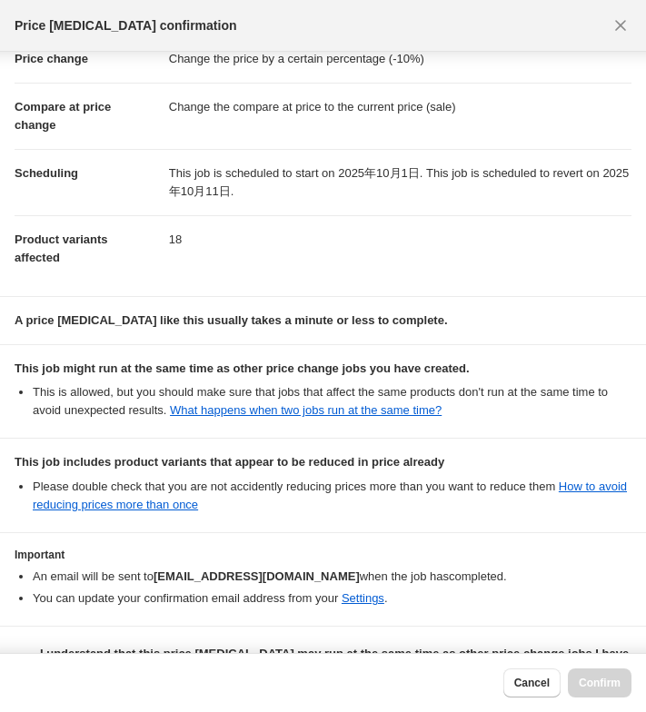
scroll to position [95, 0]
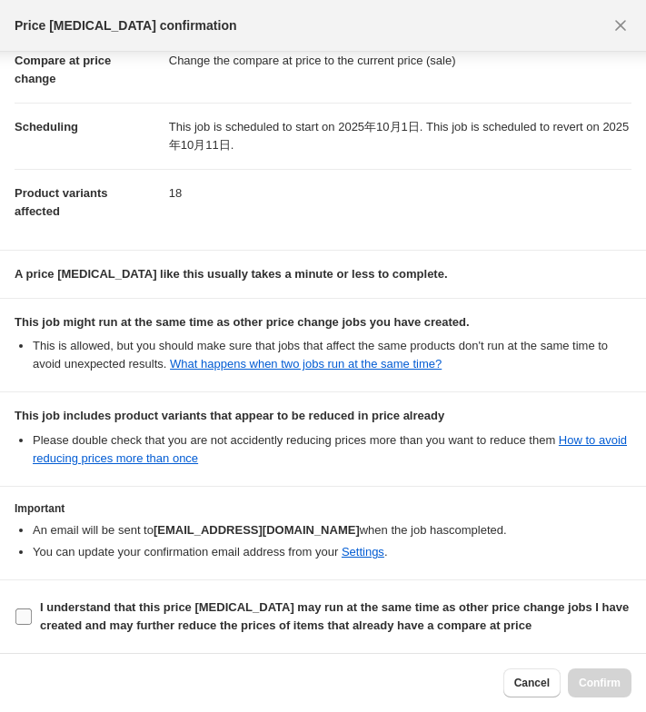
click at [277, 624] on b "I understand that this price [MEDICAL_DATA] may run at the same time as other p…" at bounding box center [334, 616] width 588 height 32
click at [32, 624] on input "I understand that this price [MEDICAL_DATA] may run at the same time as other p…" at bounding box center [23, 616] width 16 height 16
checkbox input "true"
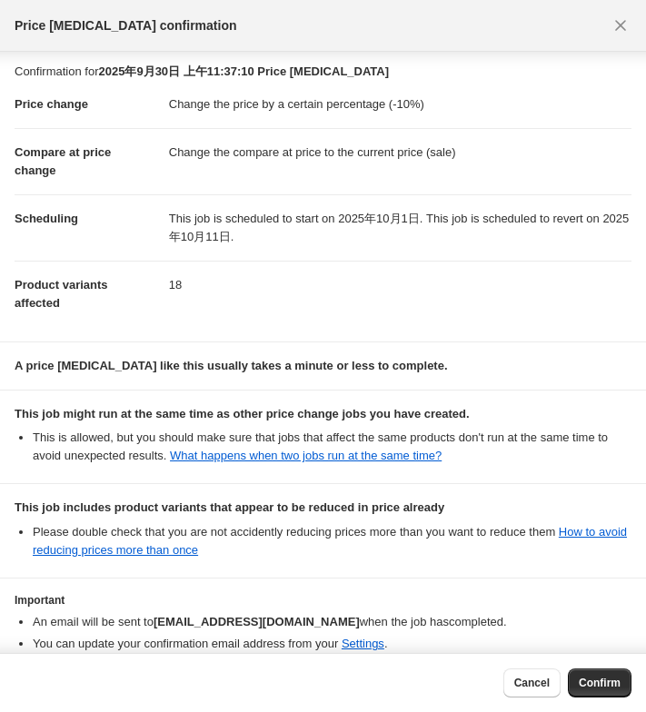
scroll to position [0, 0]
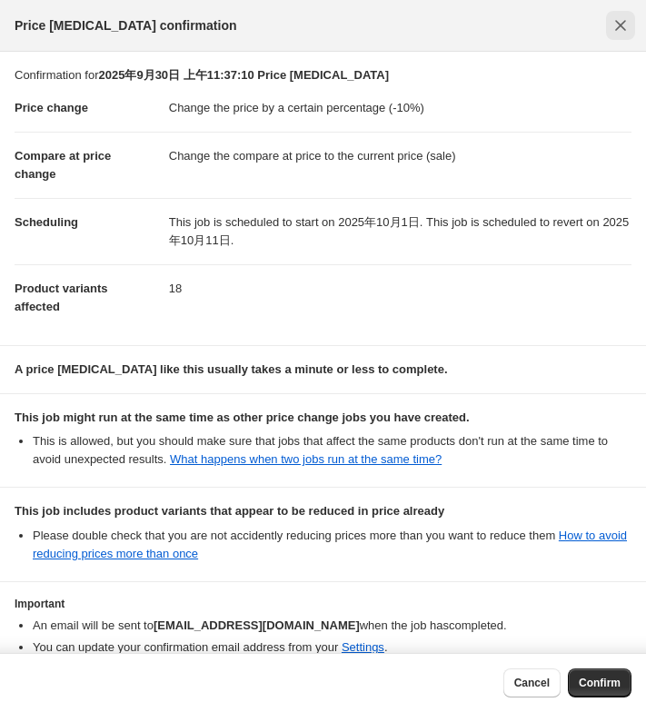
click at [630, 20] on button "Close" at bounding box center [620, 25] width 29 height 29
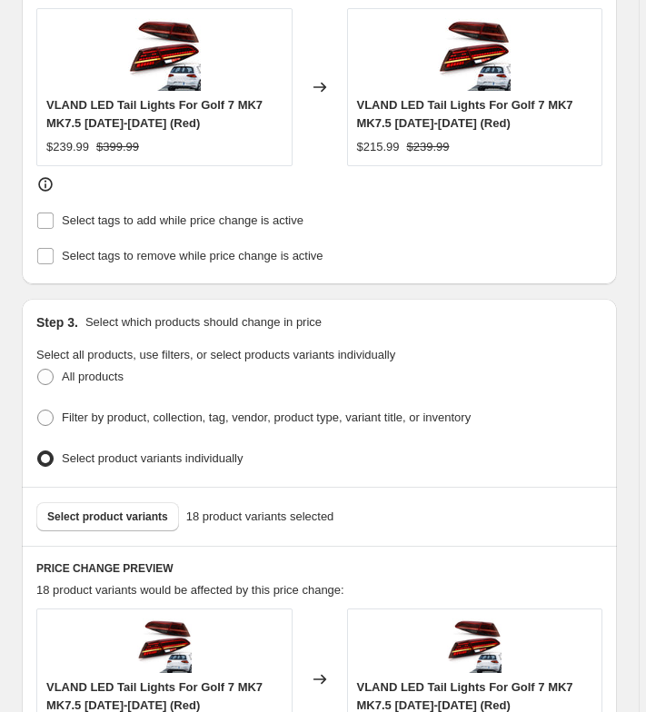
scroll to position [863, 0]
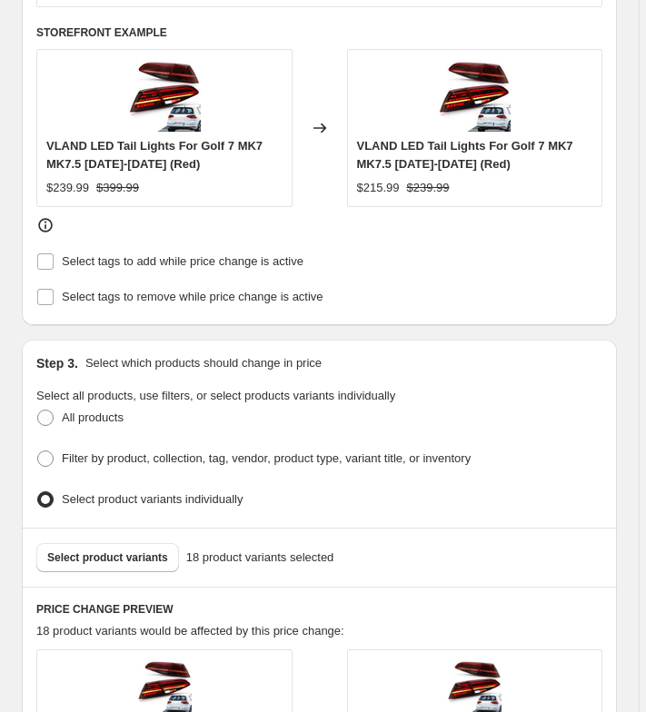
click at [131, 560] on div "Select product variants 18 product variants selected" at bounding box center [319, 557] width 595 height 59
click at [131, 550] on span "Select product variants" at bounding box center [107, 557] width 121 height 15
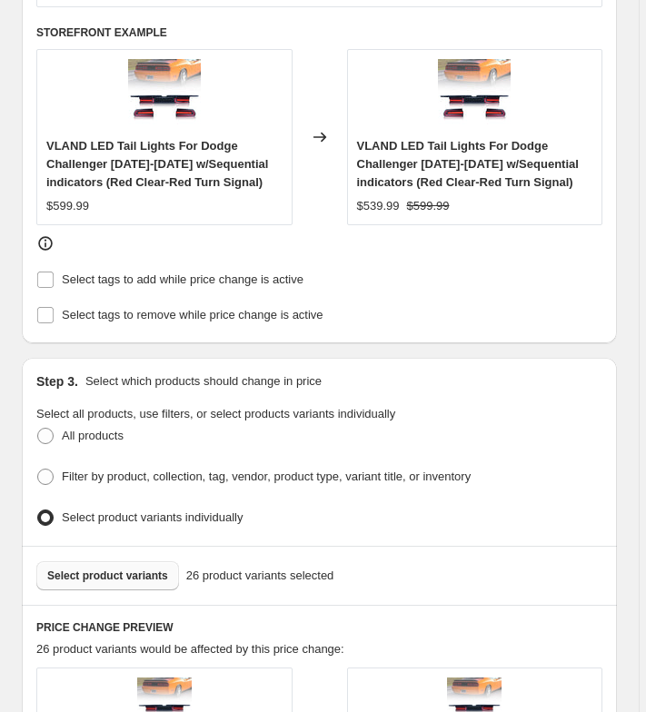
click at [116, 561] on button "Select product variants" at bounding box center [107, 575] width 143 height 29
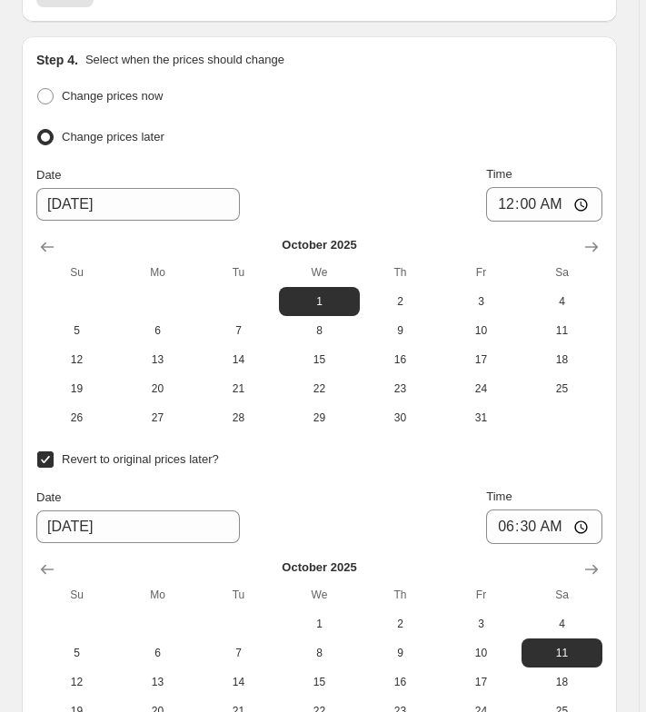
scroll to position [2570, 0]
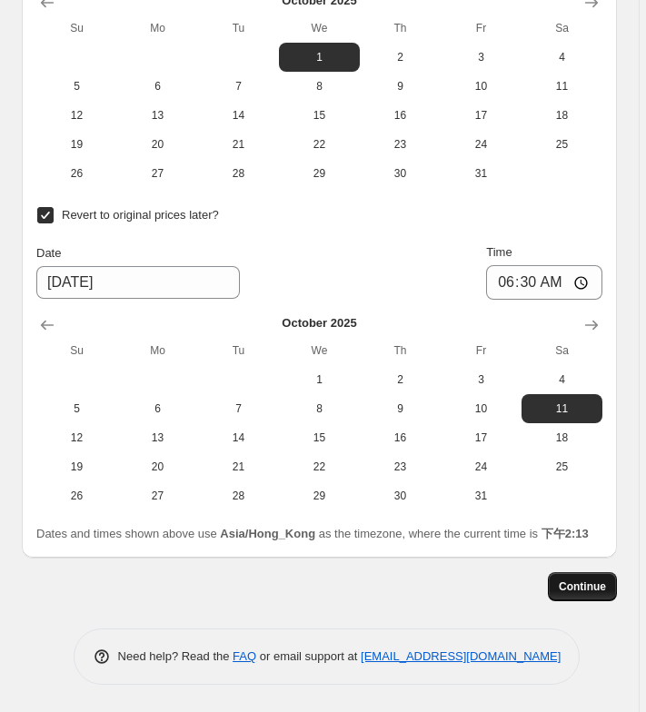
click at [563, 587] on span "Continue" at bounding box center [581, 586] width 47 height 15
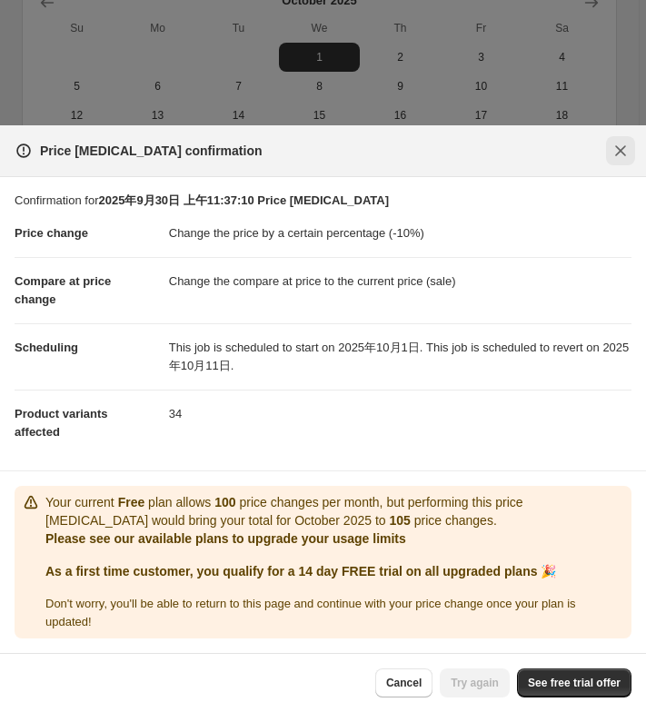
click at [620, 151] on icon "Close" at bounding box center [620, 150] width 11 height 11
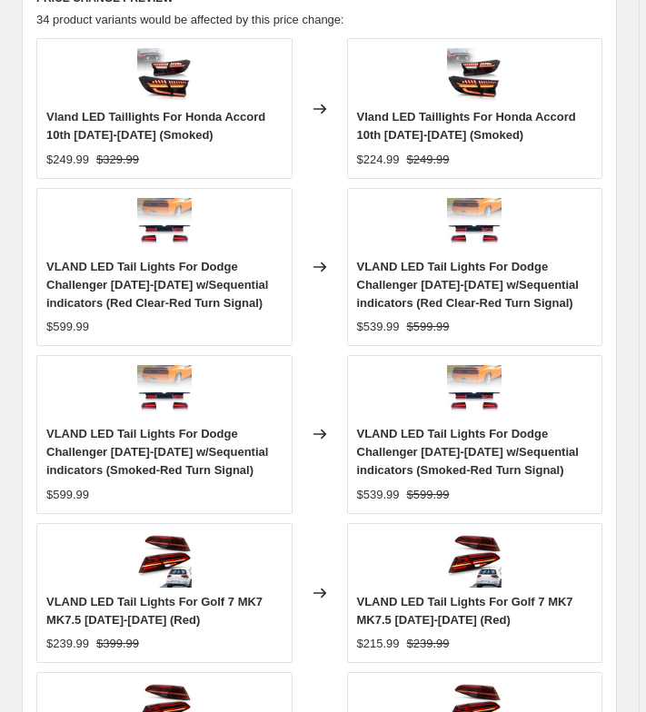
scroll to position [1298, 0]
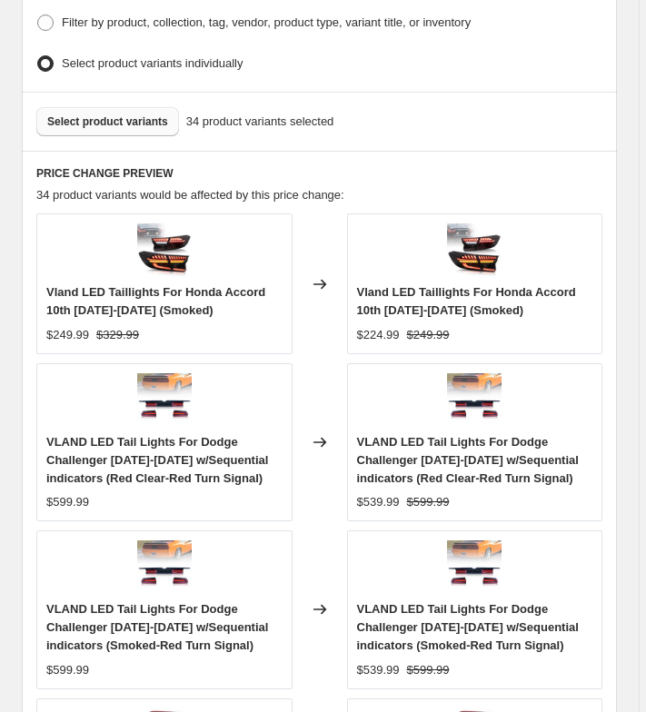
click at [130, 114] on span "Select product variants" at bounding box center [107, 121] width 121 height 15
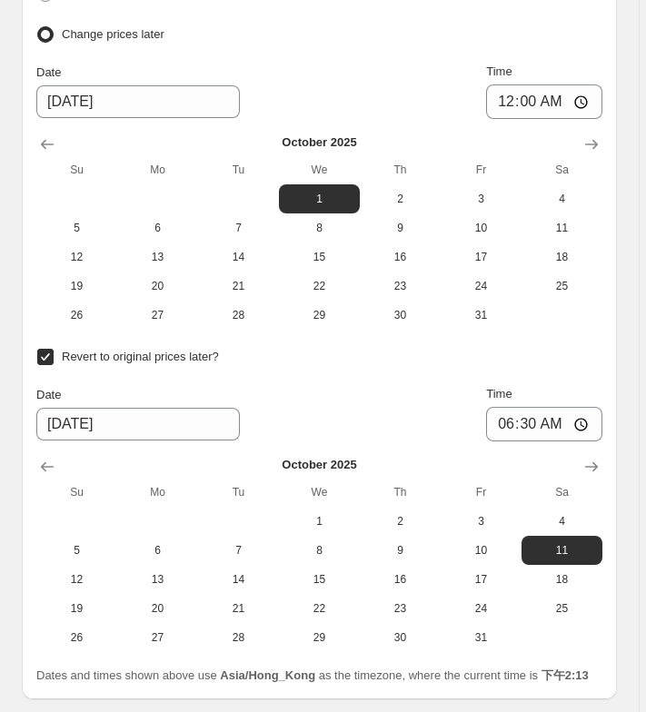
scroll to position [2570, 0]
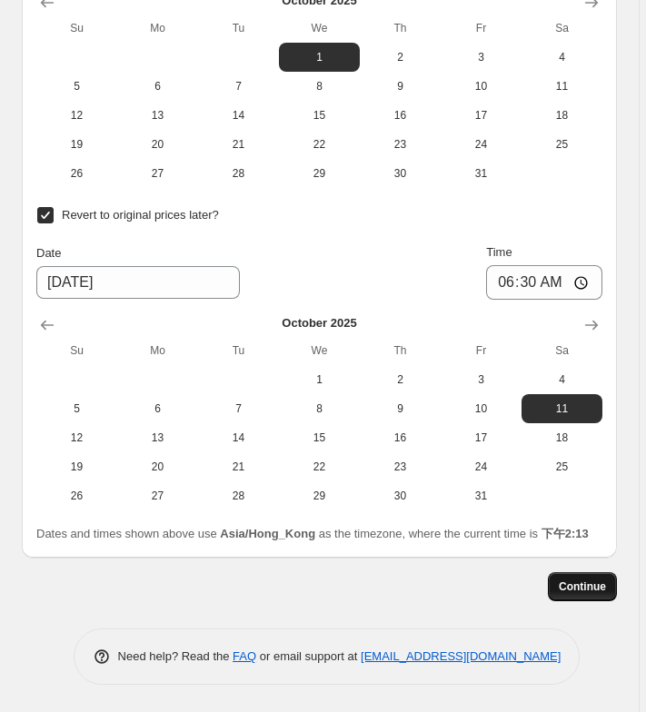
click at [585, 588] on span "Continue" at bounding box center [581, 586] width 47 height 15
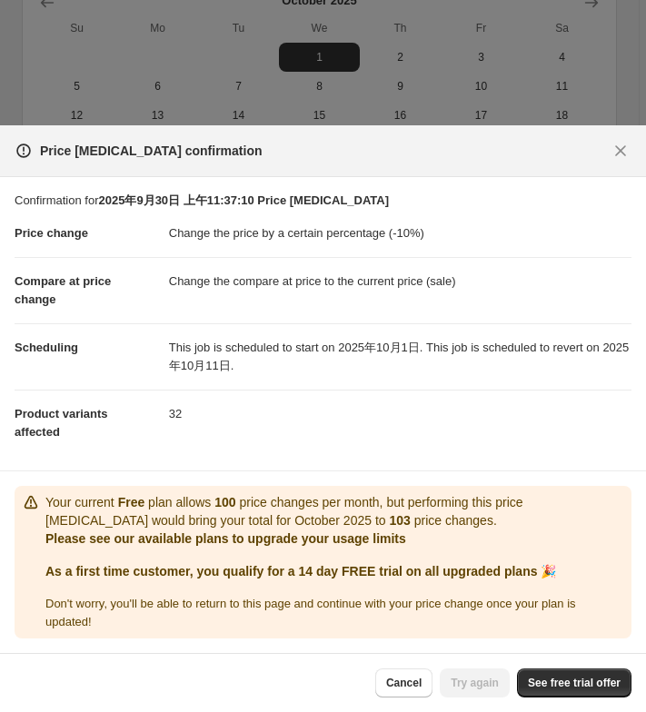
click at [400, 63] on div at bounding box center [323, 356] width 646 height 712
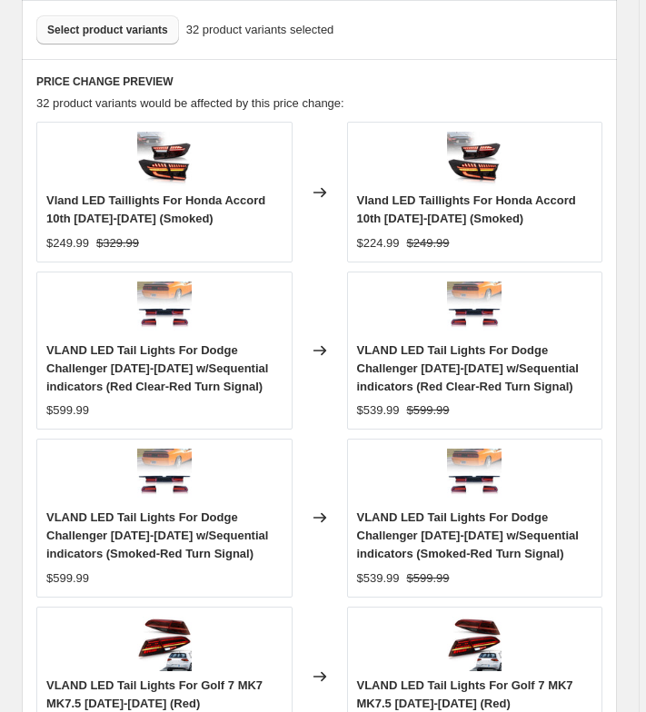
scroll to position [935, 0]
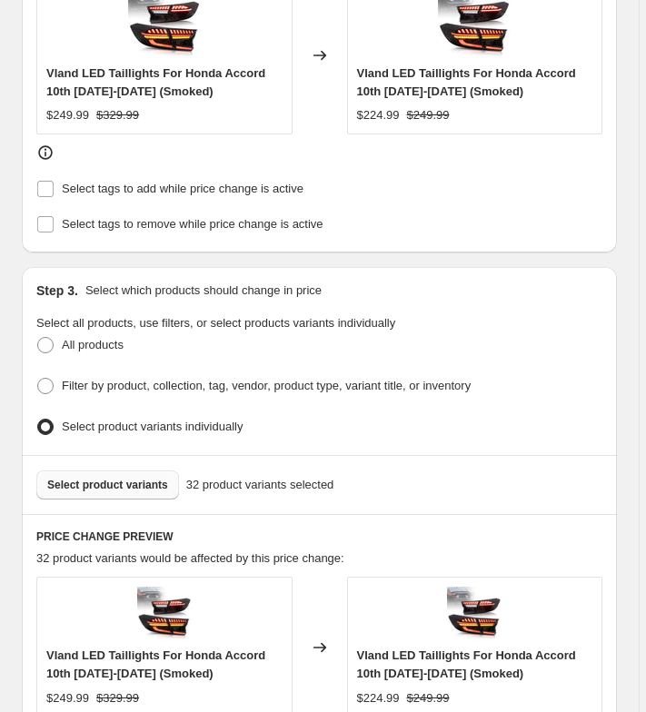
click at [132, 478] on span "Select product variants" at bounding box center [107, 485] width 121 height 15
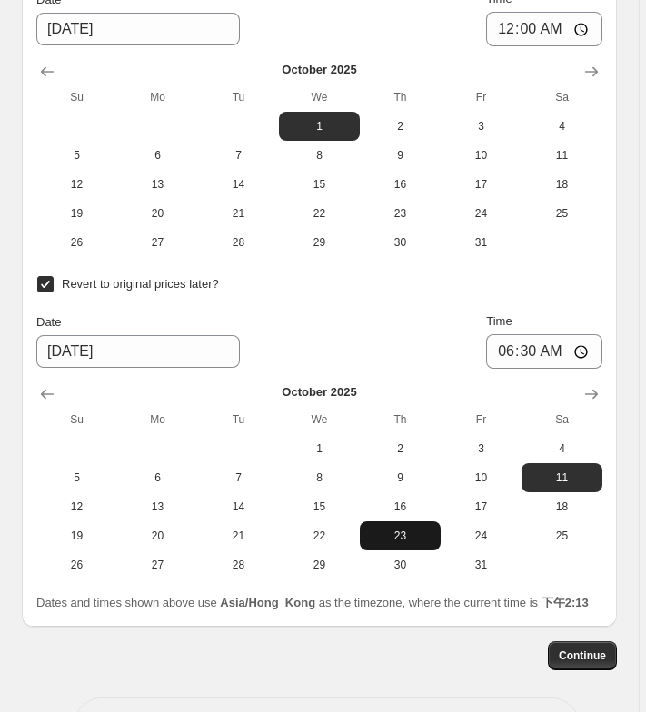
scroll to position [2570, 0]
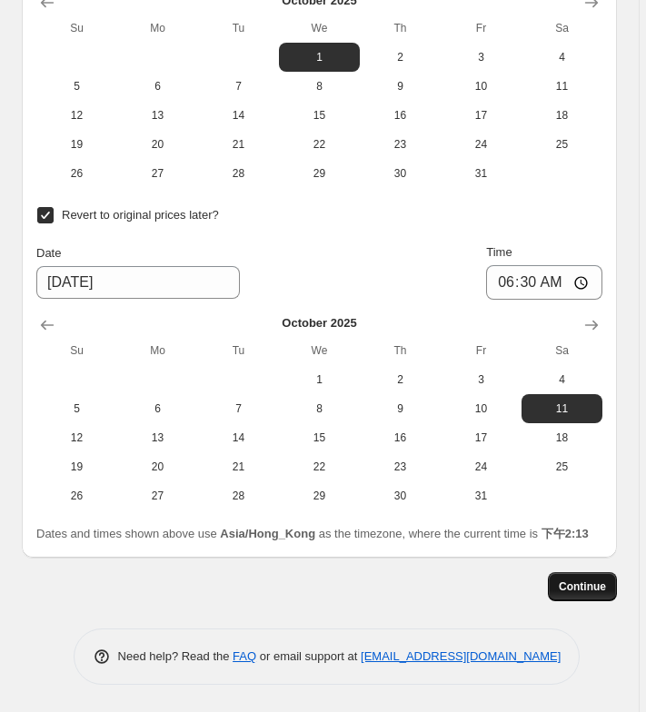
click at [579, 583] on span "Continue" at bounding box center [581, 586] width 47 height 15
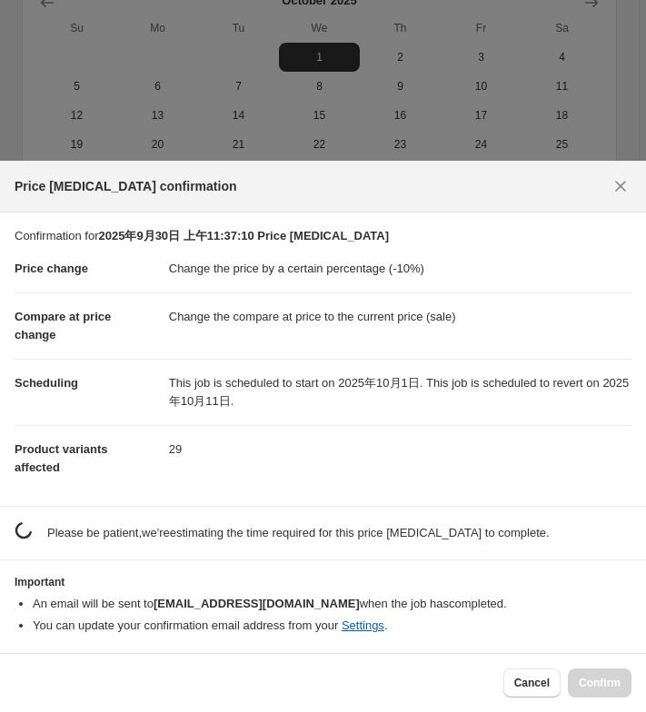
scroll to position [0, 0]
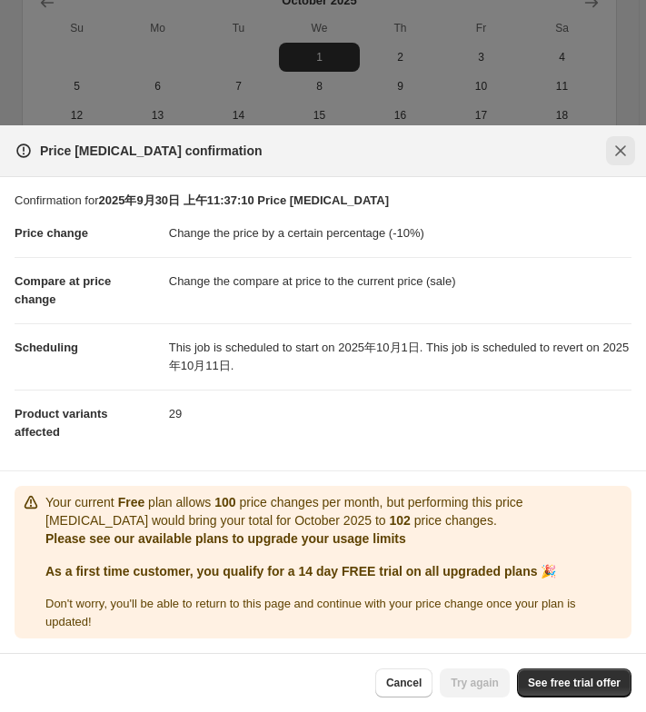
click at [626, 145] on icon "Close" at bounding box center [620, 151] width 18 height 18
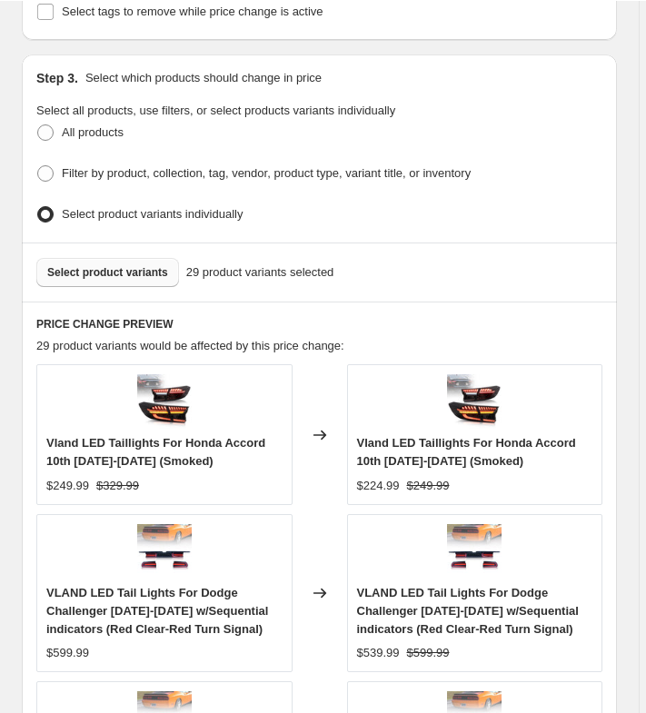
scroll to position [1117, 0]
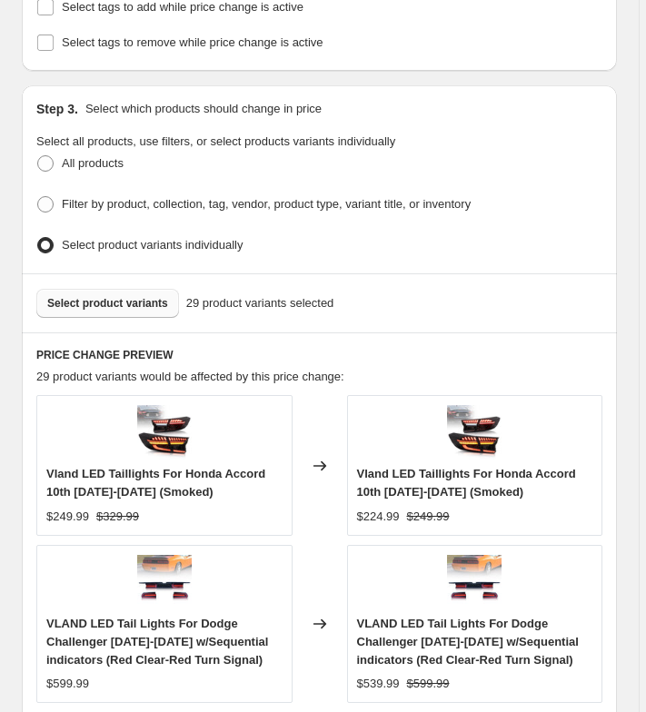
click at [118, 296] on span "Select product variants" at bounding box center [107, 303] width 121 height 15
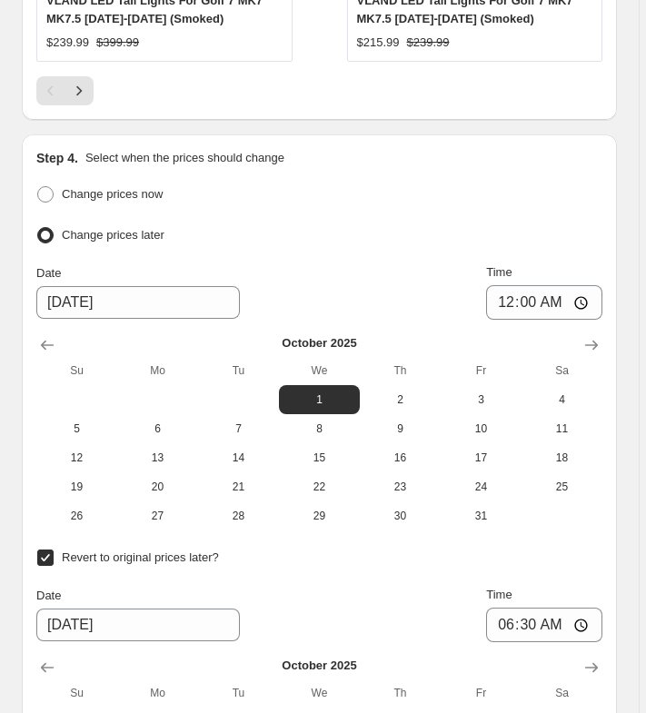
scroll to position [2569, 0]
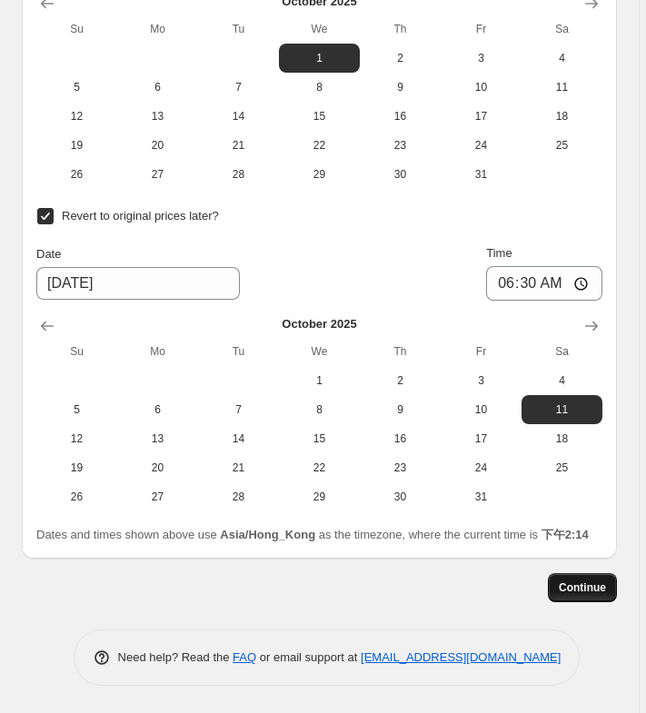
click at [599, 596] on button "Continue" at bounding box center [582, 587] width 69 height 29
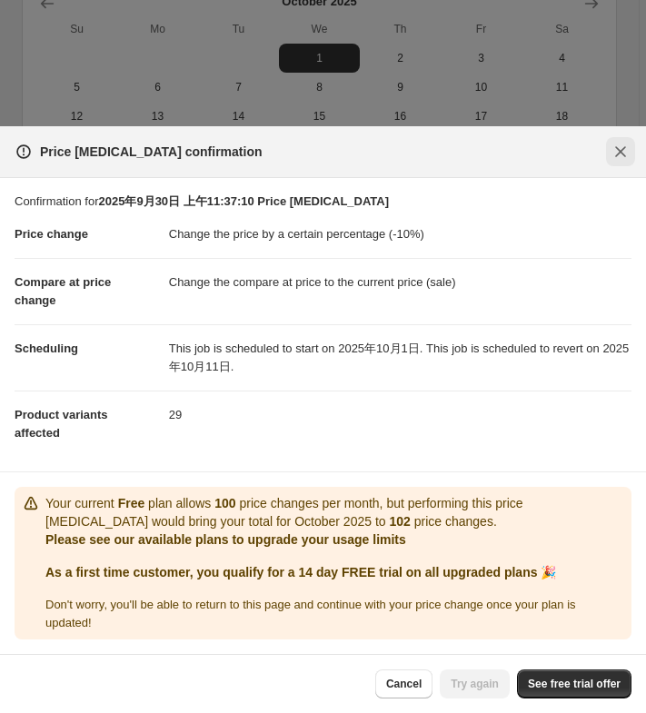
click at [620, 153] on icon "Close" at bounding box center [620, 151] width 11 height 11
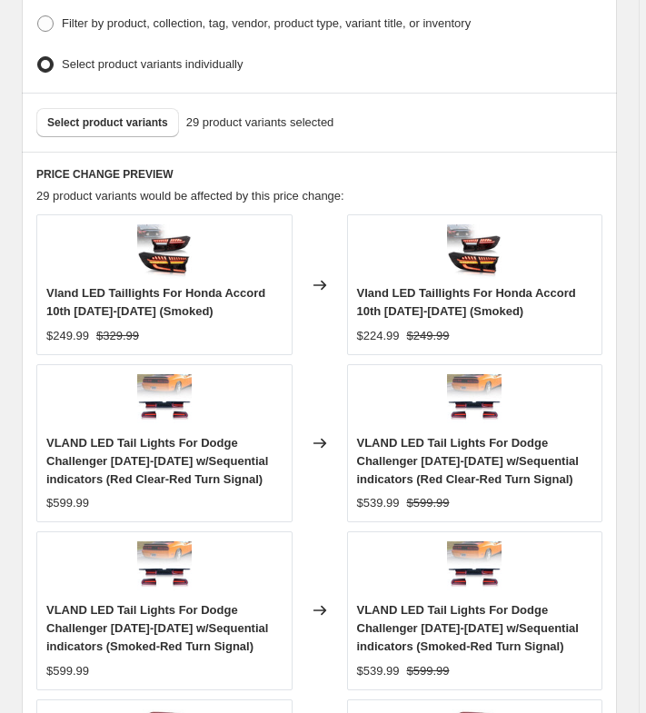
scroll to position [1025, 0]
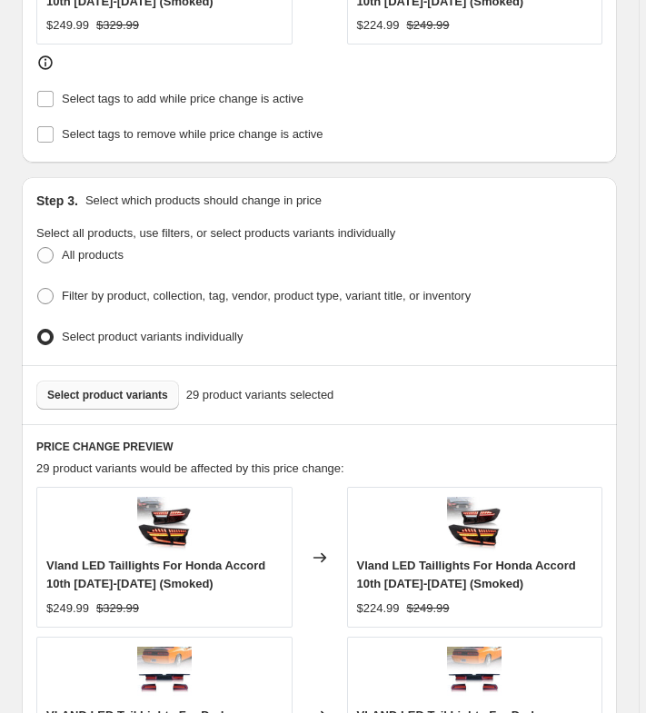
click at [153, 388] on span "Select product variants" at bounding box center [107, 395] width 121 height 15
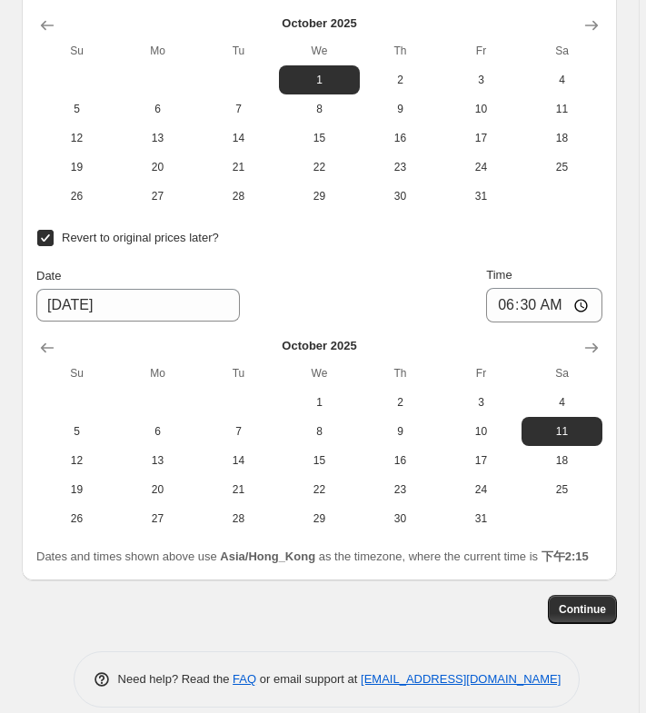
scroll to position [2569, 0]
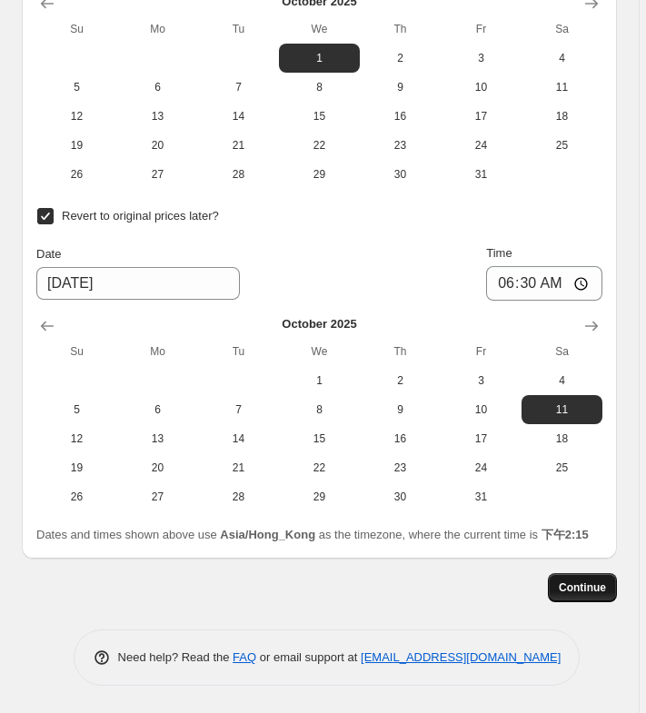
click at [602, 591] on span "Continue" at bounding box center [581, 587] width 47 height 15
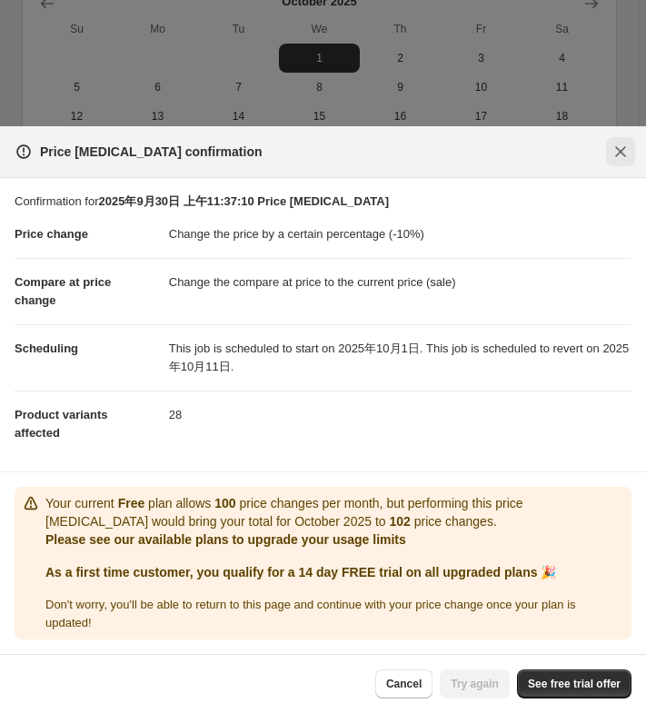
click at [620, 157] on icon "Close" at bounding box center [620, 152] width 18 height 18
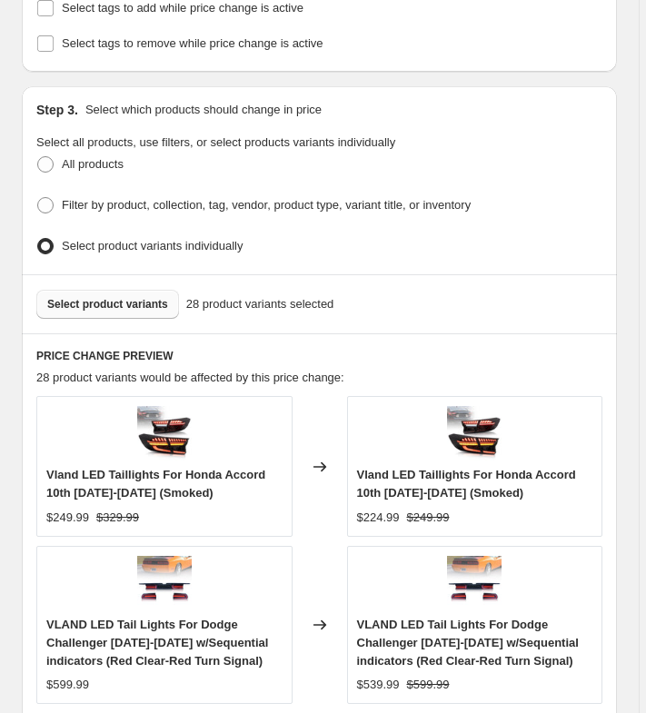
scroll to position [934, 0]
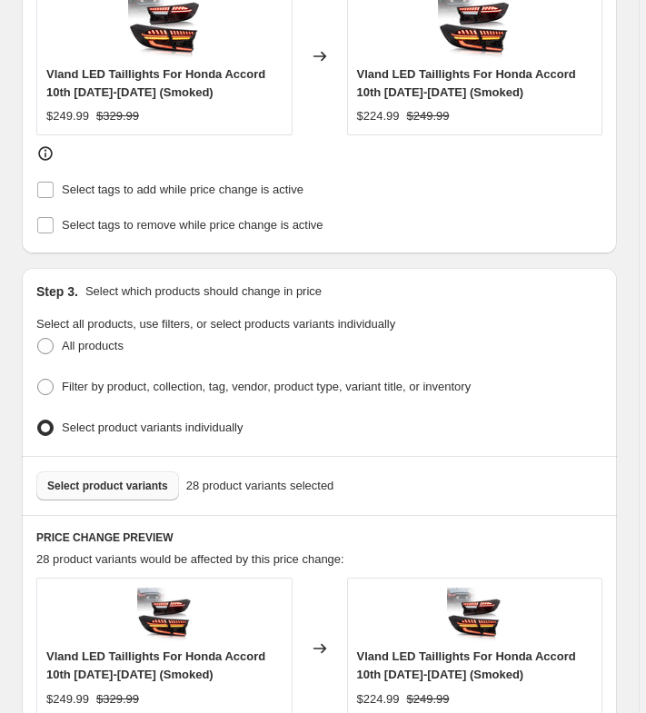
click at [145, 479] on span "Select product variants" at bounding box center [107, 486] width 121 height 15
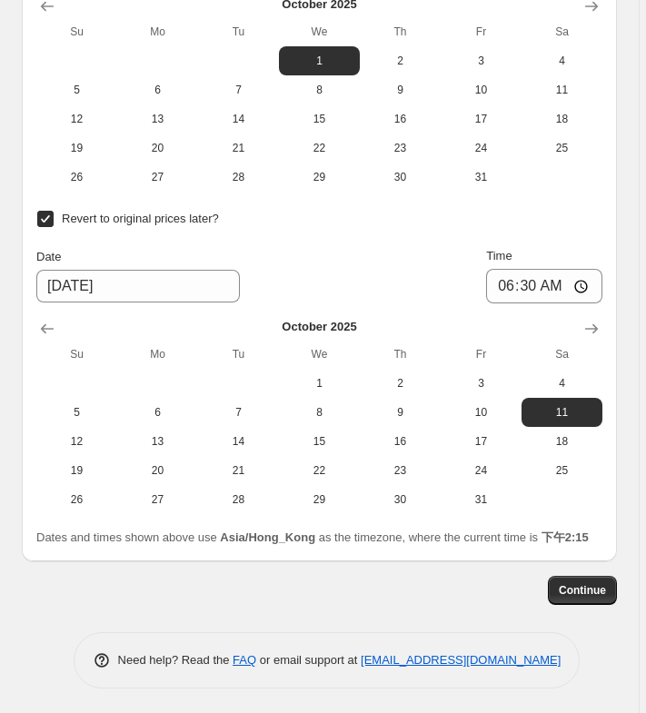
scroll to position [2569, 0]
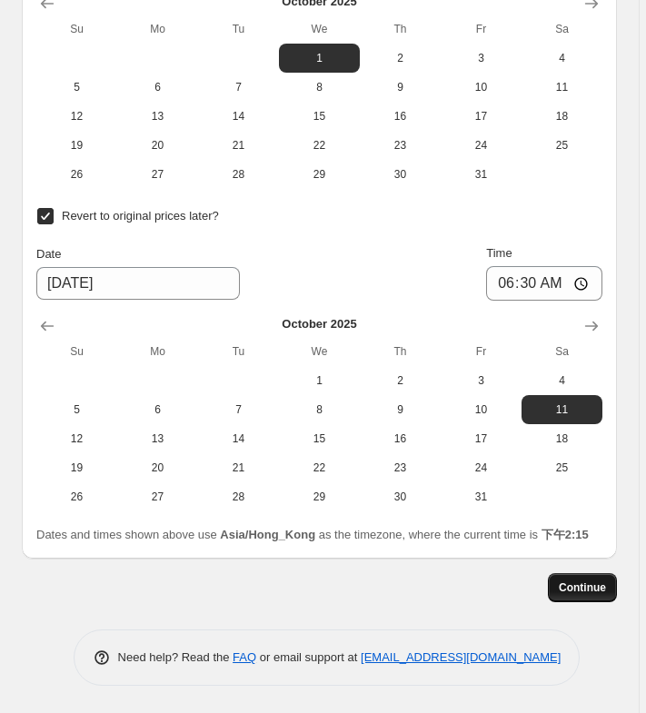
click at [592, 592] on span "Continue" at bounding box center [581, 587] width 47 height 15
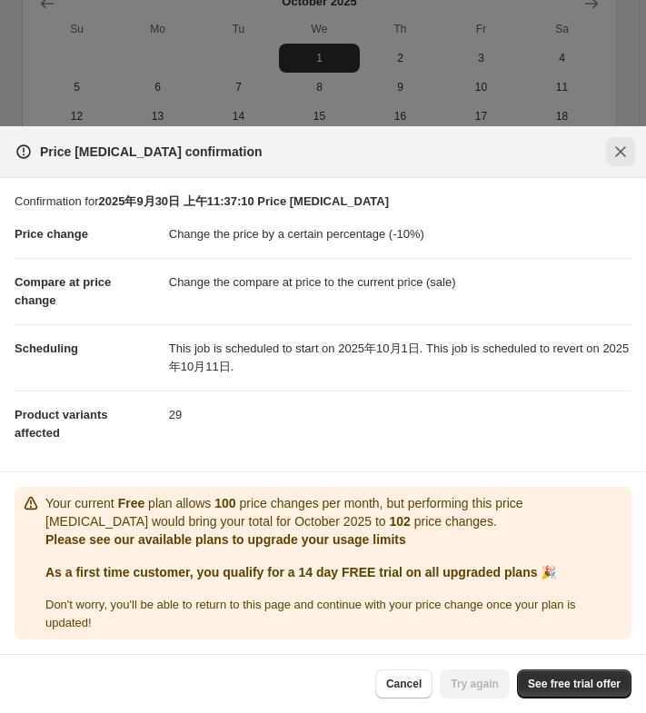
click at [621, 154] on icon "Close" at bounding box center [620, 152] width 18 height 18
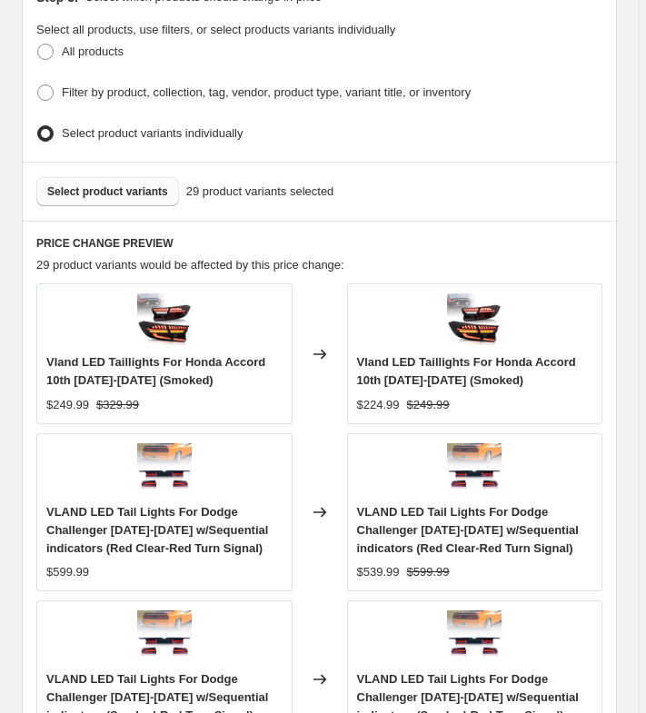
scroll to position [1025, 0]
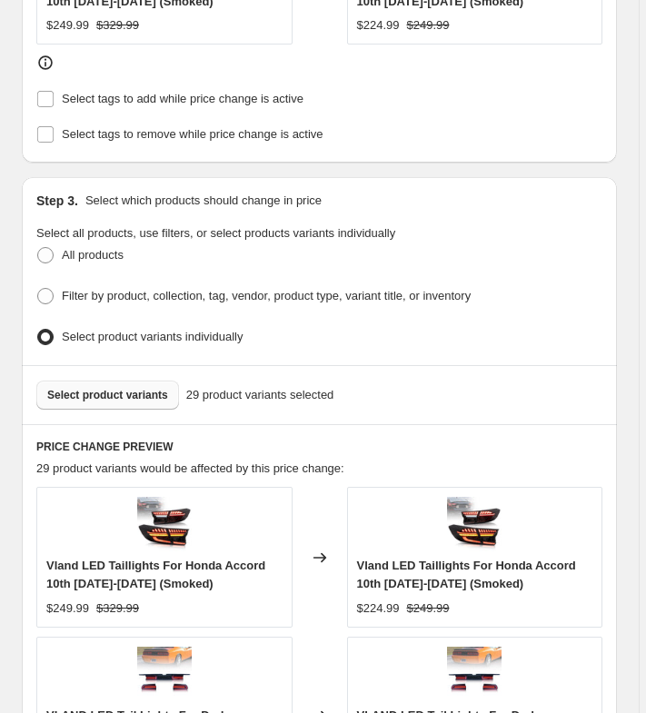
click at [146, 388] on span "Select product variants" at bounding box center [107, 395] width 121 height 15
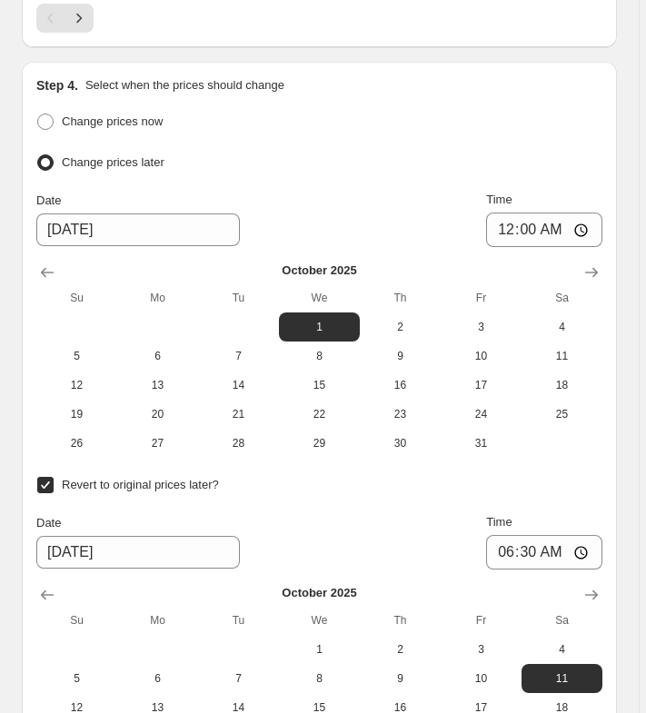
scroll to position [2569, 0]
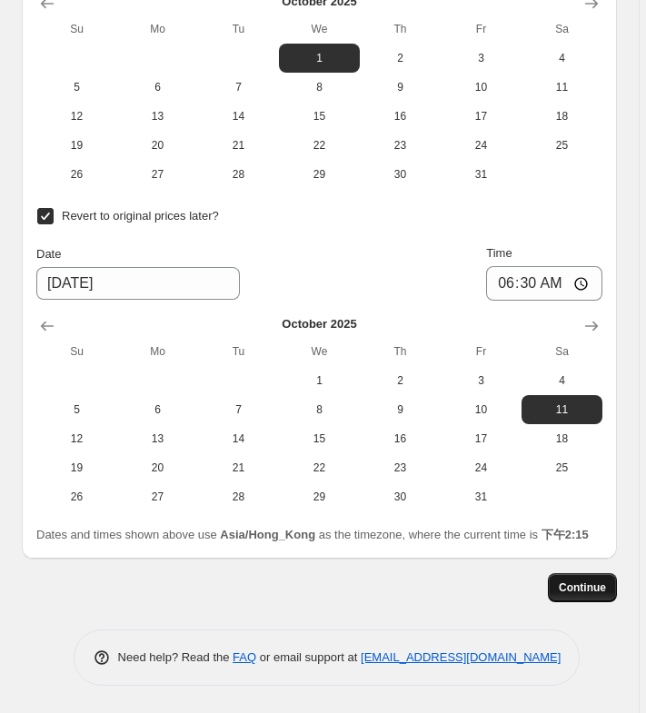
click at [598, 593] on span "Continue" at bounding box center [581, 587] width 47 height 15
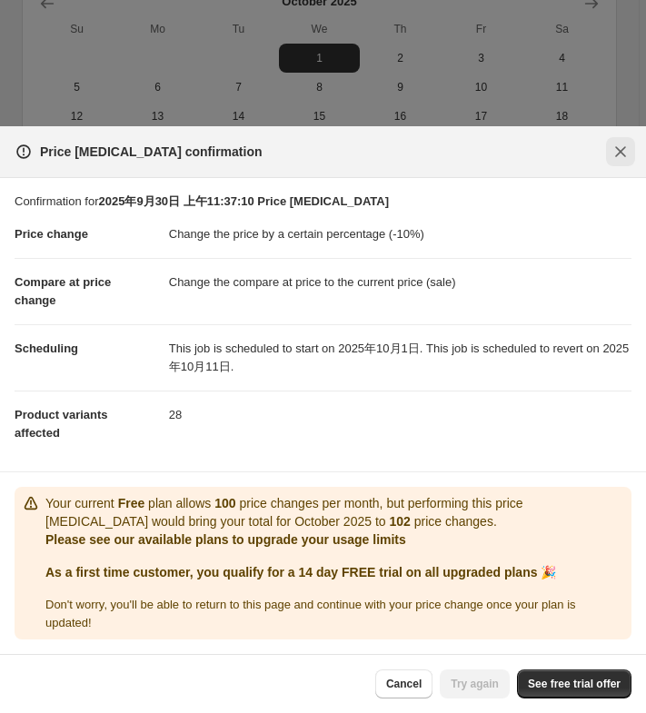
click at [620, 142] on button "Close" at bounding box center [620, 151] width 29 height 29
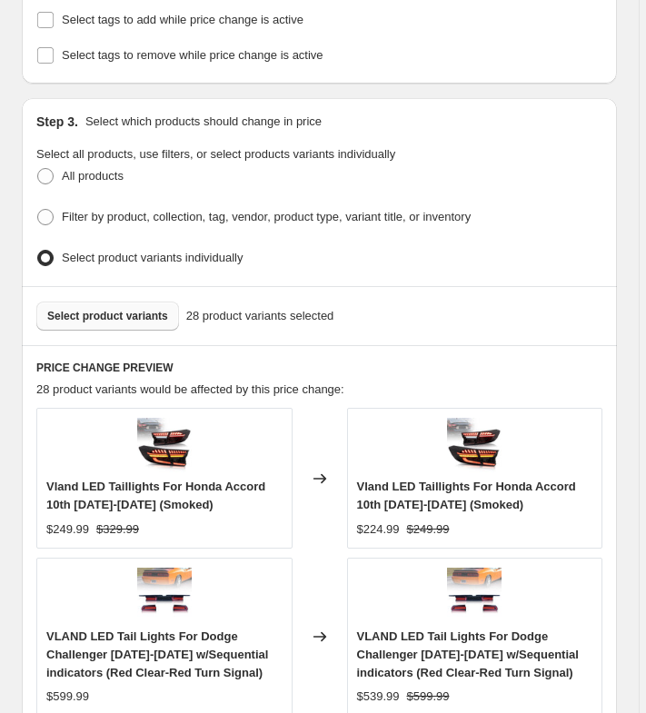
scroll to position [934, 0]
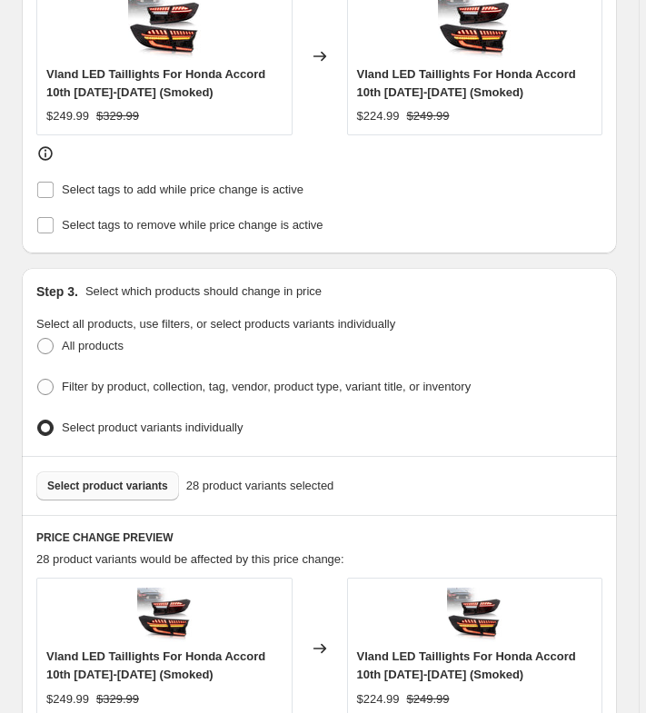
click at [114, 479] on span "Select product variants" at bounding box center [107, 486] width 121 height 15
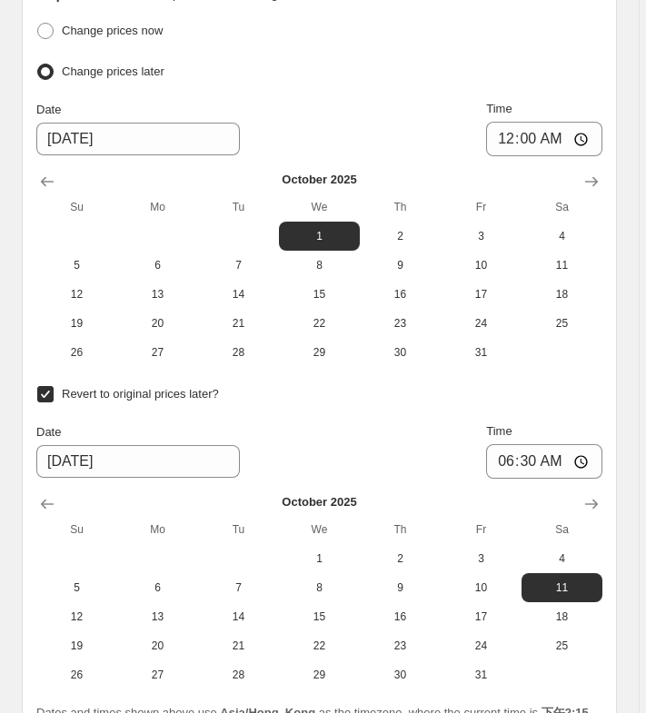
scroll to position [2605, 0]
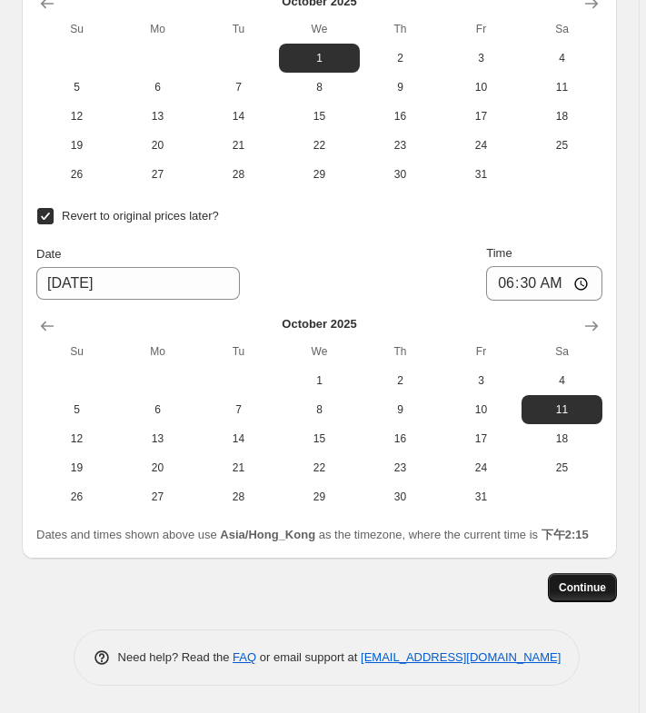
click at [594, 596] on button "Continue" at bounding box center [582, 587] width 69 height 29
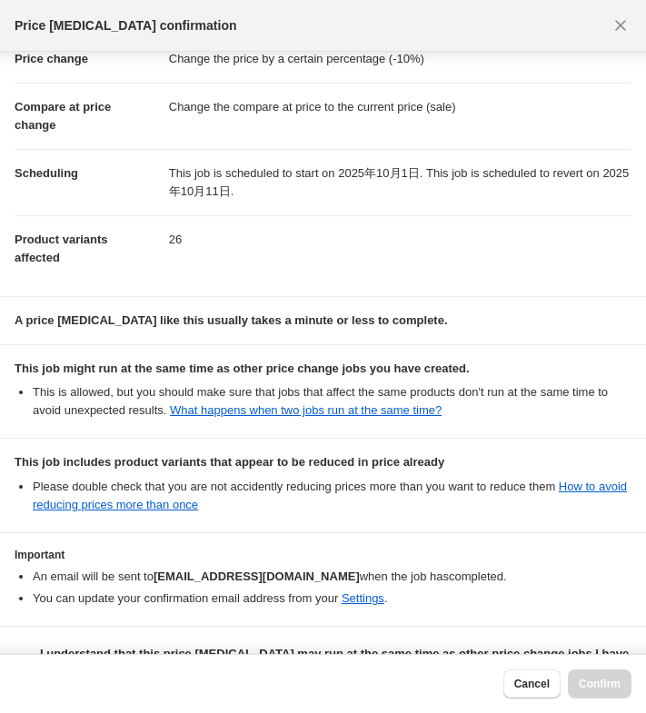
scroll to position [94, 0]
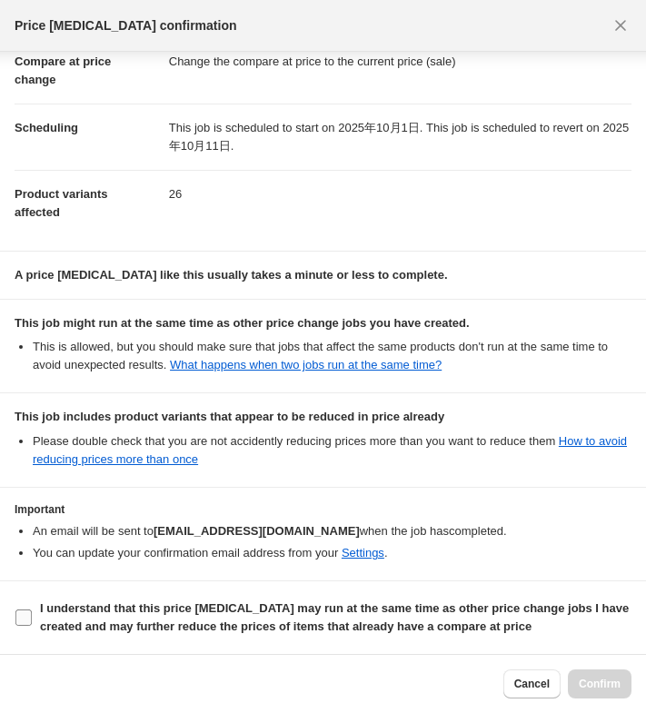
click at [173, 615] on b "I understand that this price [MEDICAL_DATA] may run at the same time as other p…" at bounding box center [334, 617] width 588 height 32
click at [32, 615] on input "I understand that this price [MEDICAL_DATA] may run at the same time as other p…" at bounding box center [23, 617] width 16 height 16
checkbox input "true"
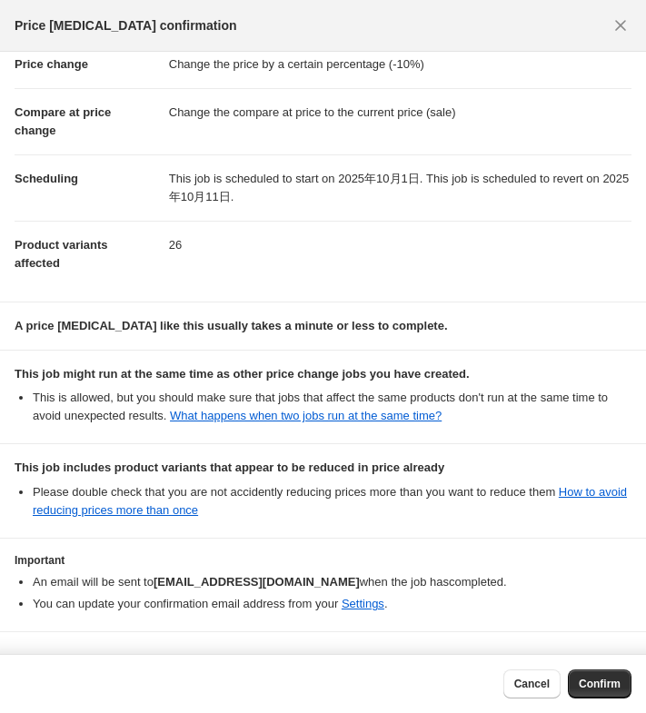
scroll to position [0, 0]
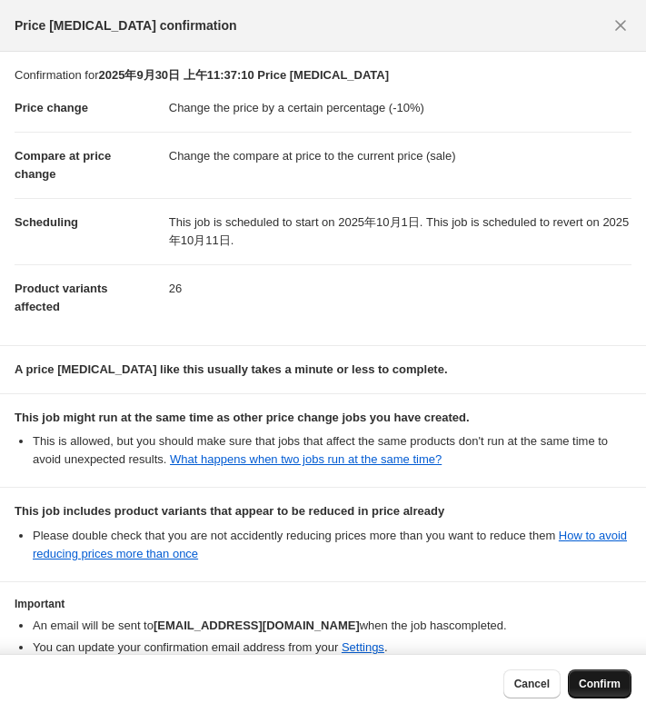
click at [578, 679] on span "Confirm" at bounding box center [599, 683] width 42 height 15
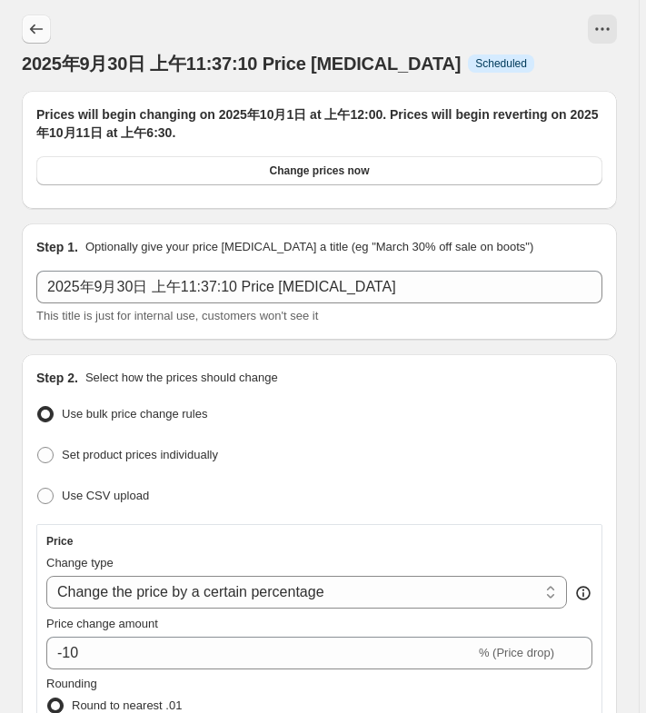
click at [45, 25] on button "Price change jobs" at bounding box center [36, 29] width 29 height 29
